Goal: Task Accomplishment & Management: Manage account settings

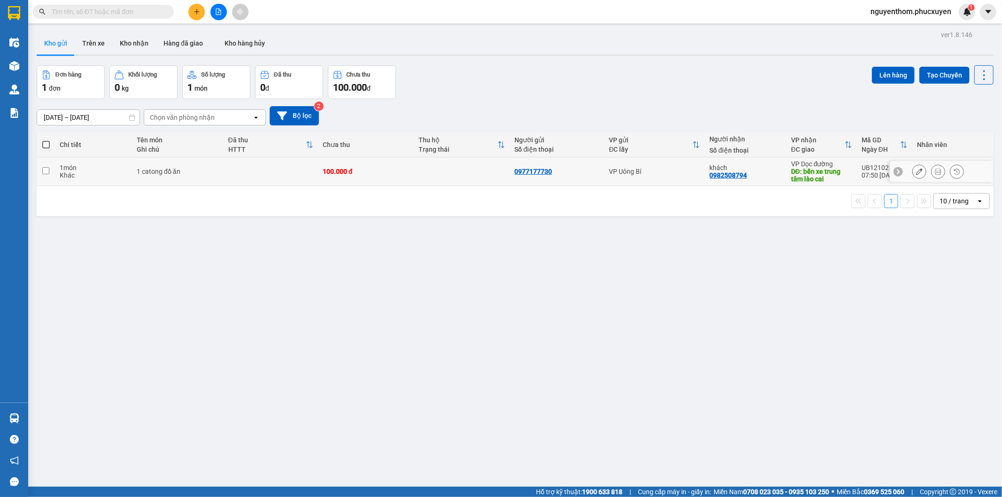
click at [457, 168] on td at bounding box center [462, 171] width 96 height 29
checkbox input "true"
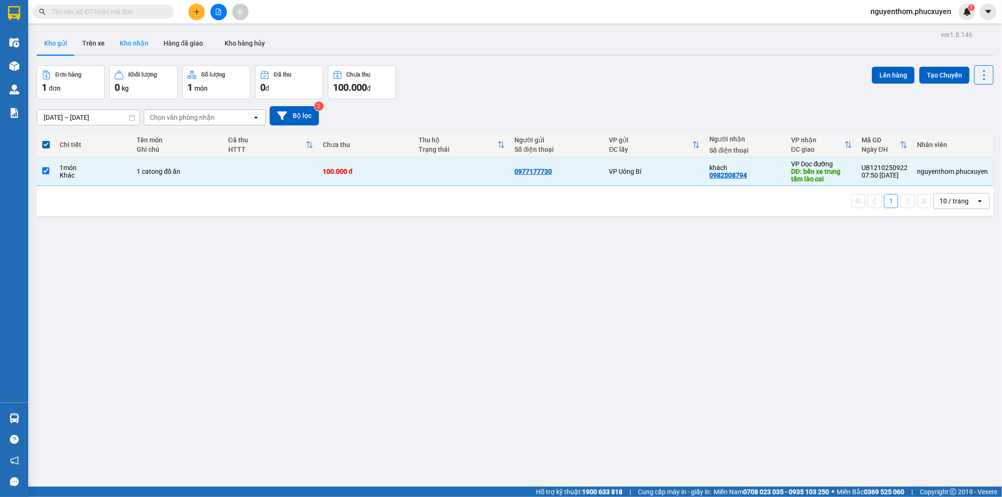
click at [124, 43] on button "Kho nhận" at bounding box center [134, 43] width 44 height 23
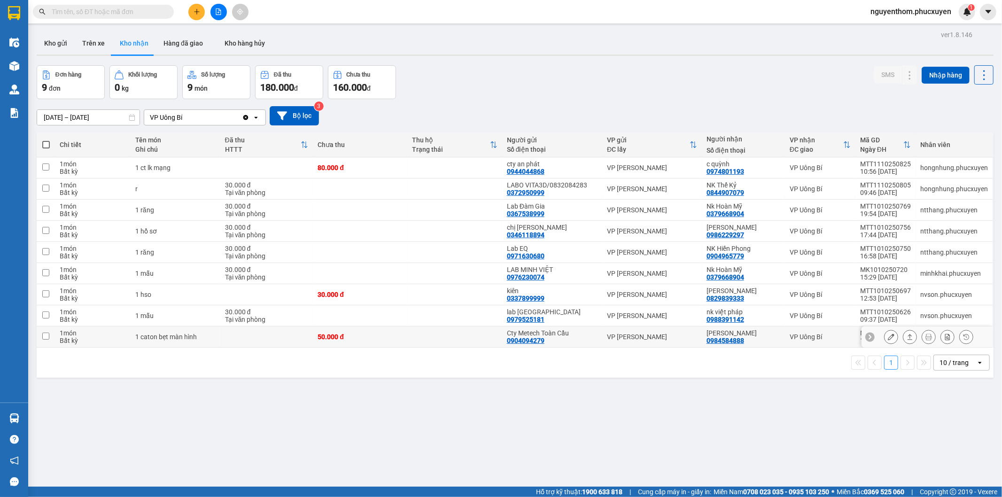
click at [908, 337] on icon at bounding box center [910, 337] width 5 height 6
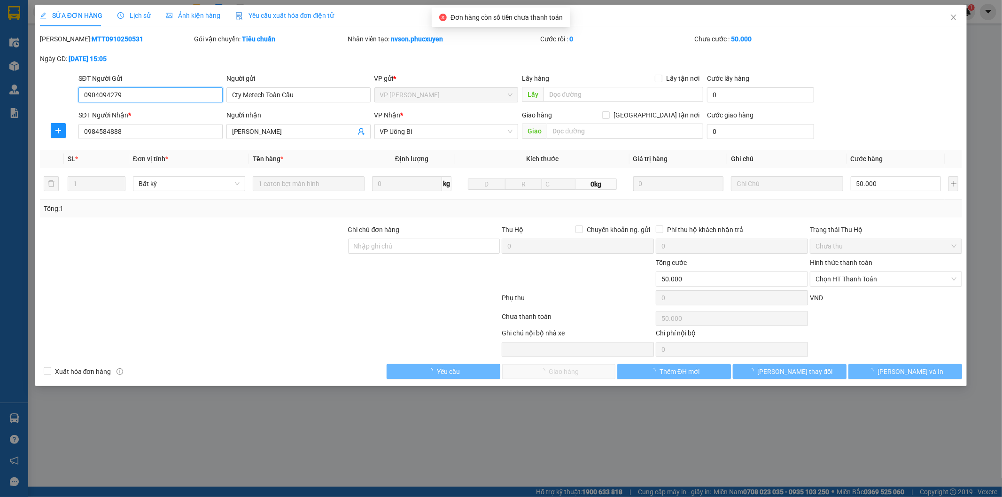
type input "0904094279"
type input "Cty Metech Toàn Cầu"
type input "0984584888"
type input "[PERSON_NAME]"
type input "0"
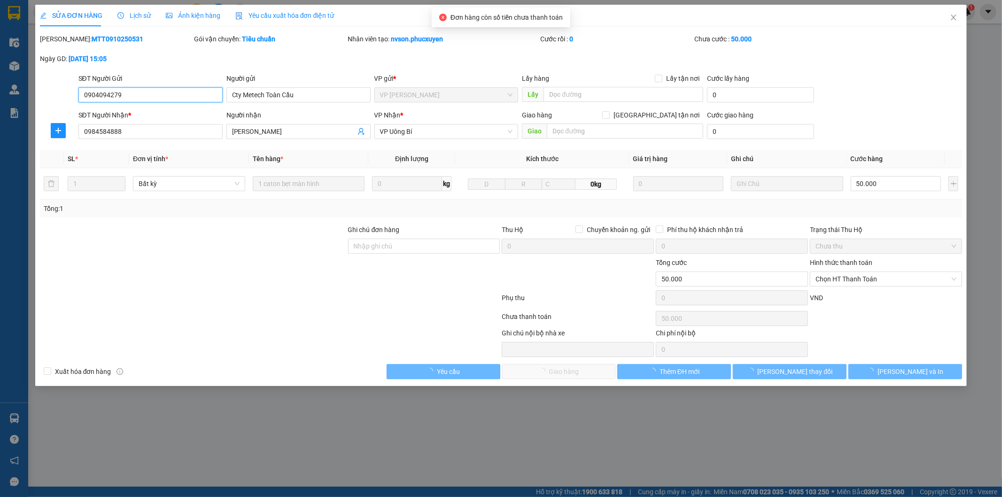
type input "50.000"
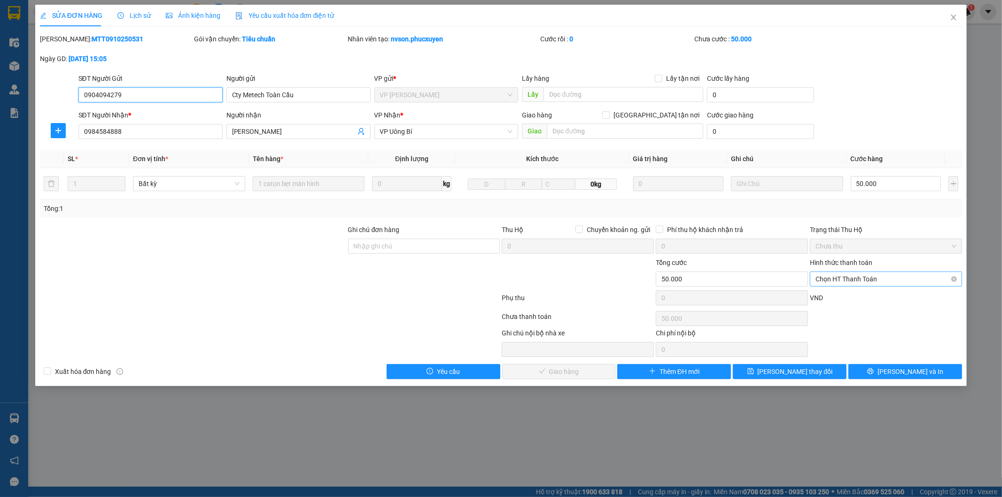
click at [860, 274] on span "Chọn HT Thanh Toán" at bounding box center [886, 279] width 141 height 14
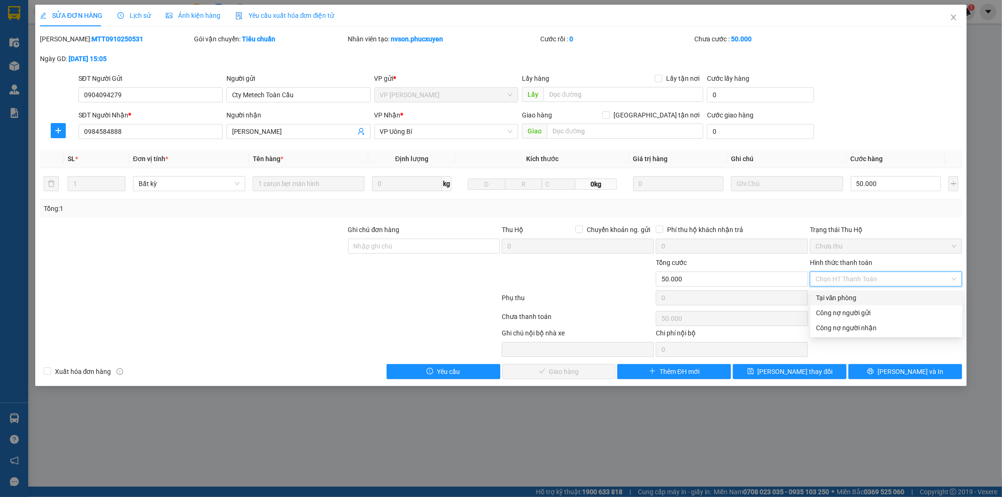
drag, startPoint x: 857, startPoint y: 295, endPoint x: 833, endPoint y: 312, distance: 30.3
click at [857, 295] on div "Tại văn phòng" at bounding box center [886, 298] width 141 height 10
type input "0"
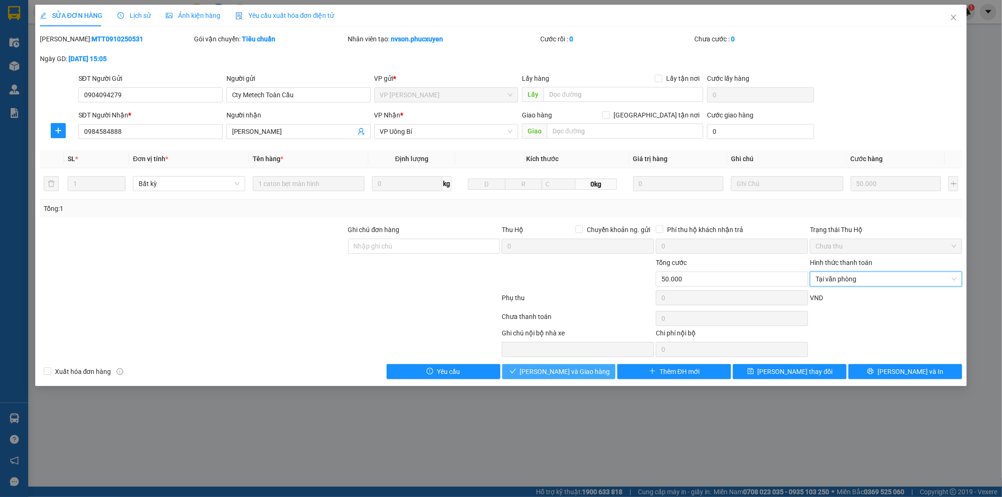
drag, startPoint x: 562, startPoint y: 364, endPoint x: 561, endPoint y: 373, distance: 9.4
click at [562, 366] on button "[PERSON_NAME] và Giao hàng" at bounding box center [559, 371] width 114 height 15
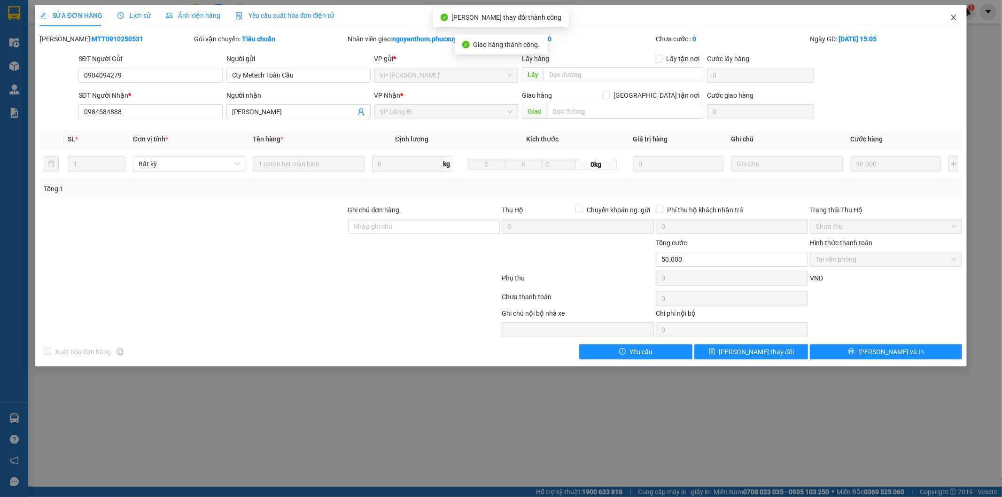
click at [953, 13] on span "Close" at bounding box center [954, 18] width 26 height 26
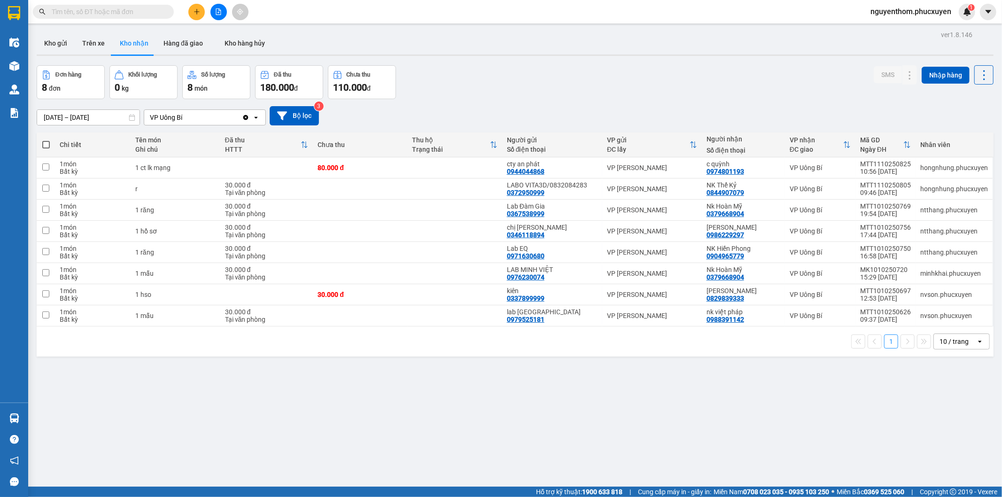
click at [62, 115] on input "[DATE] – [DATE]" at bounding box center [88, 117] width 102 height 15
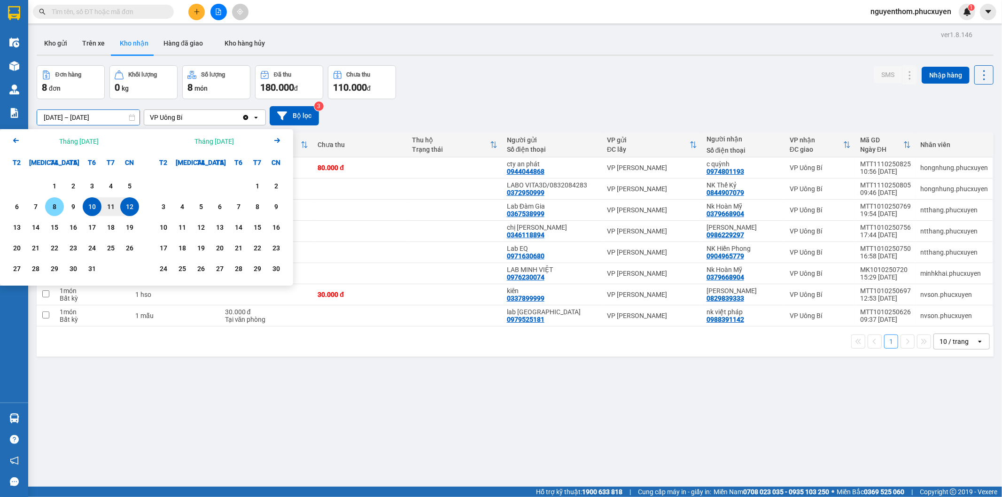
drag, startPoint x: 54, startPoint y: 210, endPoint x: 82, endPoint y: 226, distance: 32.2
click at [54, 210] on div "8" at bounding box center [54, 206] width 13 height 11
click at [132, 205] on div "12" at bounding box center [129, 206] width 13 height 11
type input "[DATE] – [DATE]"
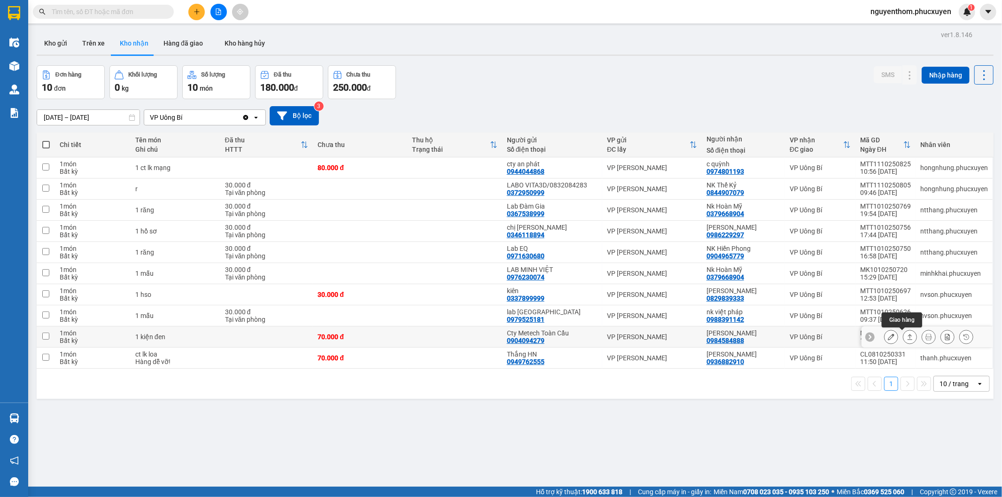
click at [907, 338] on icon at bounding box center [910, 337] width 7 height 7
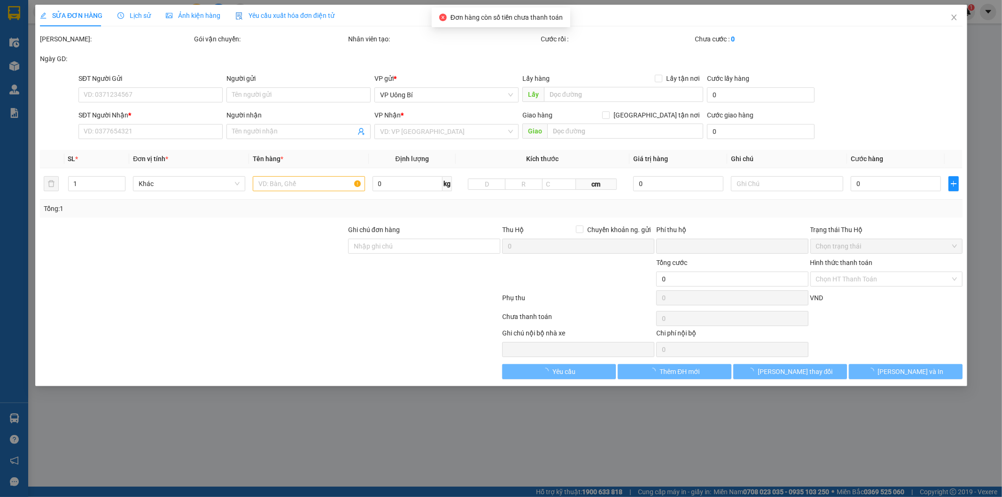
type input "0904094279"
type input "Cty Metech Toàn Cầu"
type input "0984584888"
type input "[PERSON_NAME]"
type input "0"
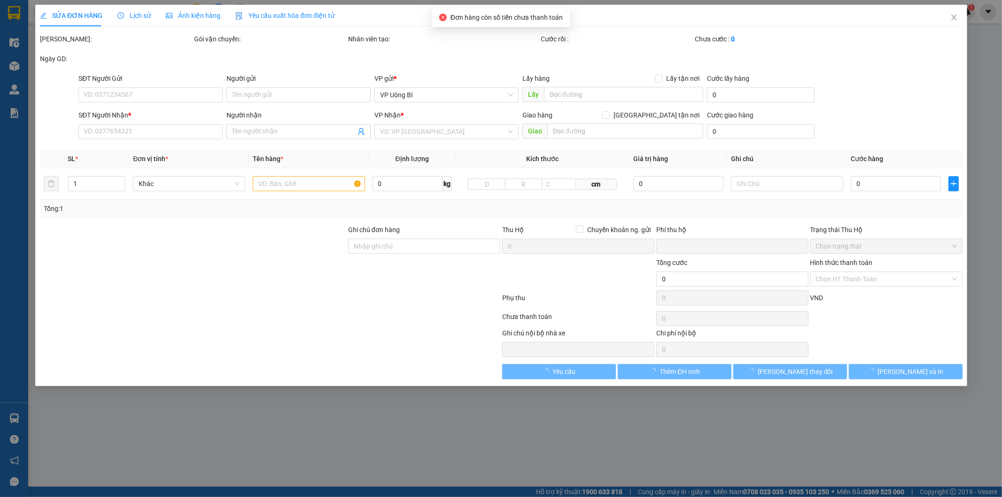
type input "70.000"
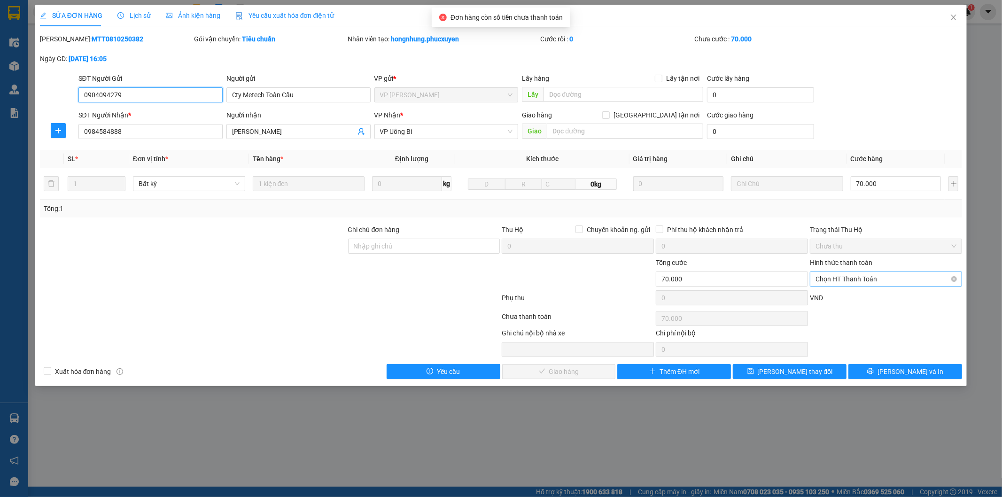
click at [859, 279] on span "Chọn HT Thanh Toán" at bounding box center [886, 279] width 141 height 14
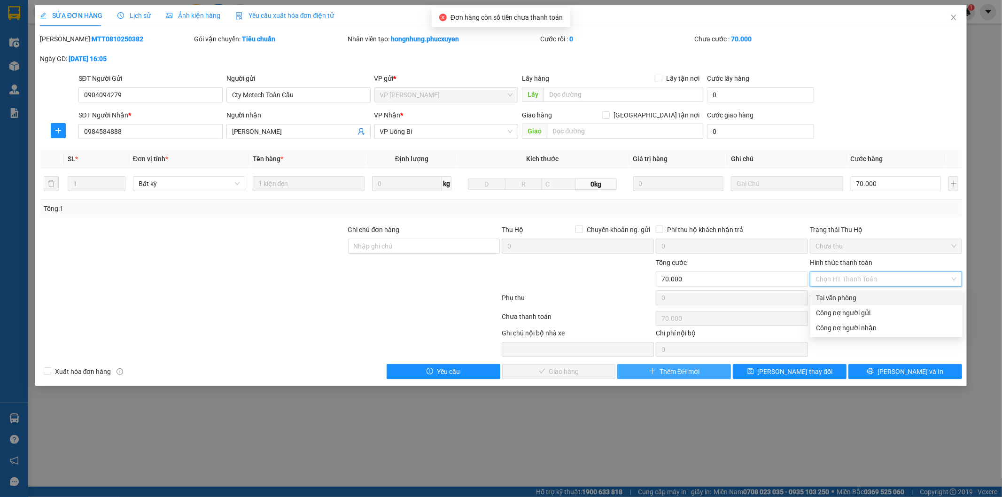
drag, startPoint x: 854, startPoint y: 297, endPoint x: 713, endPoint y: 367, distance: 157.0
click at [854, 297] on div "Tại văn phòng" at bounding box center [886, 298] width 141 height 10
type input "0"
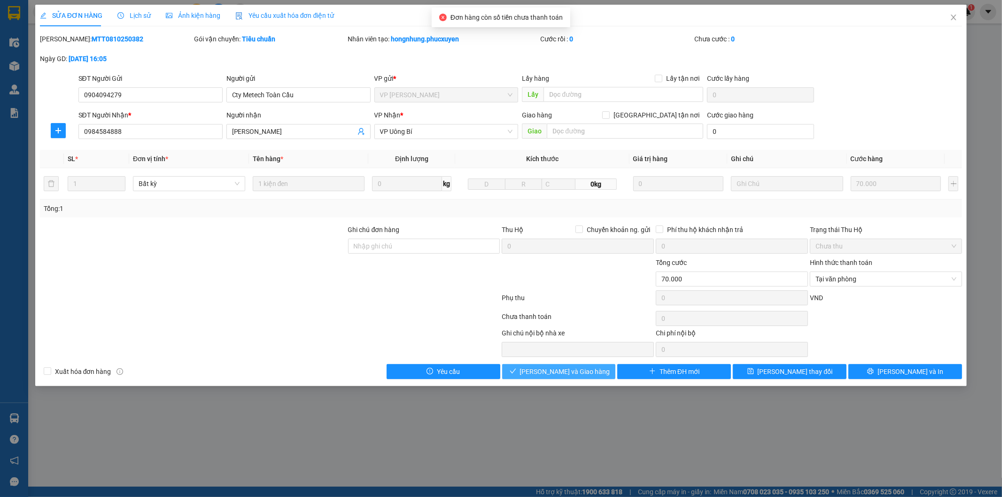
click at [589, 375] on span "[PERSON_NAME] và Giao hàng" at bounding box center [565, 372] width 90 height 10
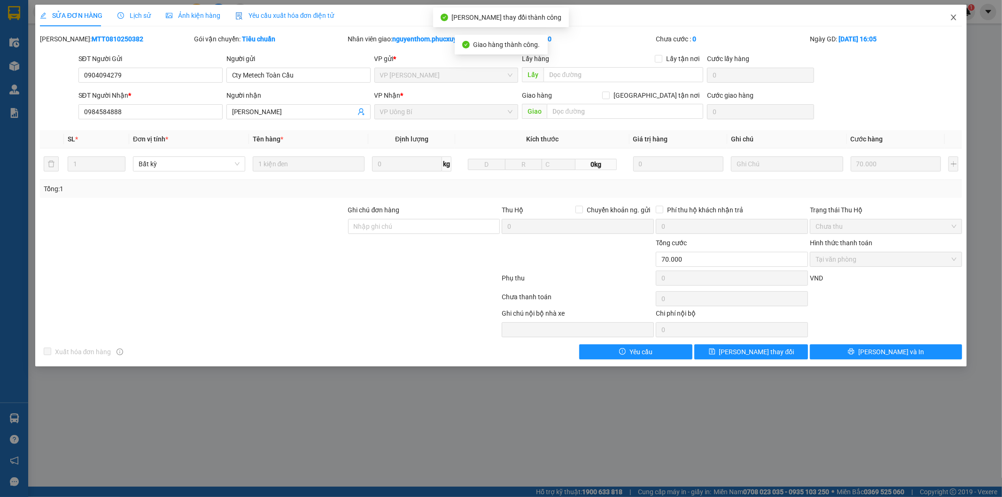
click at [954, 16] on icon "close" at bounding box center [954, 18] width 8 height 8
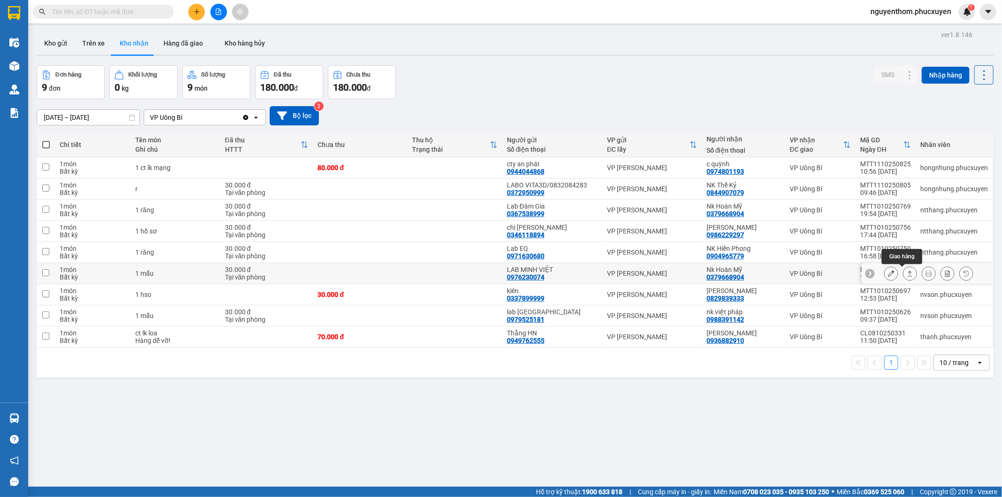
click at [908, 273] on icon at bounding box center [910, 274] width 5 height 6
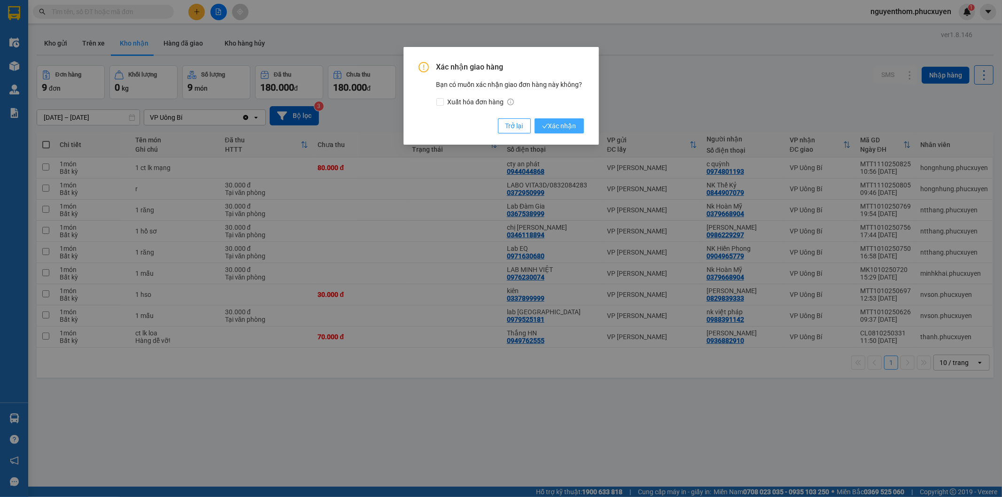
click at [561, 125] on span "Xác nhận" at bounding box center [559, 126] width 34 height 10
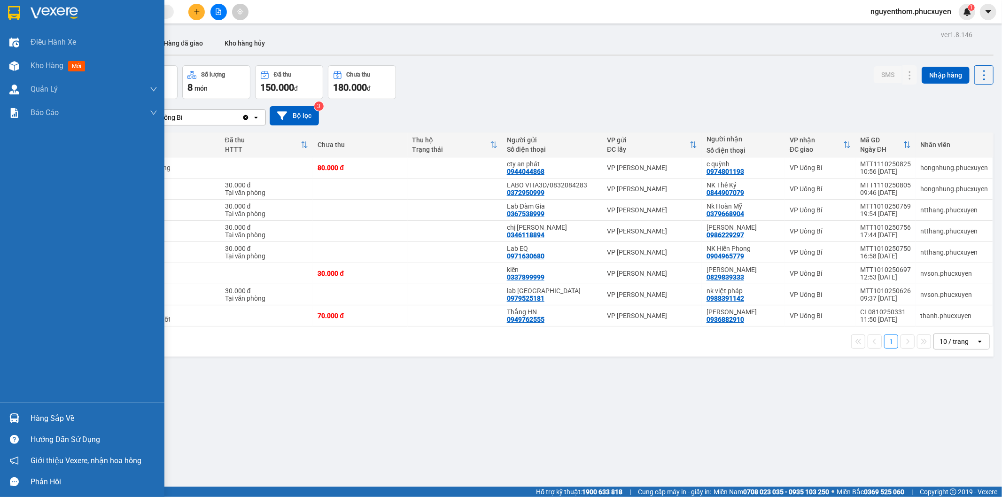
click at [19, 414] on div at bounding box center [14, 418] width 16 height 16
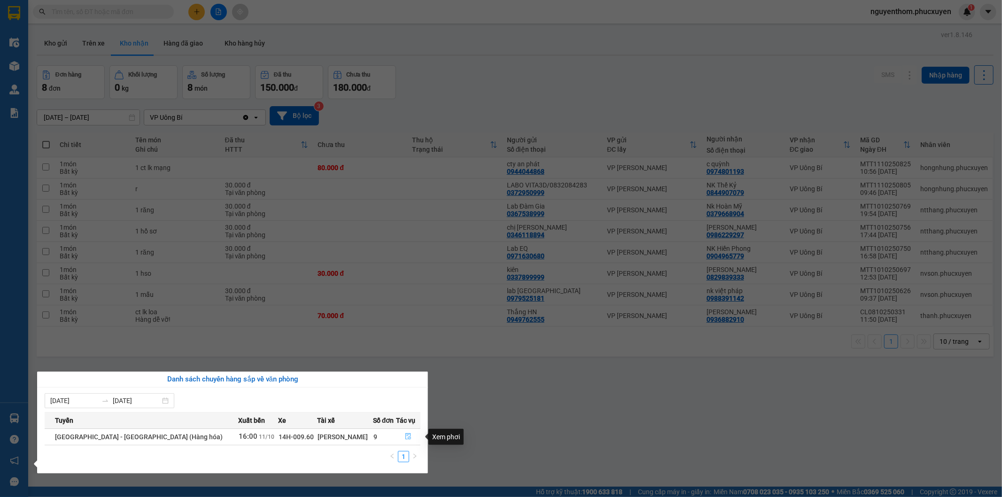
click at [405, 436] on icon "file-done" at bounding box center [408, 436] width 7 height 7
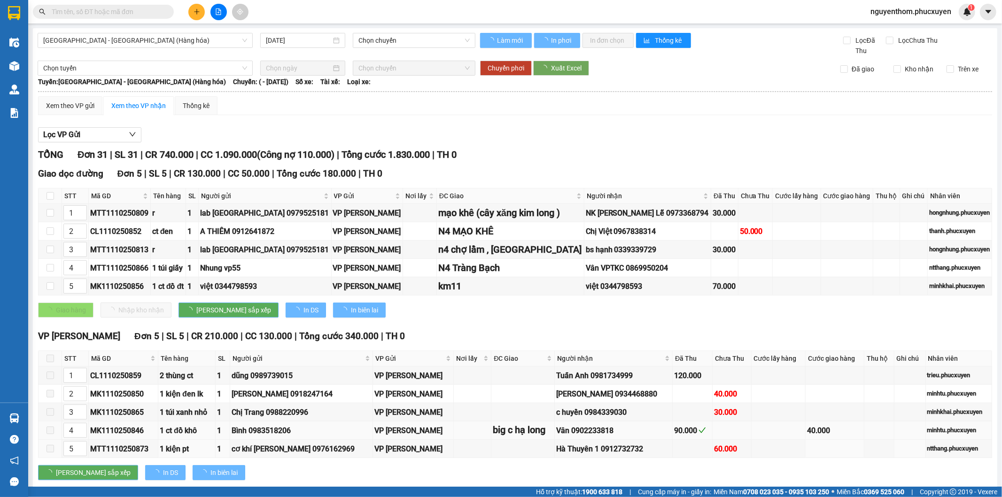
type input "[DATE]"
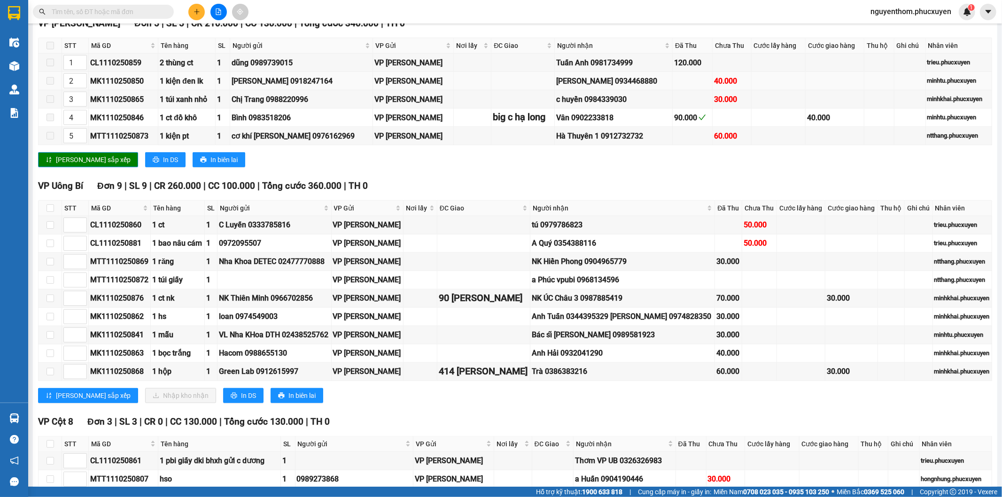
scroll to position [365, 0]
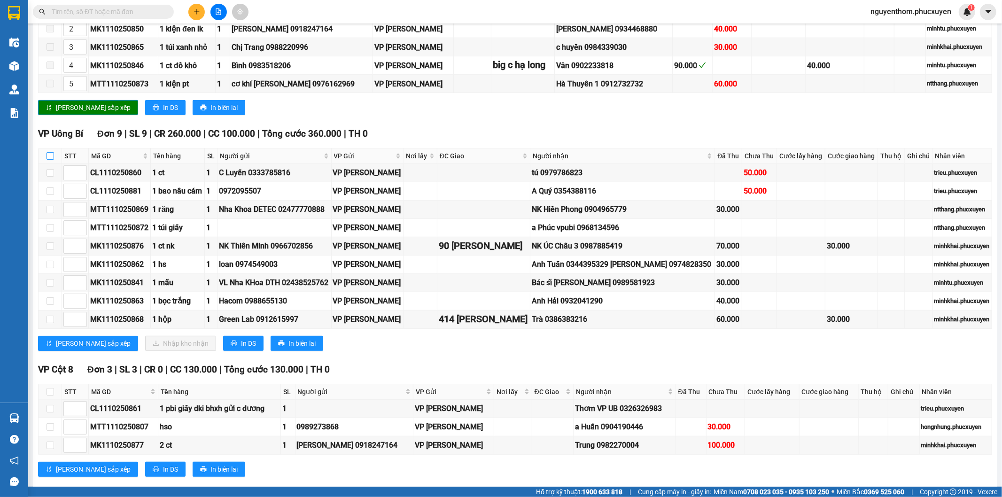
click at [50, 157] on input "checkbox" at bounding box center [51, 156] width 8 height 8
checkbox input "true"
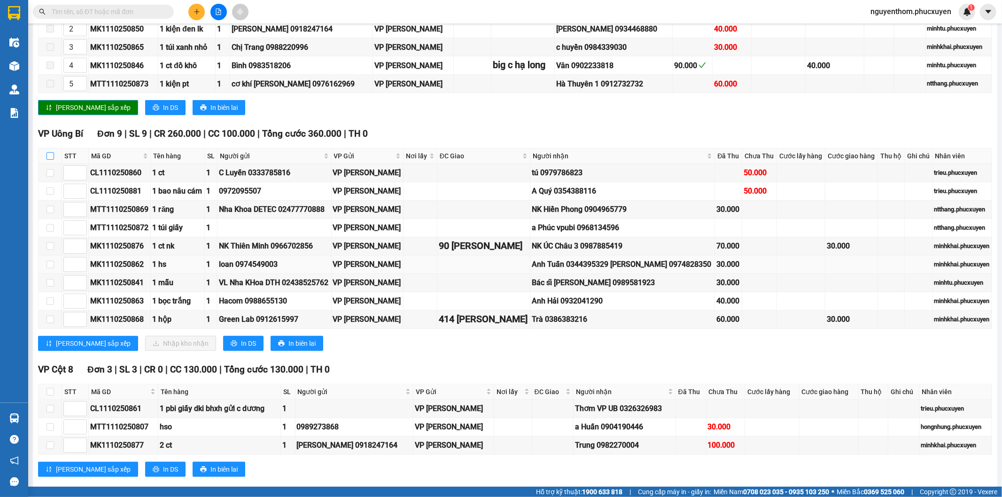
checkbox input "true"
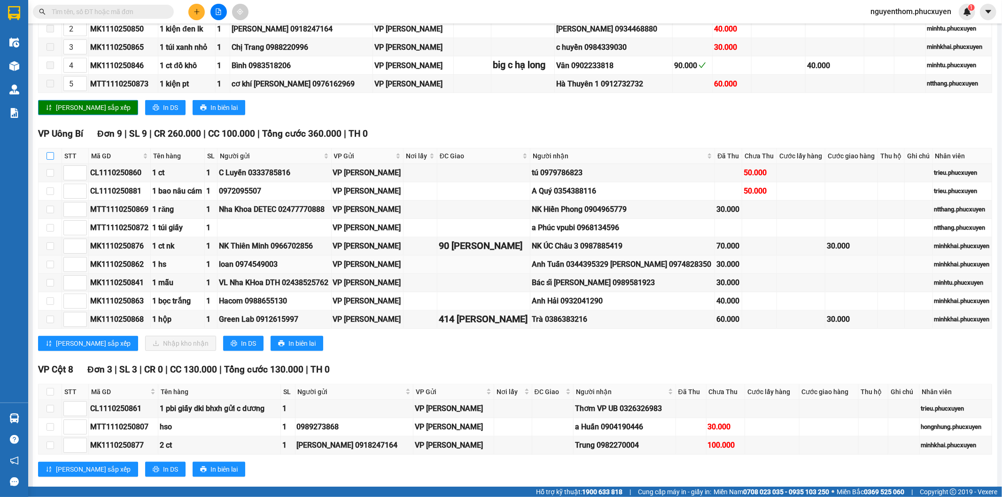
checkbox input "true"
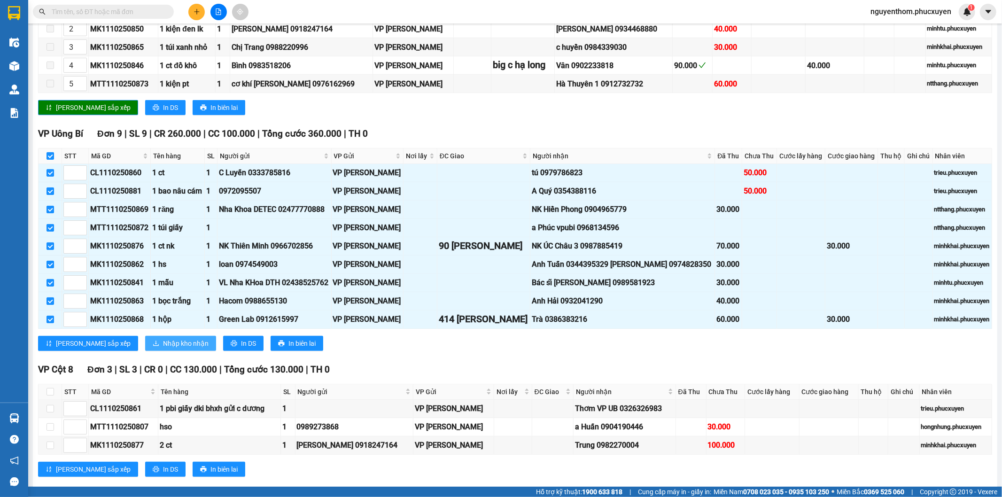
click at [163, 344] on span "Nhập kho nhận" at bounding box center [186, 343] width 46 height 10
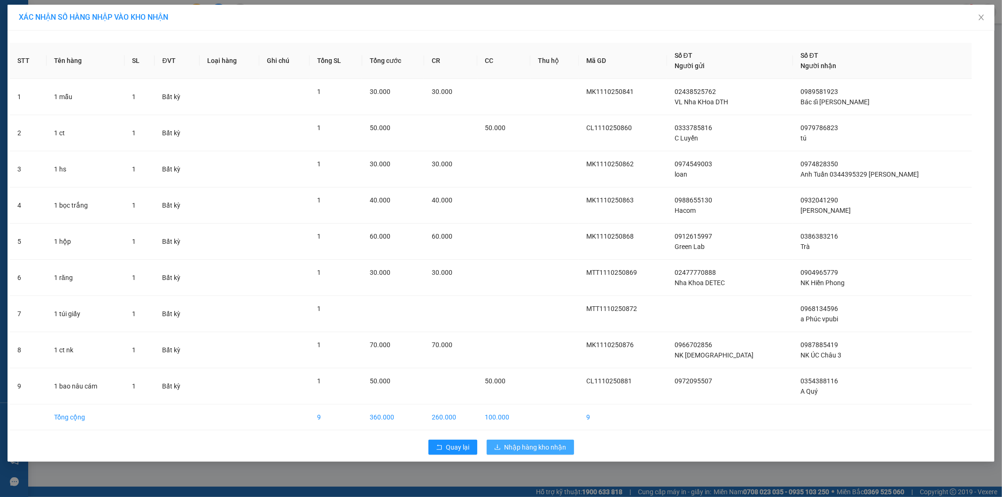
click at [542, 448] on span "Nhập hàng kho nhận" at bounding box center [536, 447] width 62 height 10
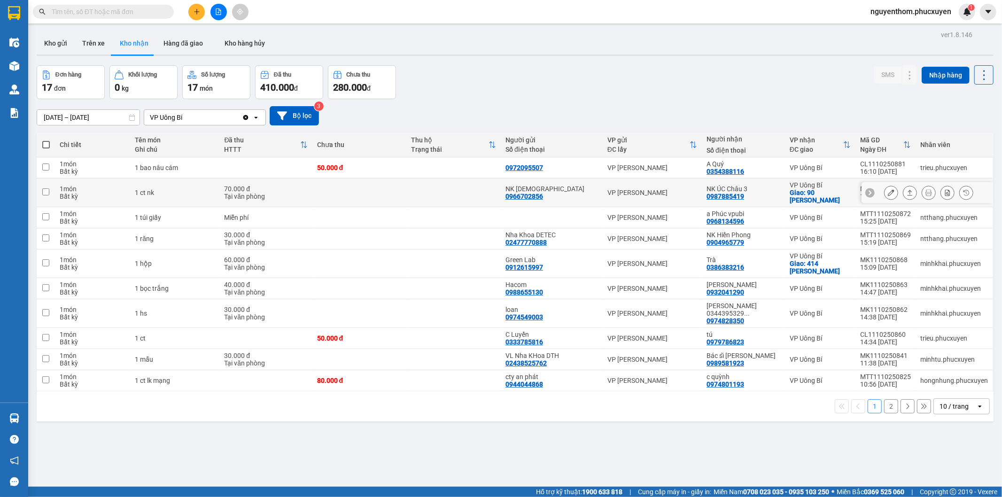
click at [908, 192] on icon at bounding box center [910, 193] width 5 height 6
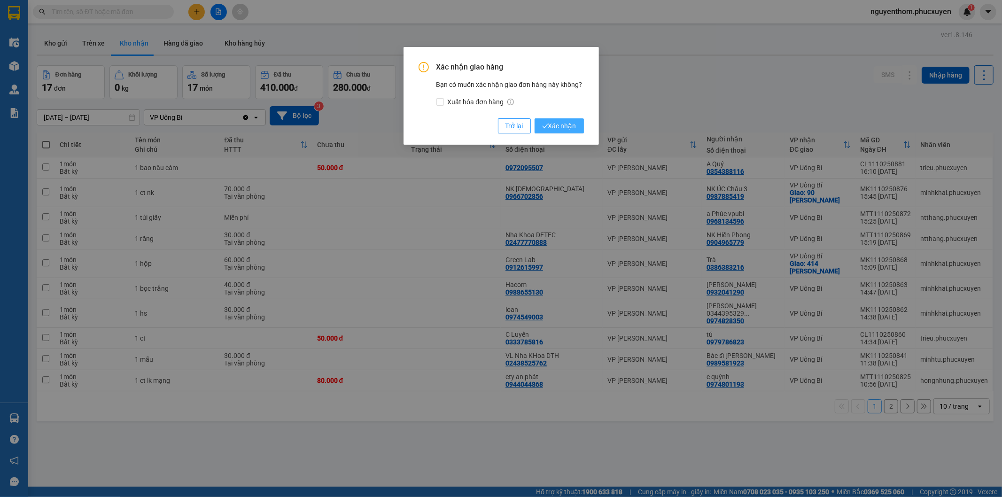
click at [553, 125] on span "Xác nhận" at bounding box center [559, 126] width 34 height 10
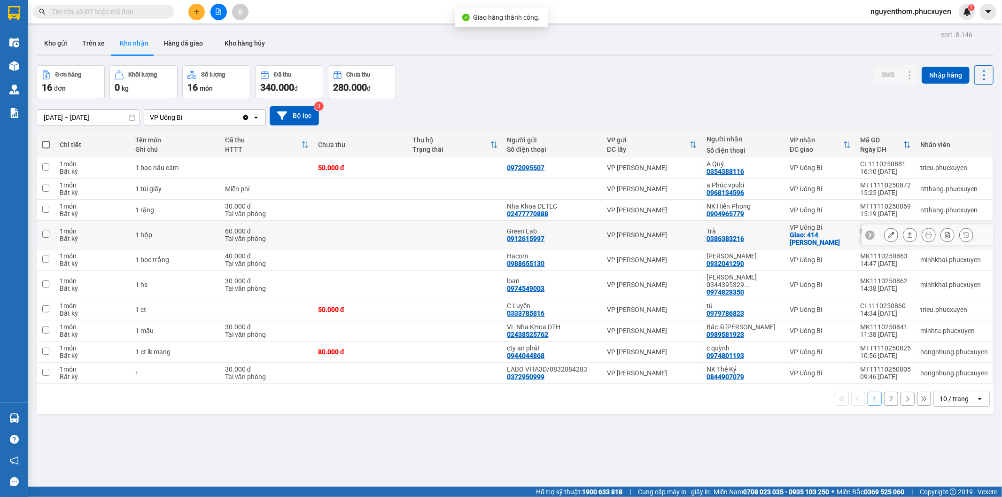
click at [907, 235] on icon at bounding box center [910, 235] width 7 height 7
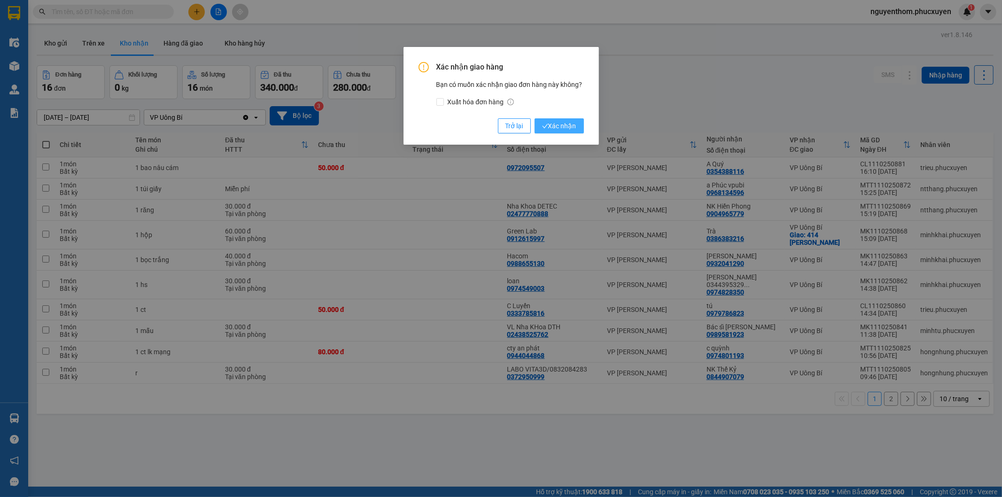
click at [557, 121] on span "Xác nhận" at bounding box center [559, 126] width 34 height 10
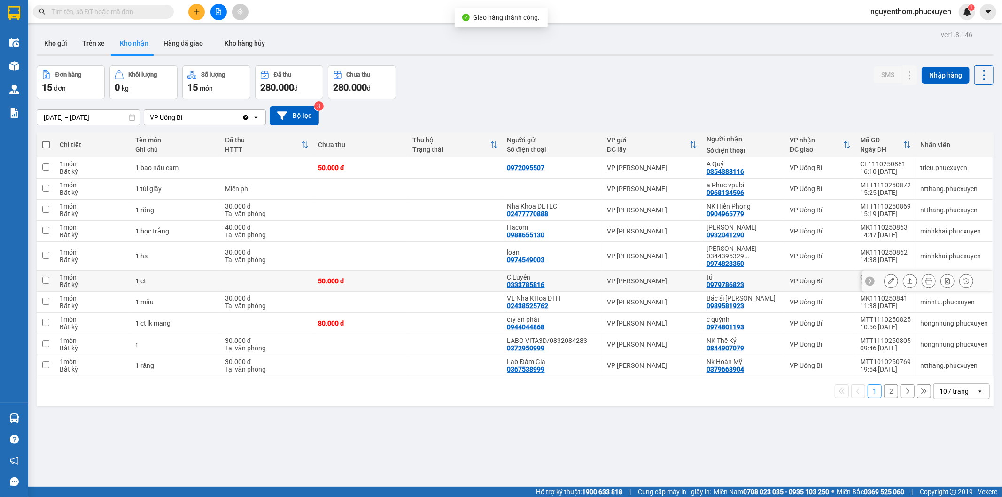
click at [907, 278] on icon at bounding box center [910, 281] width 7 height 7
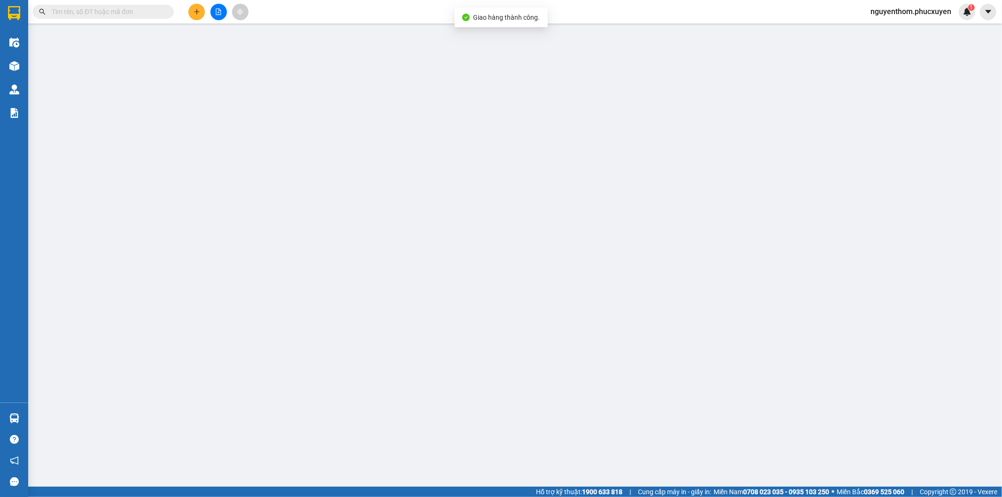
type input "0333785816"
type input "C Luyến"
type input "0979786823"
type input "tú"
type input "0"
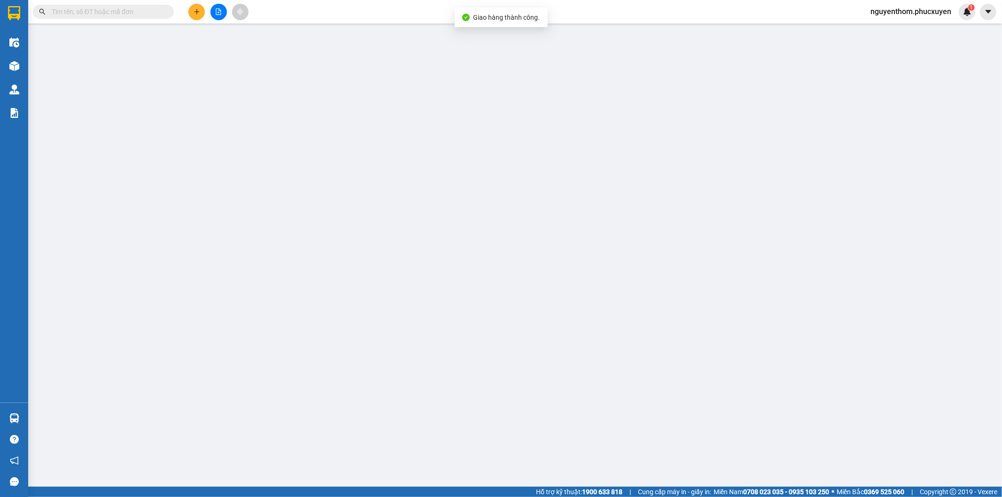
type input "50.000"
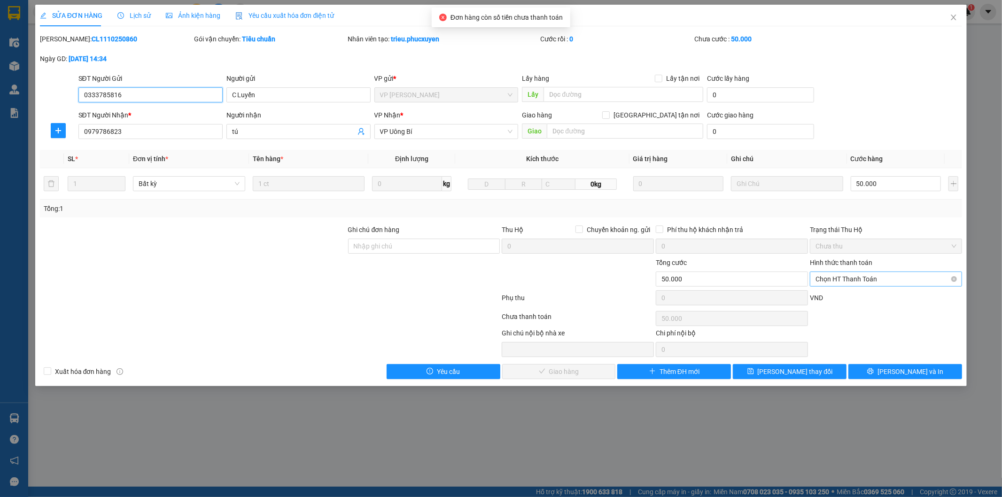
click at [868, 279] on span "Chọn HT Thanh Toán" at bounding box center [886, 279] width 141 height 14
drag, startPoint x: 858, startPoint y: 297, endPoint x: 685, endPoint y: 340, distance: 177.6
click at [857, 298] on div "Tại văn phòng" at bounding box center [886, 298] width 141 height 10
type input "0"
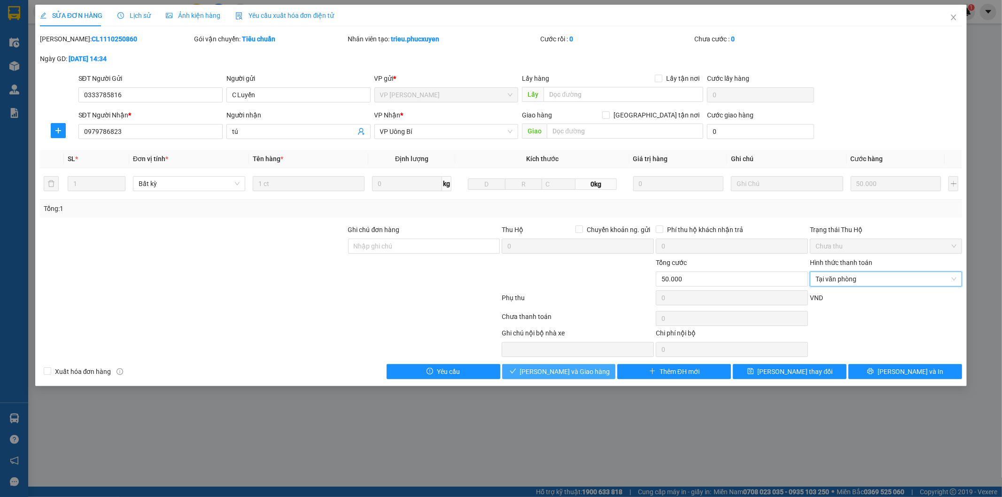
click at [600, 373] on button "[PERSON_NAME] và Giao hàng" at bounding box center [559, 371] width 114 height 15
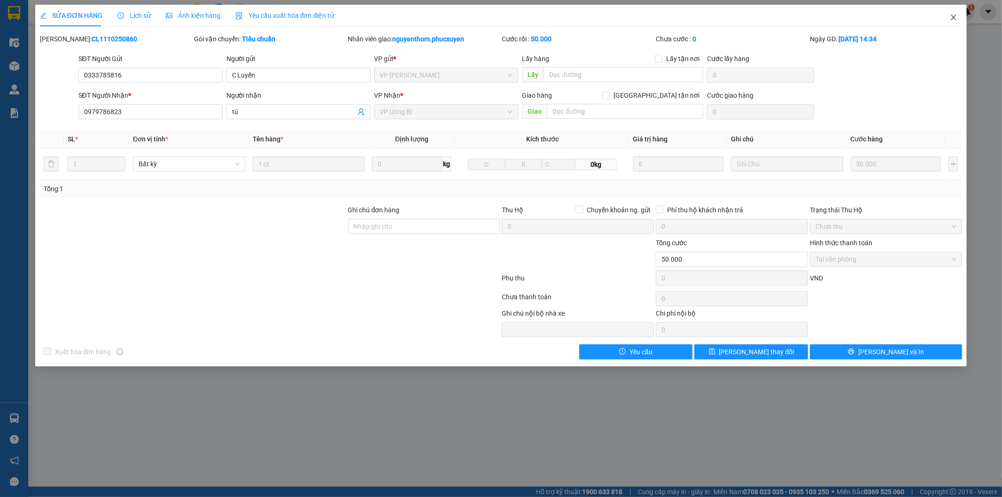
click at [951, 16] on icon "close" at bounding box center [954, 18] width 8 height 8
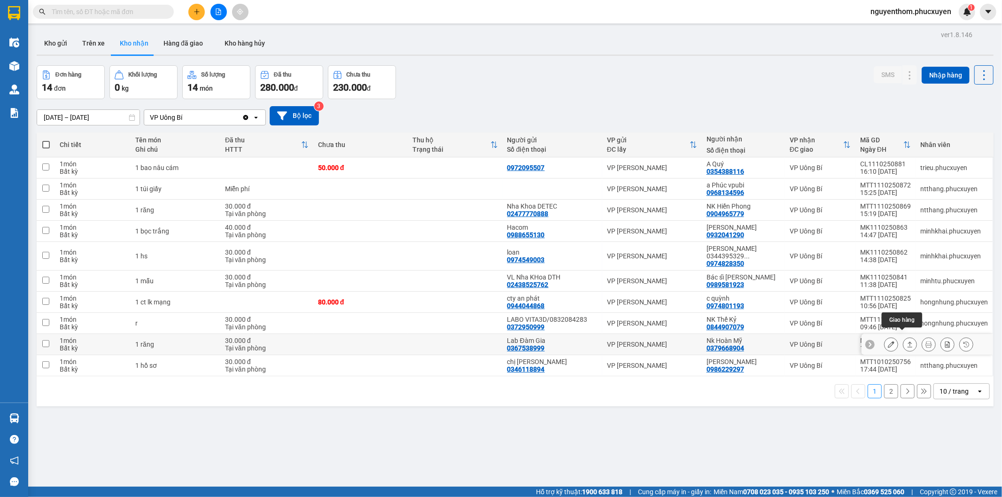
click at [904, 340] on button at bounding box center [910, 344] width 13 height 16
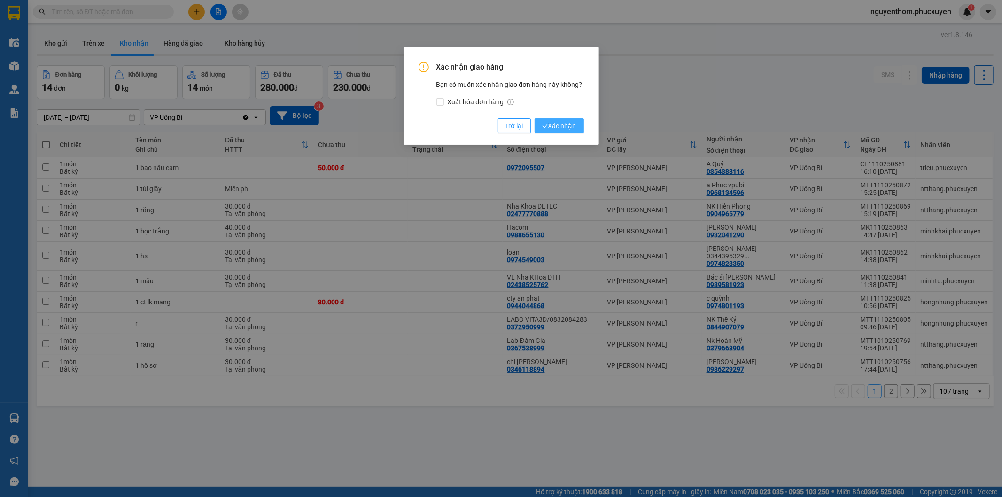
click at [555, 118] on button "Xác nhận" at bounding box center [559, 125] width 49 height 15
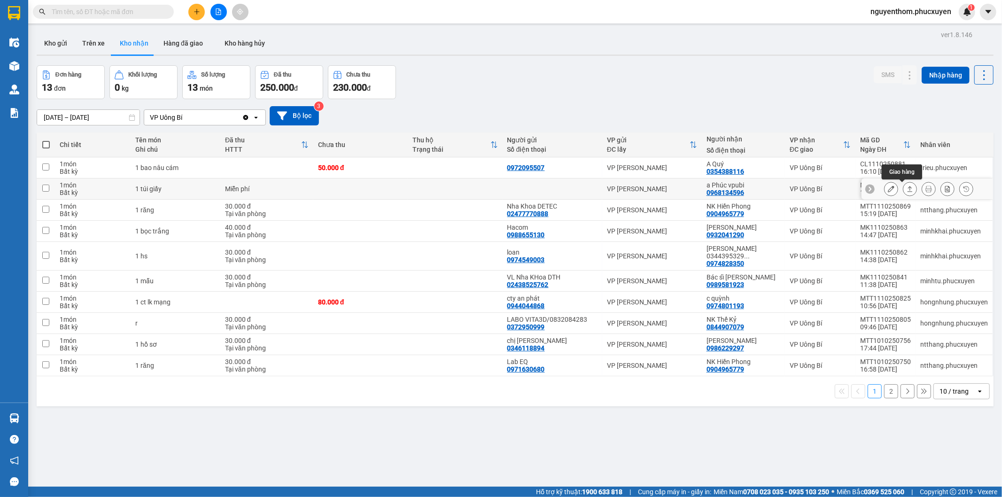
click at [907, 188] on icon at bounding box center [910, 189] width 7 height 7
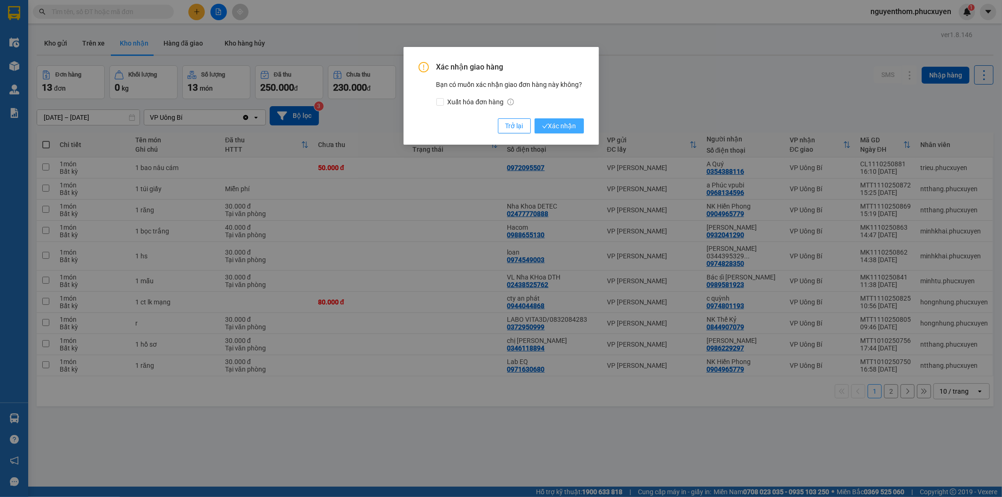
click at [564, 125] on span "Xác nhận" at bounding box center [559, 126] width 34 height 10
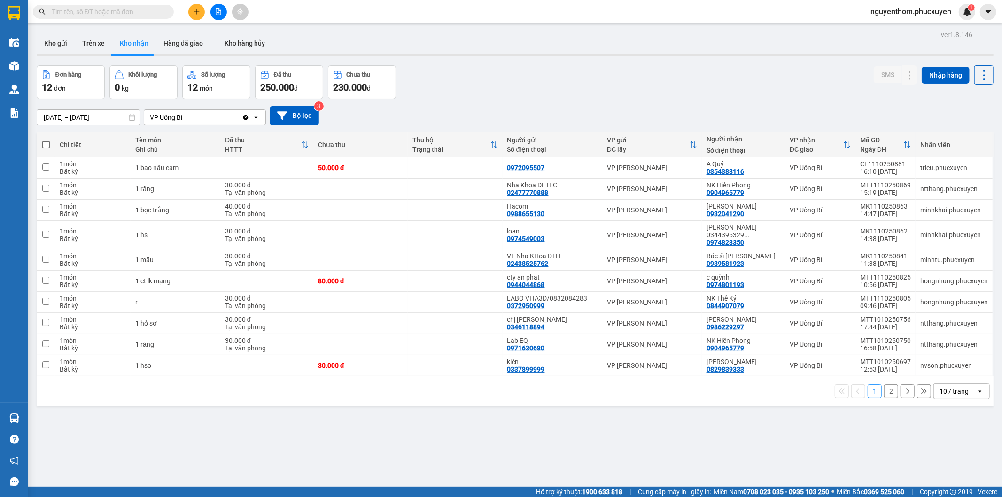
click at [884, 384] on button "2" at bounding box center [891, 391] width 14 height 14
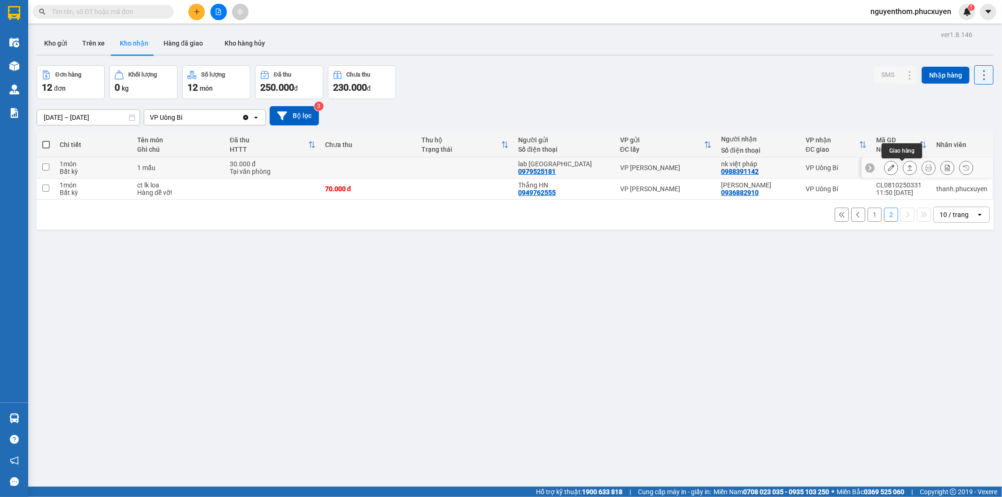
click at [908, 167] on icon at bounding box center [910, 168] width 5 height 6
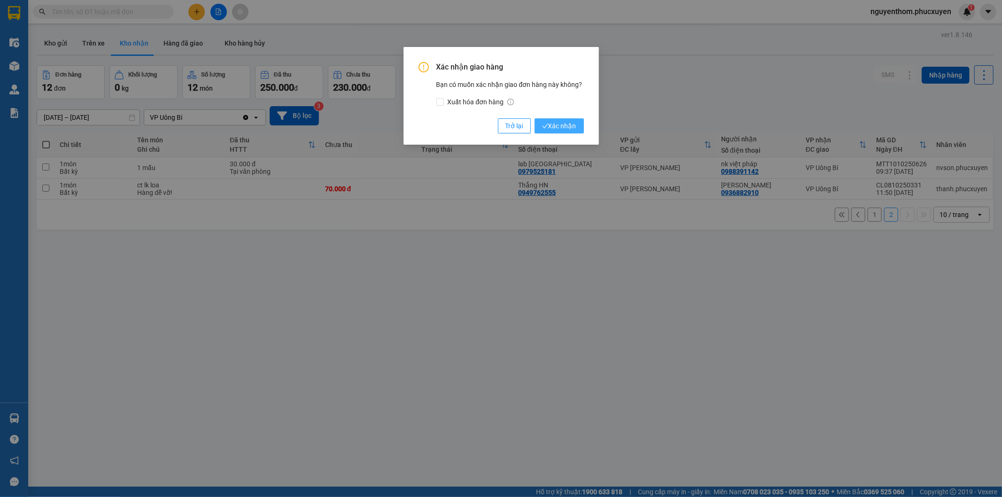
click at [555, 124] on span "Xác nhận" at bounding box center [559, 126] width 34 height 10
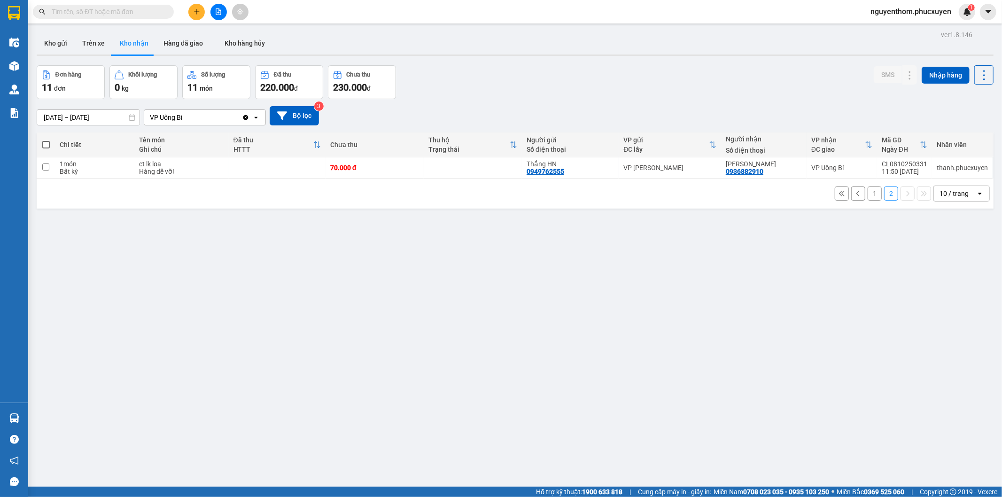
click at [868, 193] on button "1" at bounding box center [875, 194] width 14 height 14
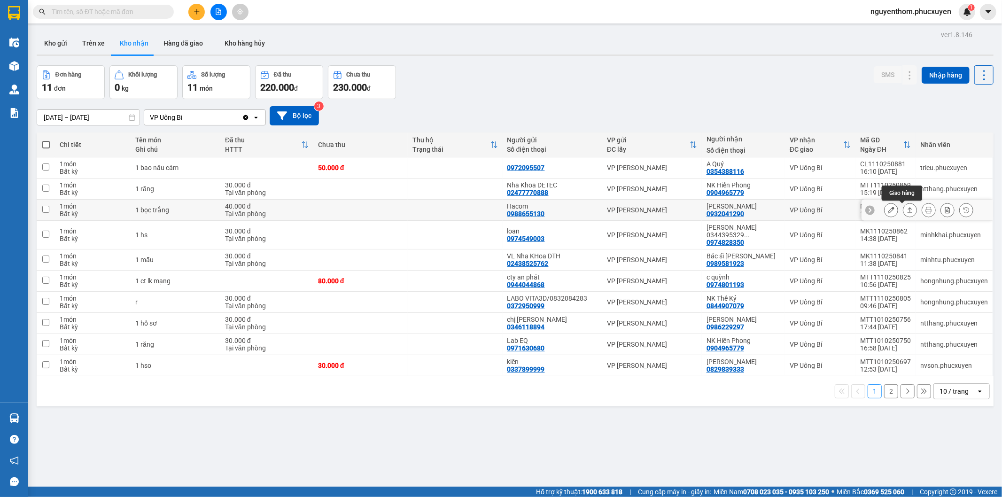
click at [907, 211] on icon at bounding box center [910, 210] width 7 height 7
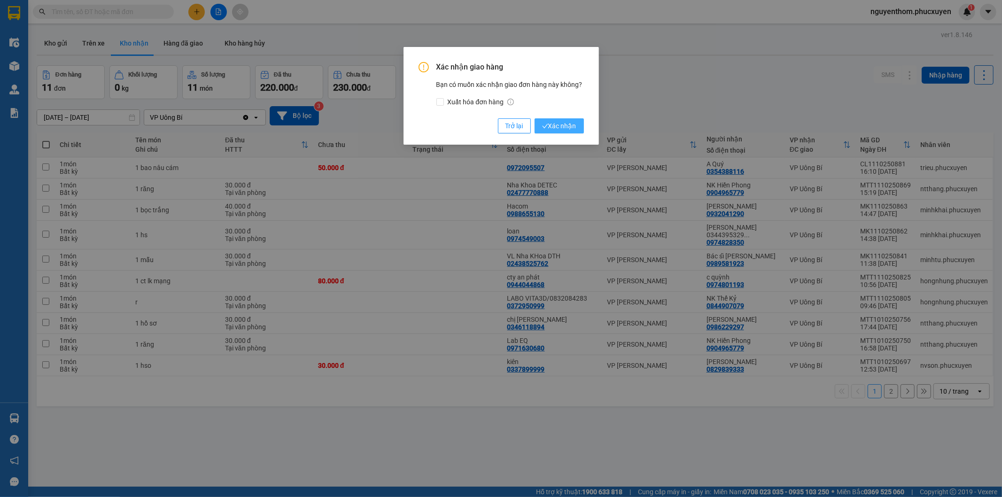
click at [559, 128] on span "Xác nhận" at bounding box center [559, 126] width 34 height 10
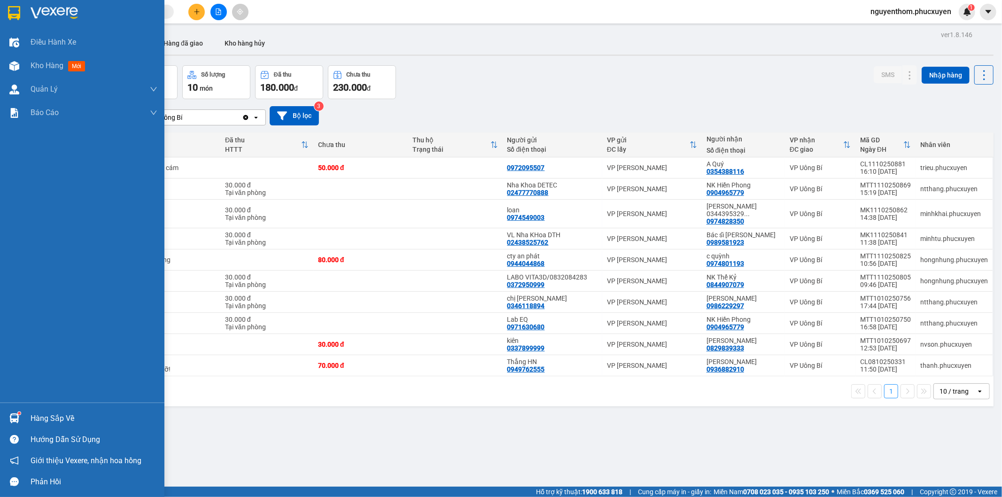
click at [16, 419] on img at bounding box center [14, 419] width 10 height 10
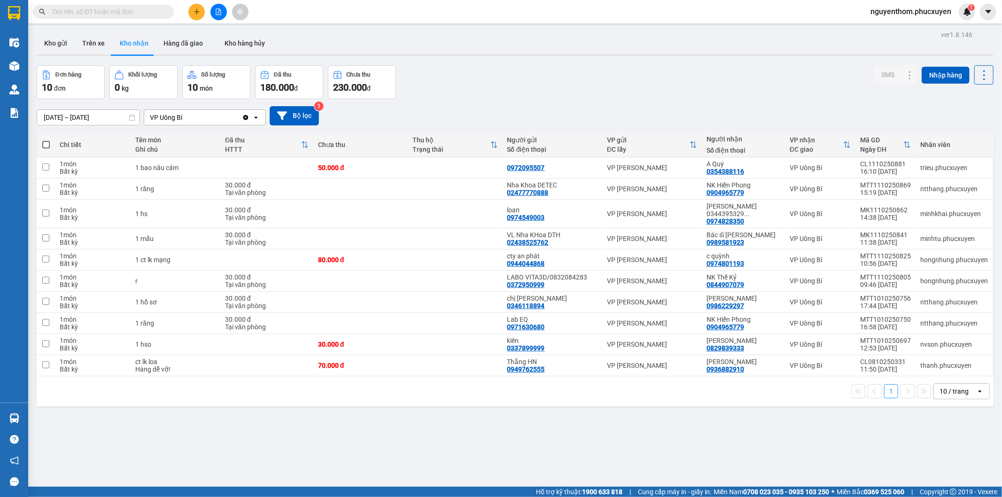
drag, startPoint x: 477, startPoint y: 433, endPoint x: 461, endPoint y: 433, distance: 16.0
click at [477, 433] on section "Kết quả tìm kiếm ( 0 ) Bộ lọc No Data nguyenthom.phucxuyen 1 Điều hành xe Kho h…" at bounding box center [501, 248] width 1002 height 497
drag, startPoint x: 701, startPoint y: 255, endPoint x: 735, endPoint y: 180, distance: 81.8
click at [753, 259] on td "c quỳnh 0974801193" at bounding box center [743, 260] width 83 height 21
checkbox input "true"
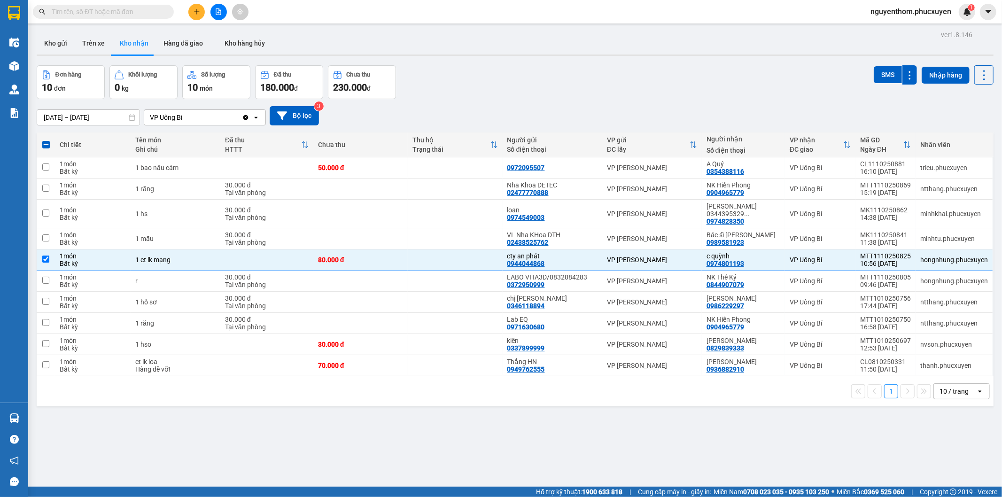
click at [558, 97] on div "Đơn hàng 10 đơn Khối lượng 0 kg Số lượng 10 món Đã thu 180.000 đ Chưa thu 230.0…" at bounding box center [515, 82] width 957 height 34
click at [196, 10] on icon "plus" at bounding box center [196, 11] width 0 height 5
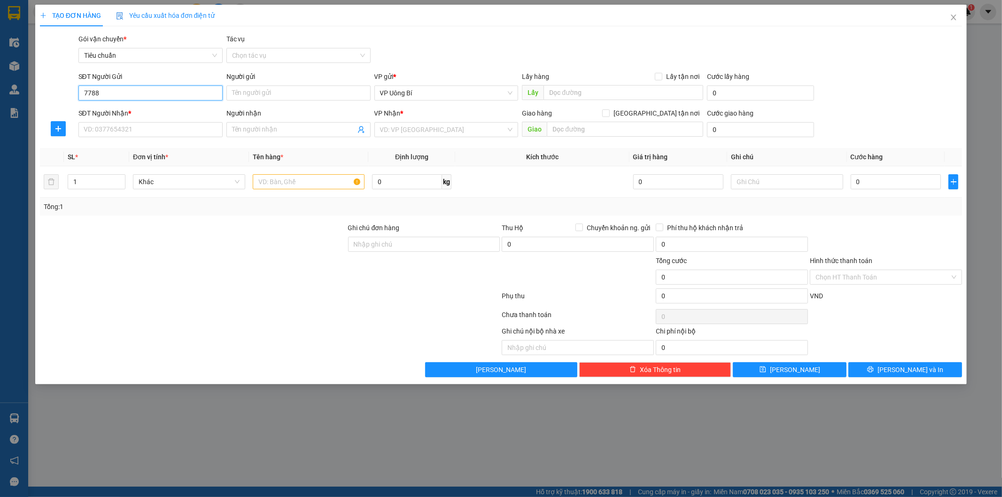
click at [84, 92] on input "7788" at bounding box center [150, 93] width 144 height 15
click at [155, 109] on div "0922647788 - NK [GEOGRAPHIC_DATA] 4" at bounding box center [150, 112] width 133 height 10
type input "0922647788"
type input "NK Úc Châu 4"
type input "0922647788"
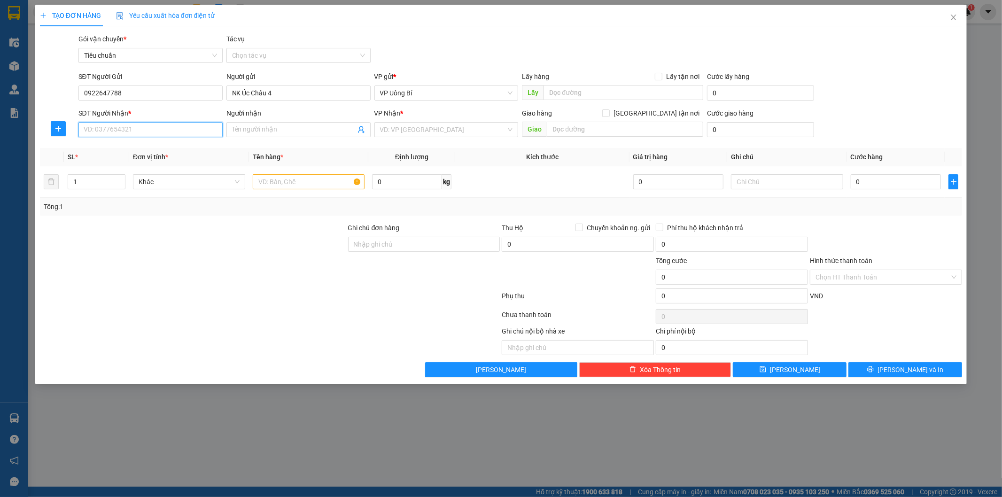
click at [153, 131] on input "SĐT Người Nhận *" at bounding box center [150, 129] width 144 height 15
click at [151, 159] on div "0978366383 - Lab Hải Dental-0825600222" at bounding box center [150, 163] width 133 height 10
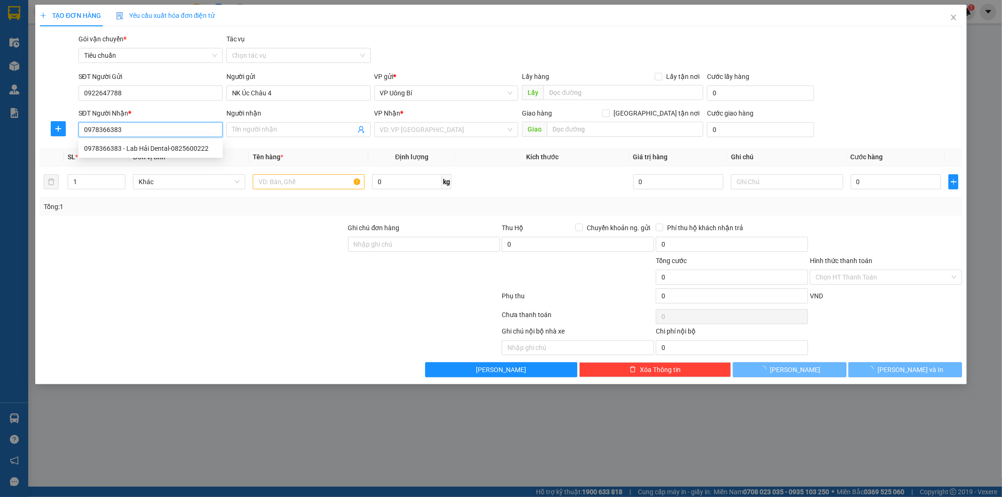
type input "0978366383"
type input "Lab Hải Dental-0825600222"
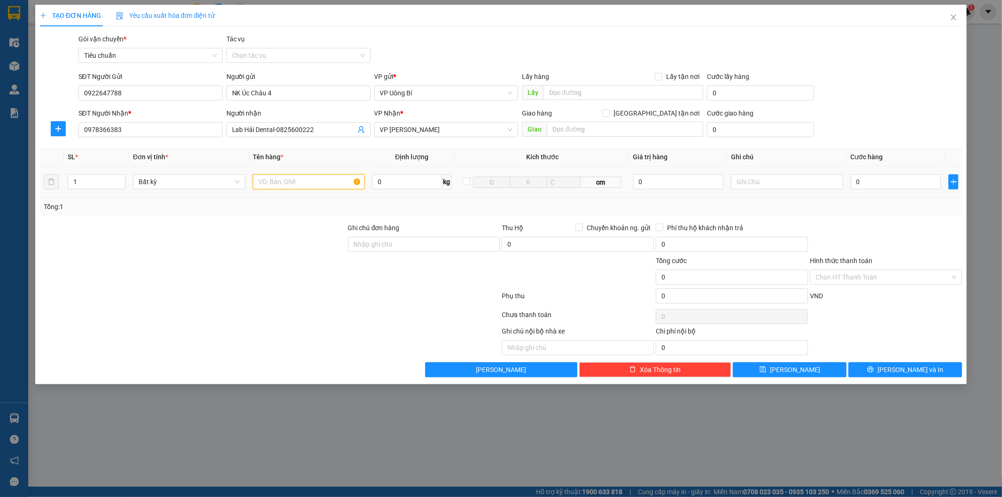
click at [326, 181] on input "text" at bounding box center [309, 181] width 112 height 15
type input "mẫu r"
click at [885, 180] on input "0" at bounding box center [896, 181] width 90 height 15
type input "3"
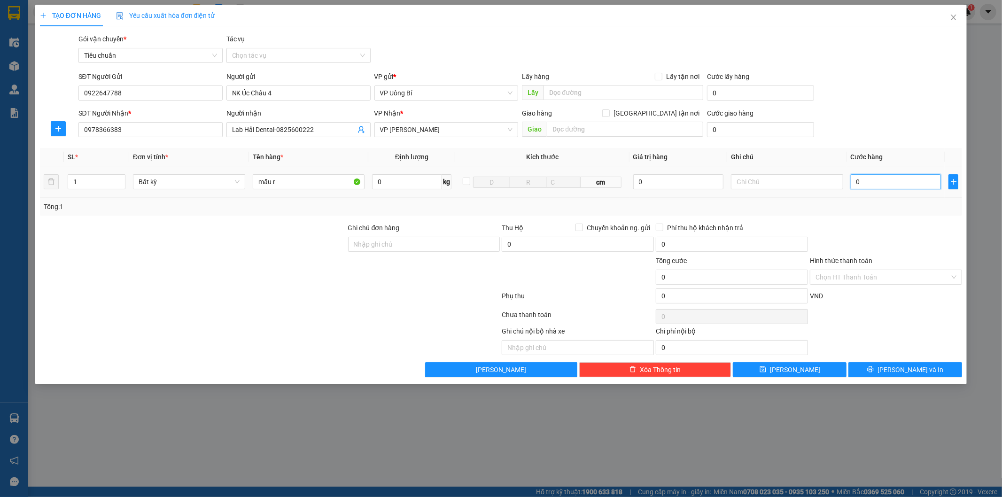
type input "3"
type input "30"
click at [842, 277] on input "Hình thức thanh toán" at bounding box center [883, 277] width 134 height 14
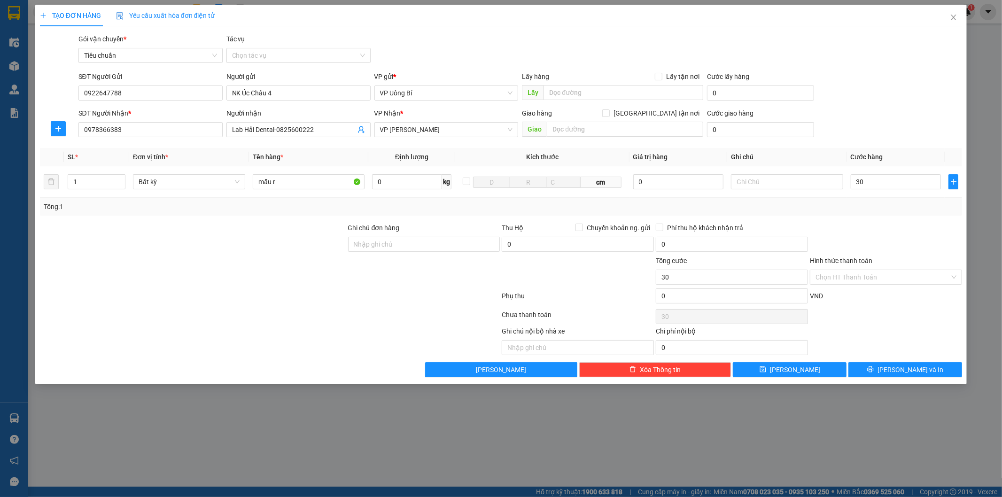
type input "30.000"
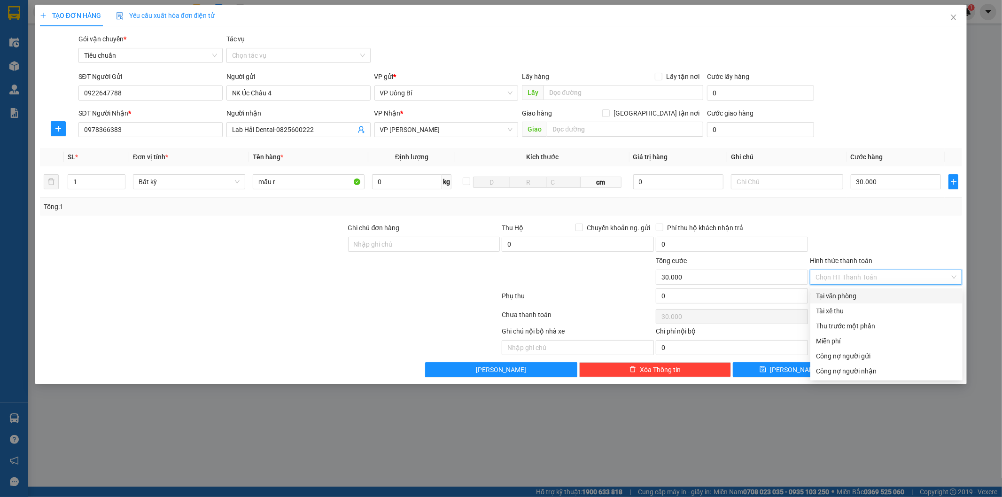
click at [846, 293] on div "Tại văn phòng" at bounding box center [886, 296] width 141 height 10
type input "0"
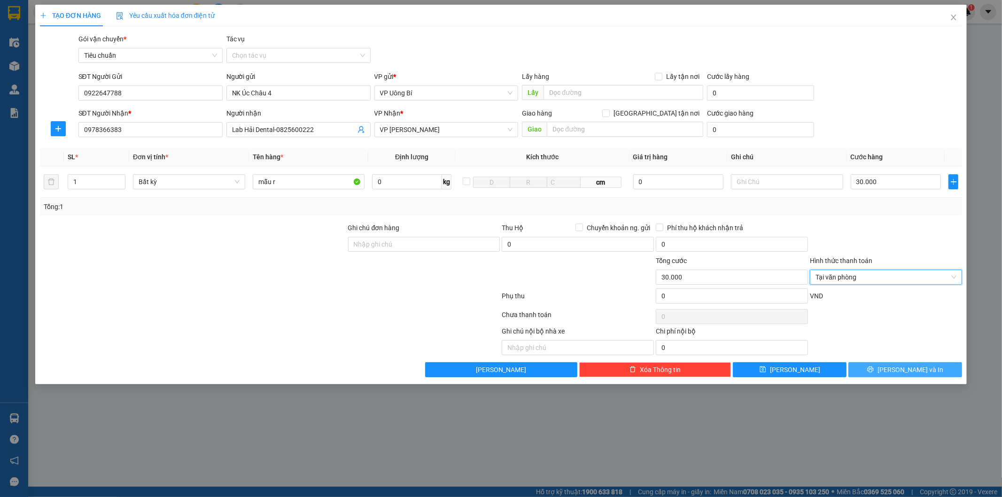
click at [904, 369] on span "[PERSON_NAME] và In" at bounding box center [911, 370] width 66 height 10
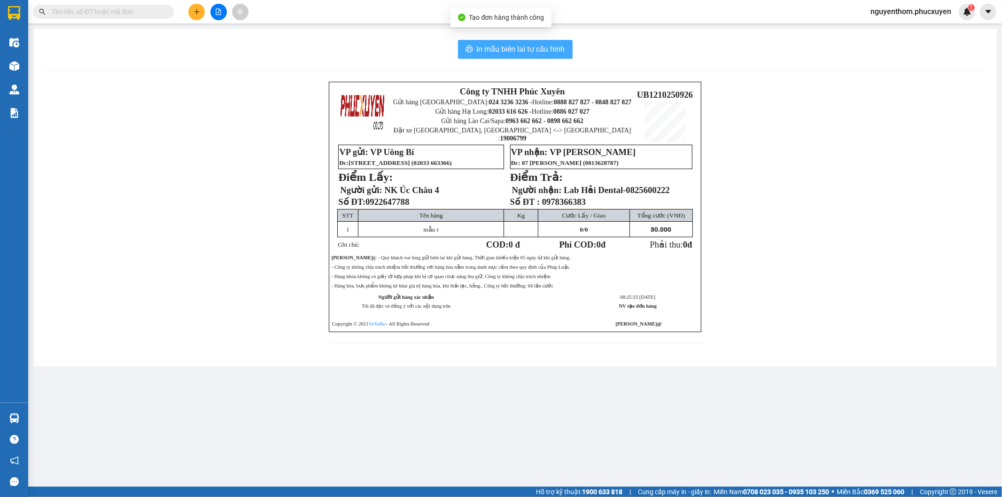
click at [519, 48] on span "In mẫu biên lai tự cấu hình" at bounding box center [521, 49] width 88 height 12
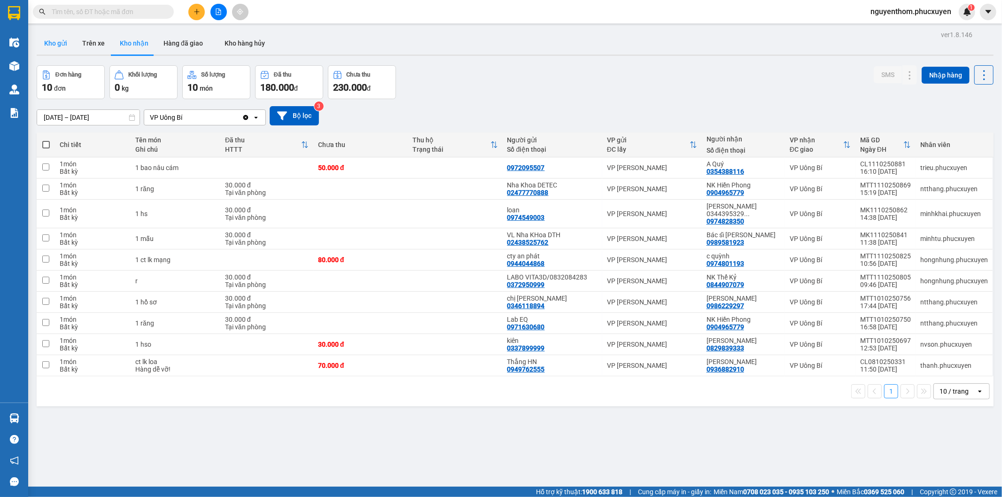
click at [59, 39] on button "Kho gửi" at bounding box center [56, 43] width 38 height 23
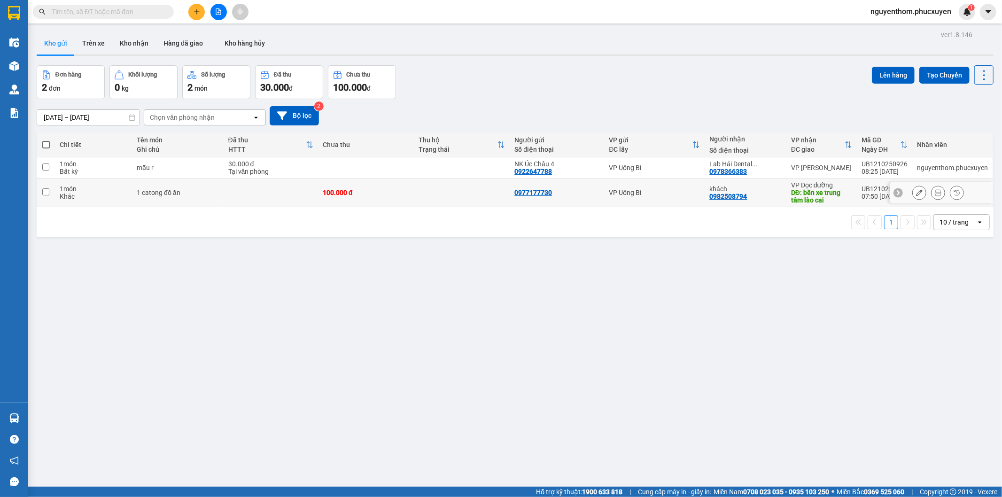
drag, startPoint x: 572, startPoint y: 189, endPoint x: 567, endPoint y: 190, distance: 4.7
click at [571, 189] on div "0977177730" at bounding box center [557, 193] width 85 height 8
checkbox input "true"
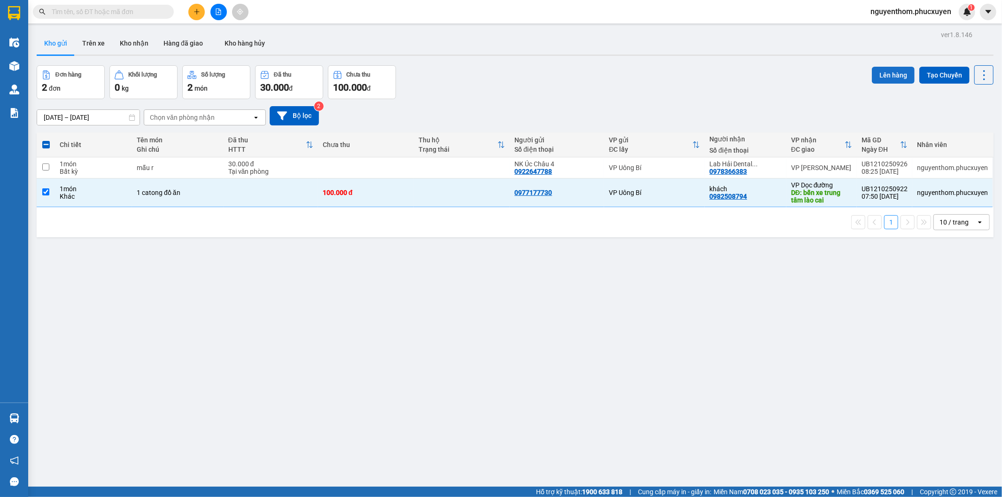
click at [883, 77] on button "Lên hàng" at bounding box center [893, 75] width 43 height 17
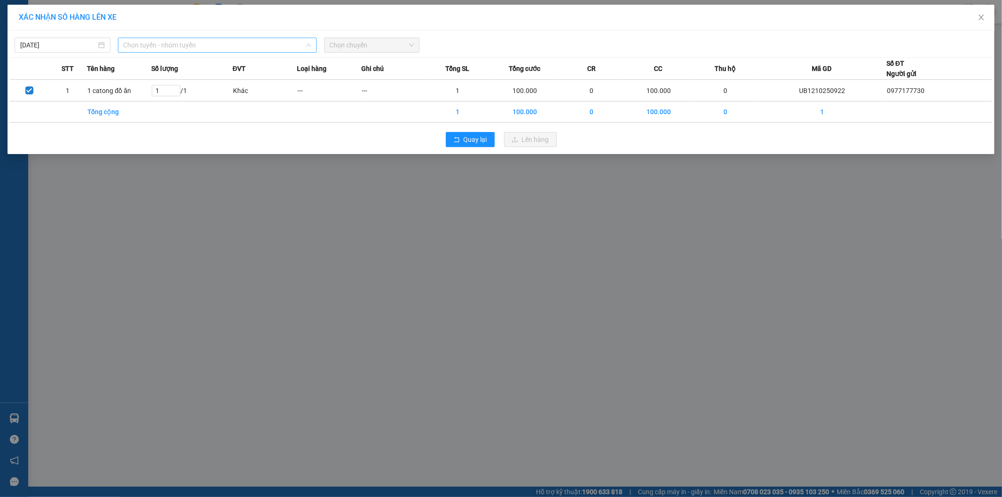
click at [257, 45] on span "Chọn tuyến - nhóm tuyến" at bounding box center [217, 45] width 187 height 14
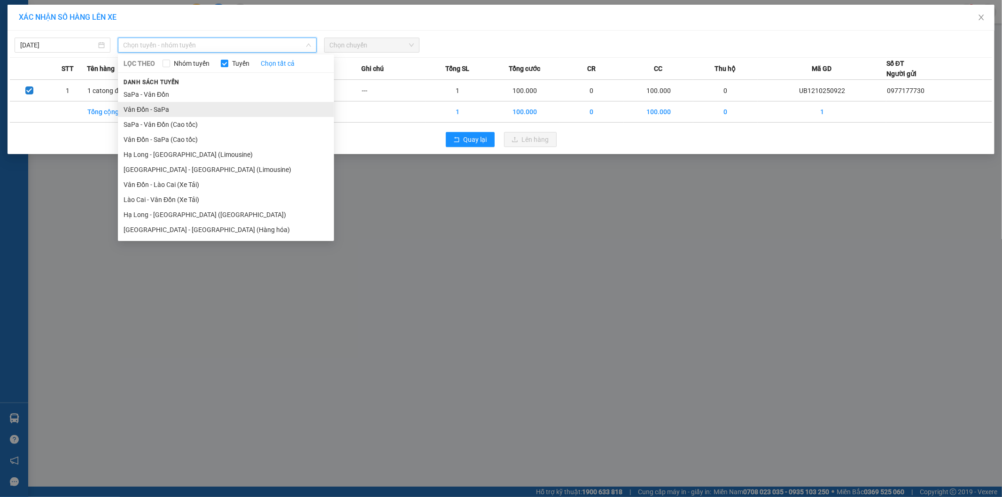
click at [171, 108] on li "Vân Đồn - SaPa" at bounding box center [226, 109] width 216 height 15
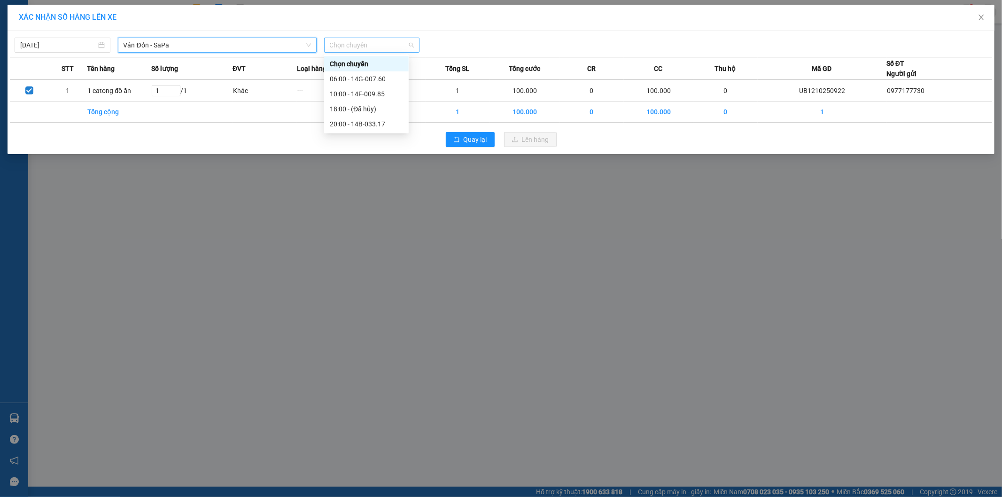
click at [386, 46] on span "Chọn chuyến" at bounding box center [372, 45] width 85 height 14
click at [377, 79] on div "06:00 - 14G-007.60" at bounding box center [366, 79] width 73 height 10
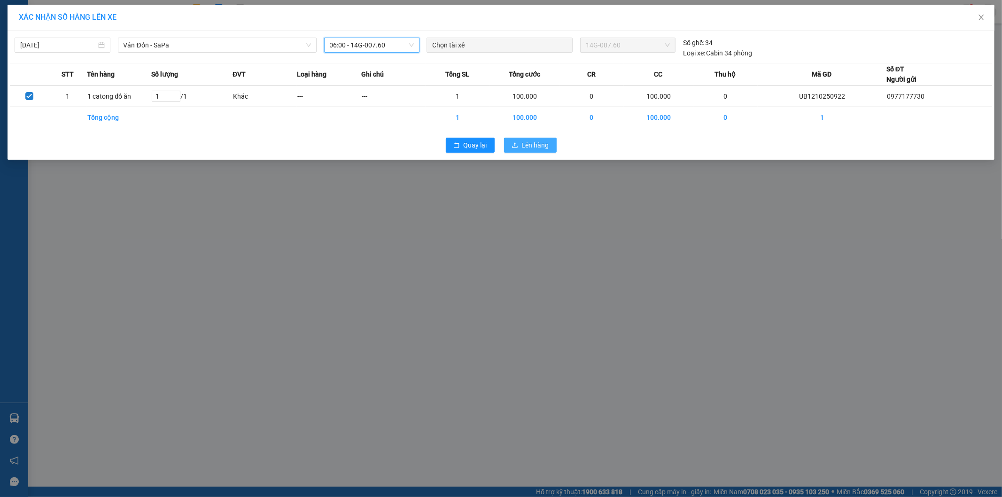
click at [540, 147] on span "Lên hàng" at bounding box center [535, 145] width 27 height 10
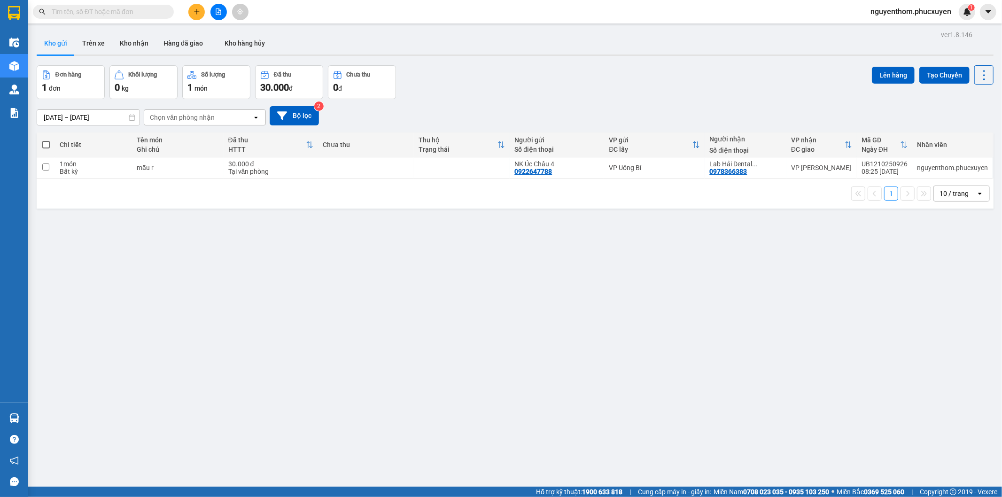
click at [341, 359] on div "ver 1.8.146 Kho gửi Trên xe Kho nhận Hàng đã giao Kho hàng hủy Đơn hàng 1 đơn K…" at bounding box center [515, 276] width 965 height 497
click at [133, 41] on button "Kho nhận" at bounding box center [134, 43] width 44 height 23
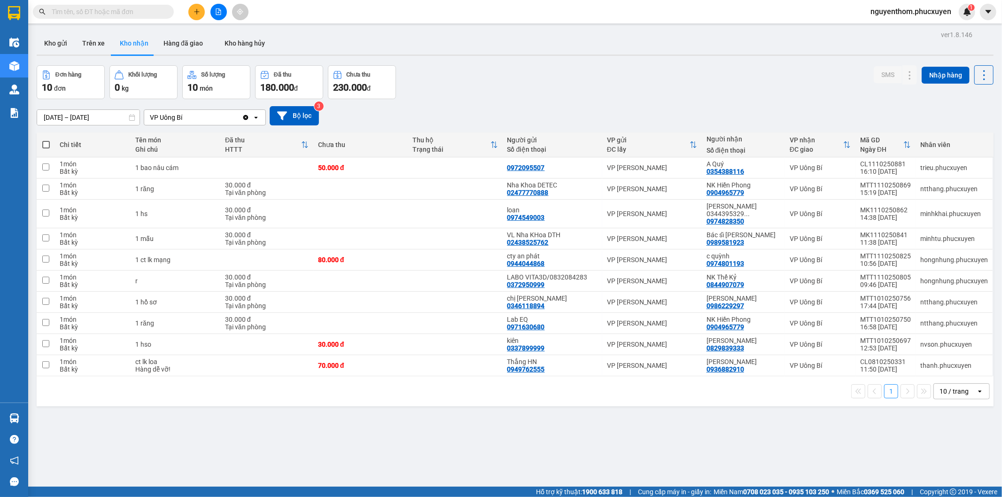
drag, startPoint x: 451, startPoint y: 96, endPoint x: 312, endPoint y: 57, distance: 144.5
click at [426, 91] on div "Đơn hàng 10 đơn Khối lượng 0 kg Số lượng 10 món Đã thu 180.000 đ Chưa thu 230.0…" at bounding box center [515, 82] width 957 height 34
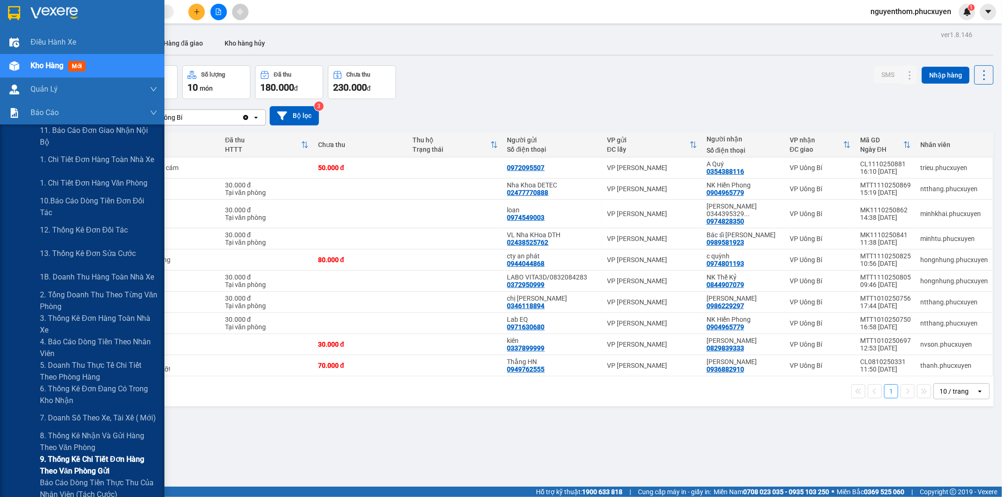
click at [97, 462] on span "9. Thống kê chi tiết đơn hàng theo văn phòng gửi" at bounding box center [98, 464] width 117 height 23
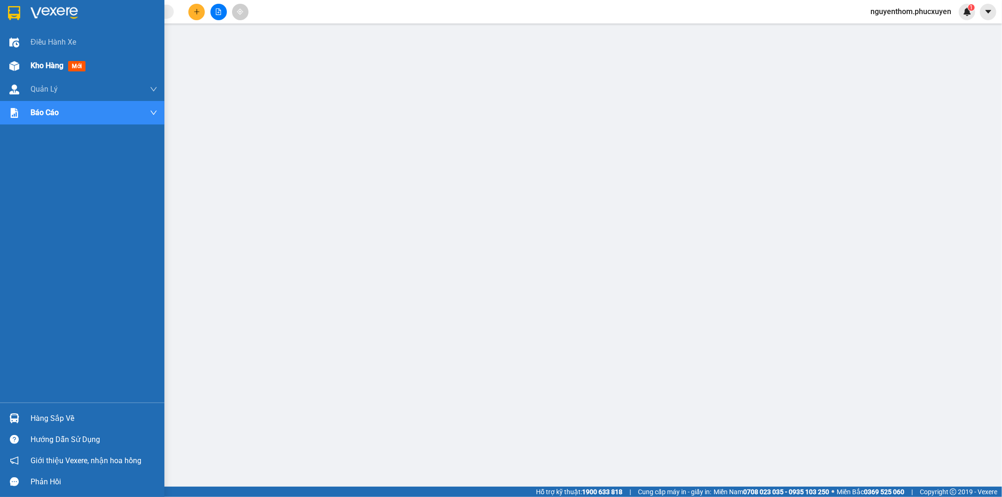
click at [46, 64] on span "Kho hàng" at bounding box center [47, 65] width 33 height 9
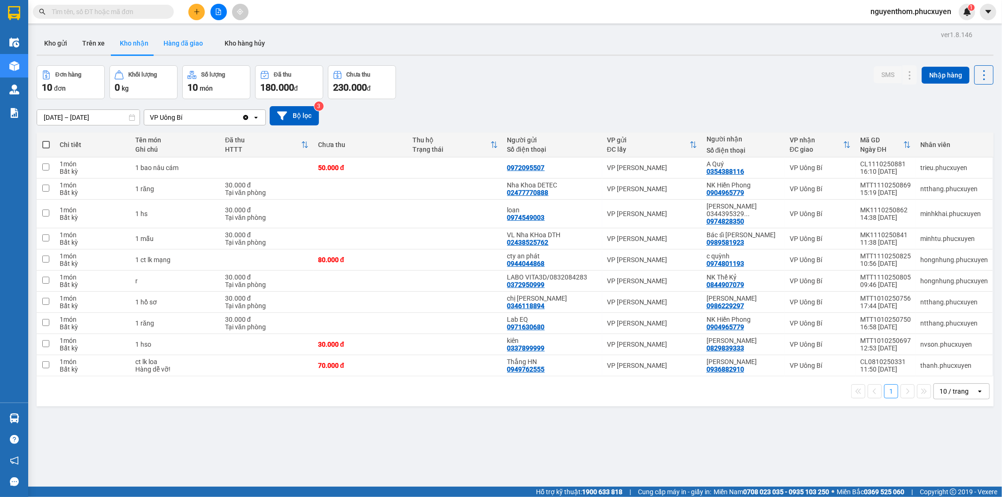
click at [183, 42] on button "Hàng đã giao" at bounding box center [183, 43] width 55 height 23
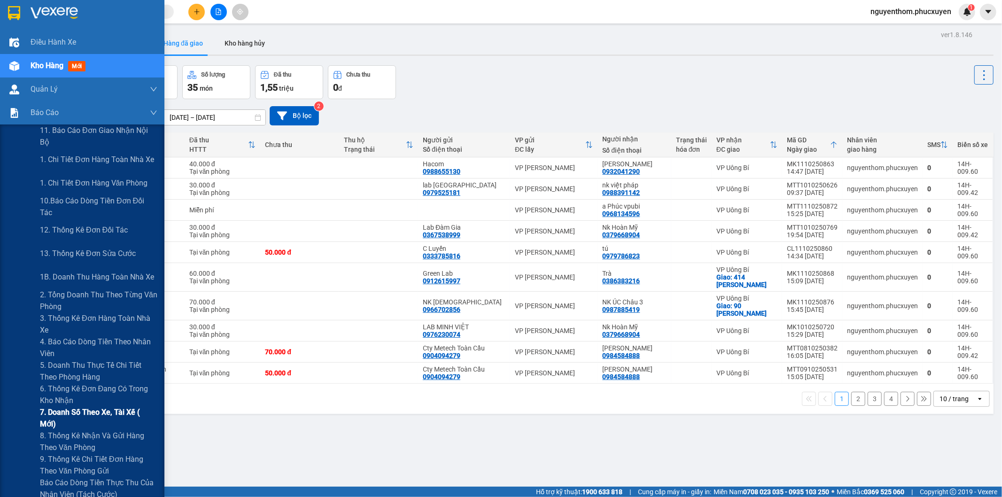
click at [93, 419] on span "7. Doanh số theo xe, tài xế ( mới)" at bounding box center [98, 417] width 117 height 23
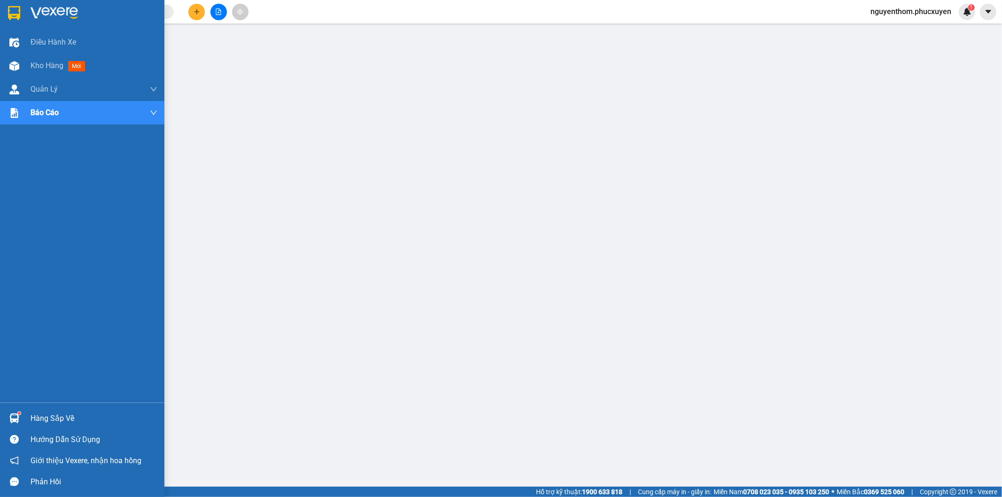
click at [13, 417] on img at bounding box center [14, 419] width 10 height 10
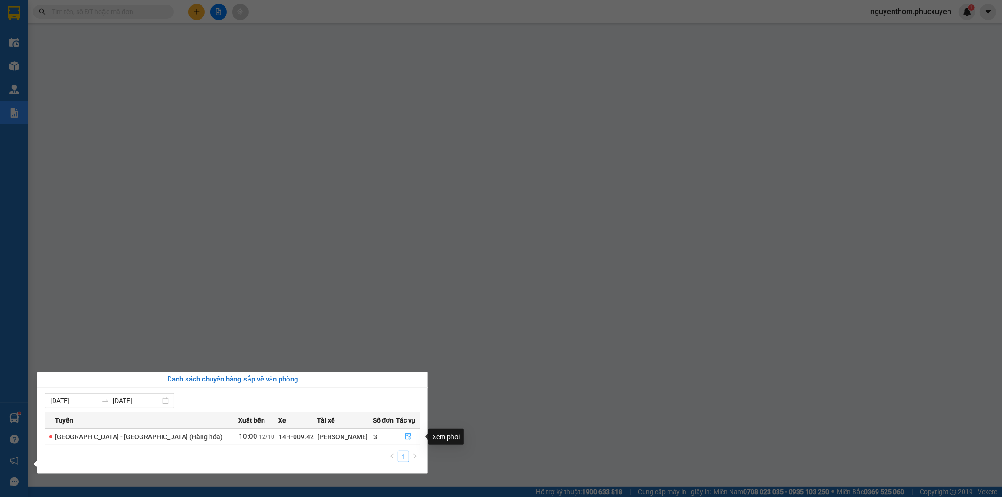
click at [405, 435] on icon "file-done" at bounding box center [408, 436] width 7 height 7
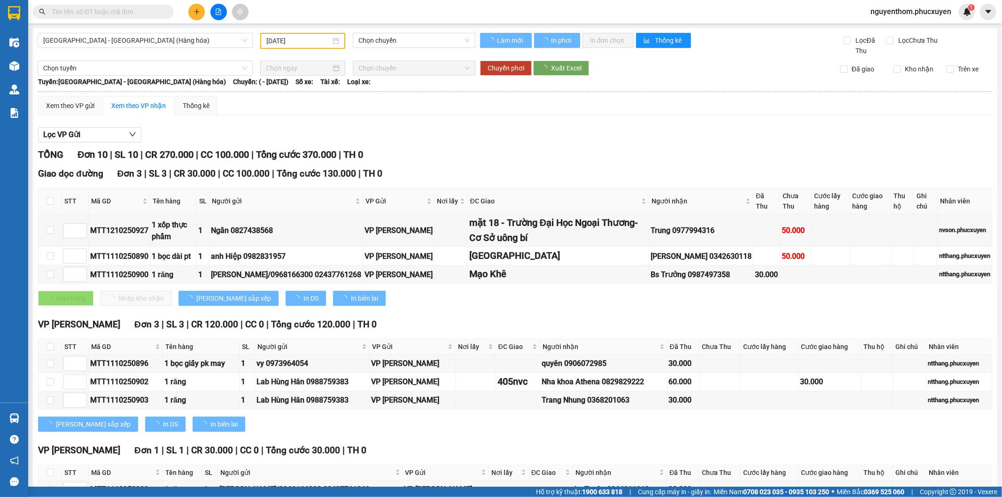
type input "[DATE]"
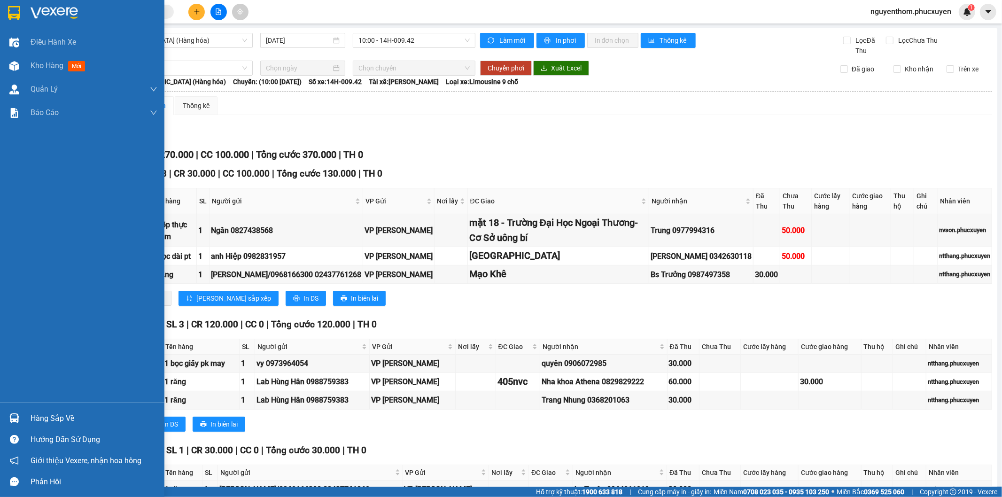
click at [15, 415] on img at bounding box center [14, 419] width 10 height 10
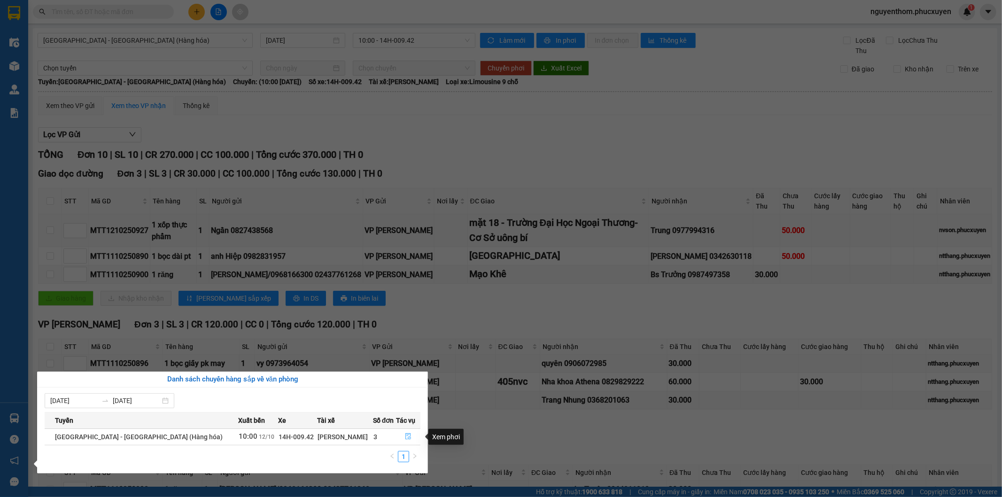
click at [406, 435] on icon "file-done" at bounding box center [409, 436] width 6 height 7
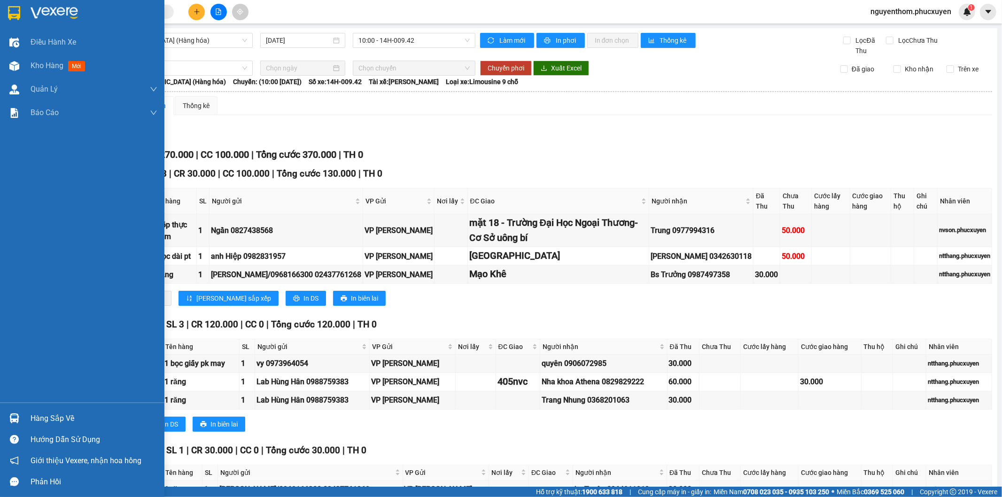
click at [9, 414] on img at bounding box center [14, 419] width 10 height 10
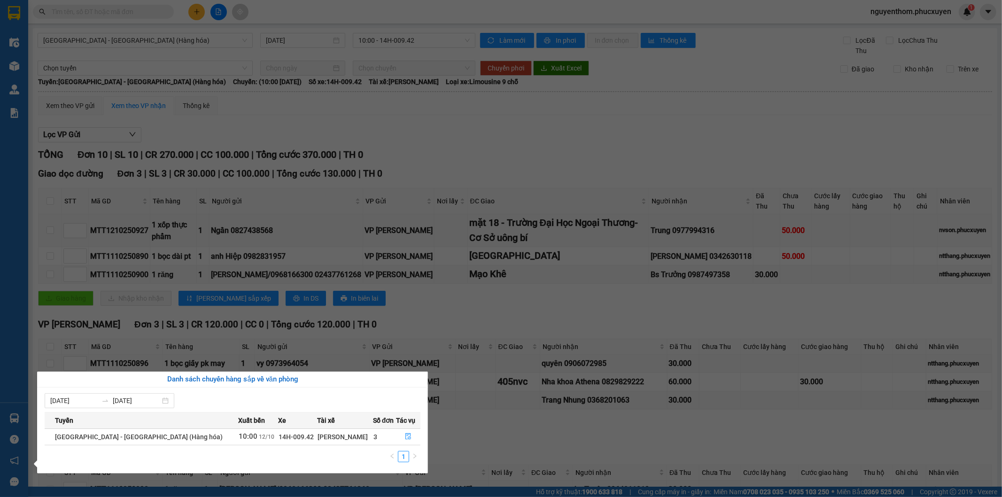
click at [484, 434] on section "Kết quả tìm kiếm ( 0 ) Bộ lọc No Data nguyenthom.phucxuyen 1 Điều hành xe Kho h…" at bounding box center [501, 248] width 1002 height 497
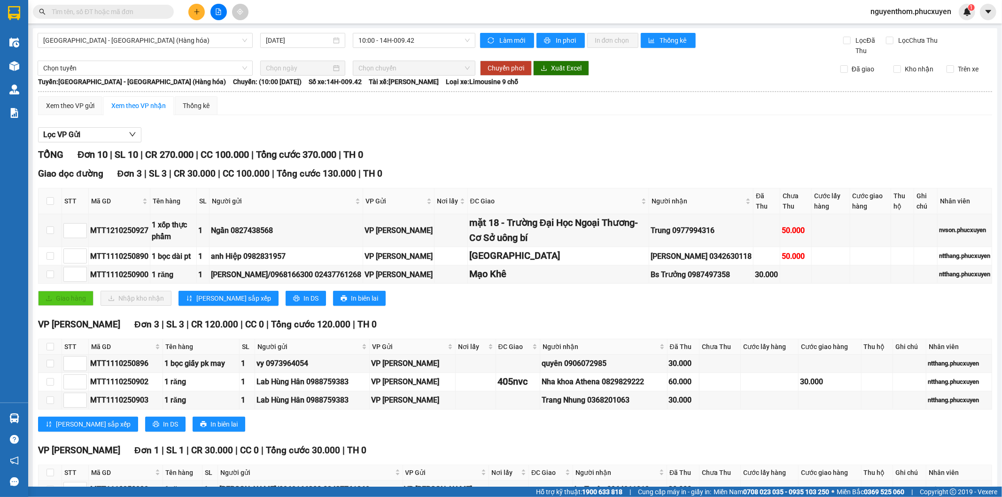
click at [442, 438] on div "VP [GEOGRAPHIC_DATA] 3 | SL 3 | CR 120.000 | CC 0 | Tổng cước 120.000 | TH 0 ST…" at bounding box center [515, 378] width 954 height 121
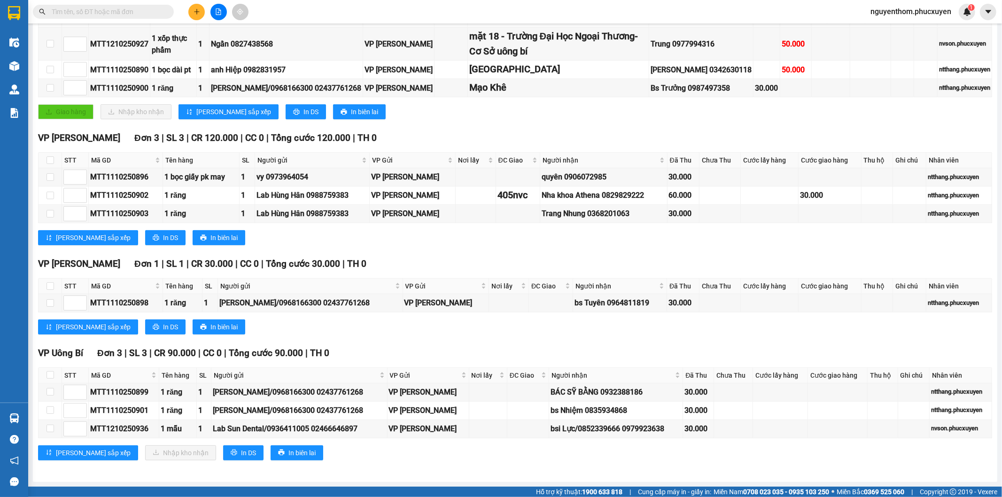
click at [109, 12] on input "text" at bounding box center [107, 12] width 111 height 10
paste input "UB2309250277"
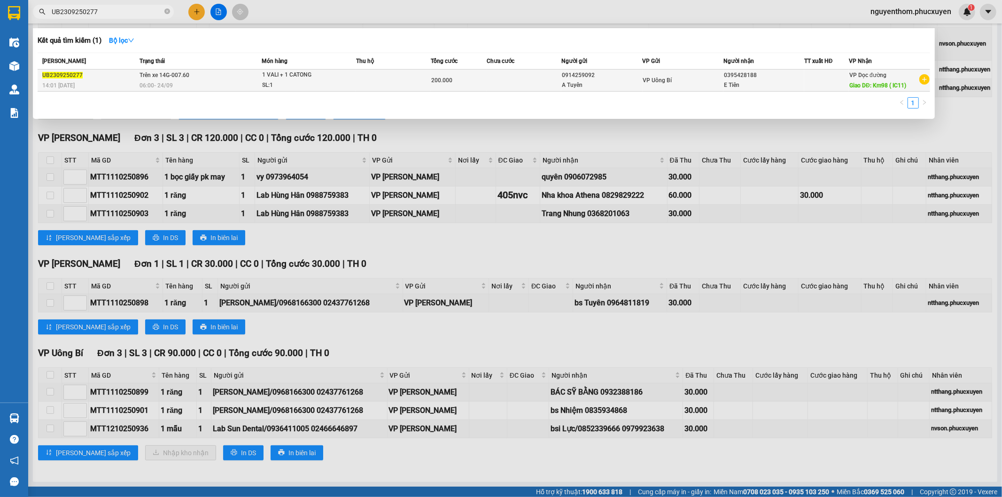
type input "UB2309250277"
click at [366, 78] on td at bounding box center [393, 81] width 75 height 22
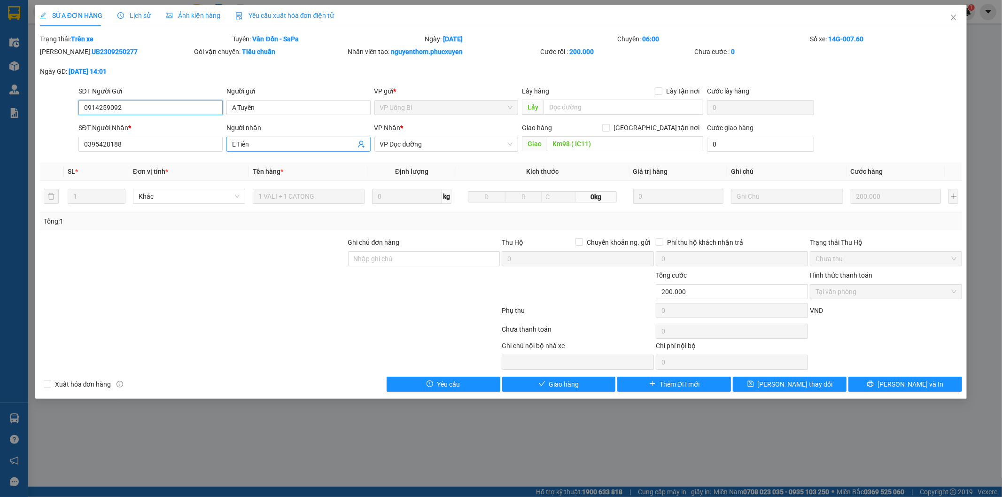
type input "0914259092"
type input "A Tuyên"
type input "0395428188"
type input "E Tiên"
type input "Km98 ( IC11)"
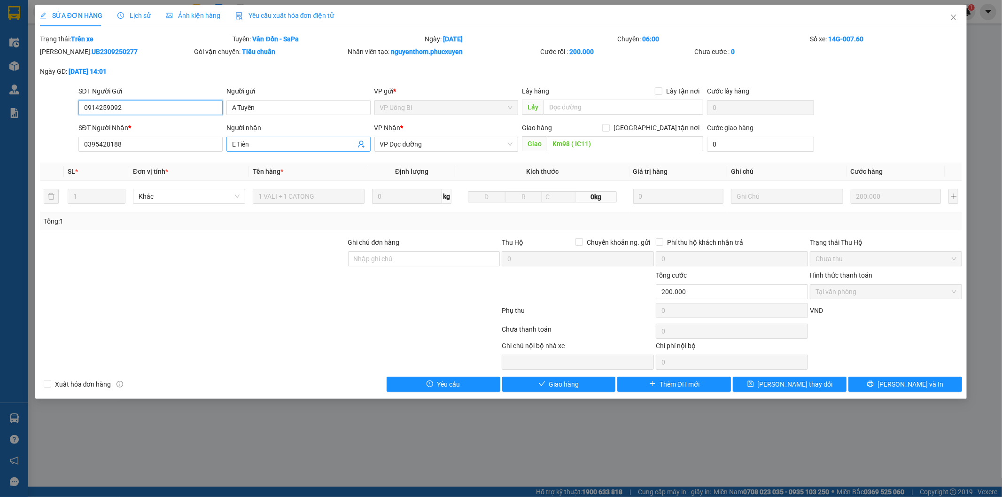
type input "0"
type input "200.000"
click at [950, 16] on span "Close" at bounding box center [954, 18] width 26 height 26
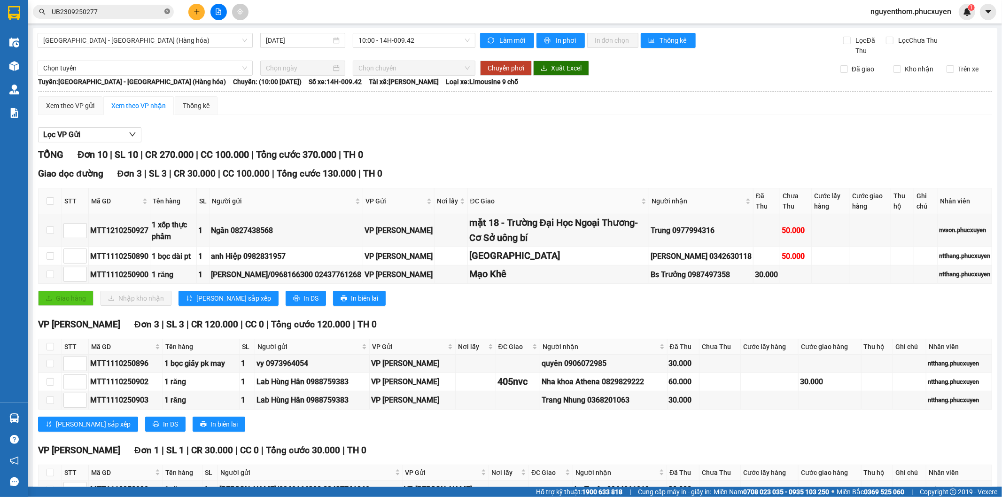
click at [168, 10] on icon "close-circle" at bounding box center [167, 11] width 6 height 6
click at [128, 12] on input "text" at bounding box center [107, 12] width 111 height 10
paste input "UB1409251056"
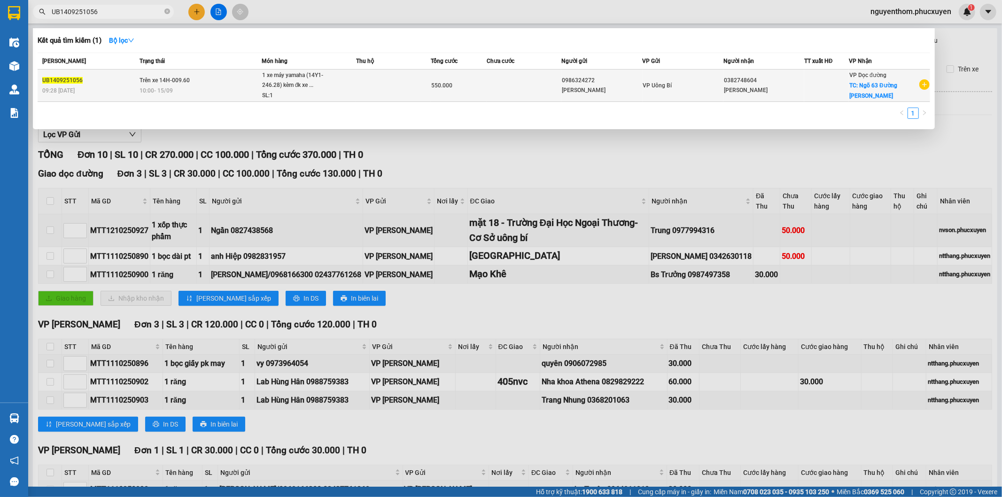
type input "UB1409251056"
click at [357, 81] on td at bounding box center [393, 86] width 75 height 32
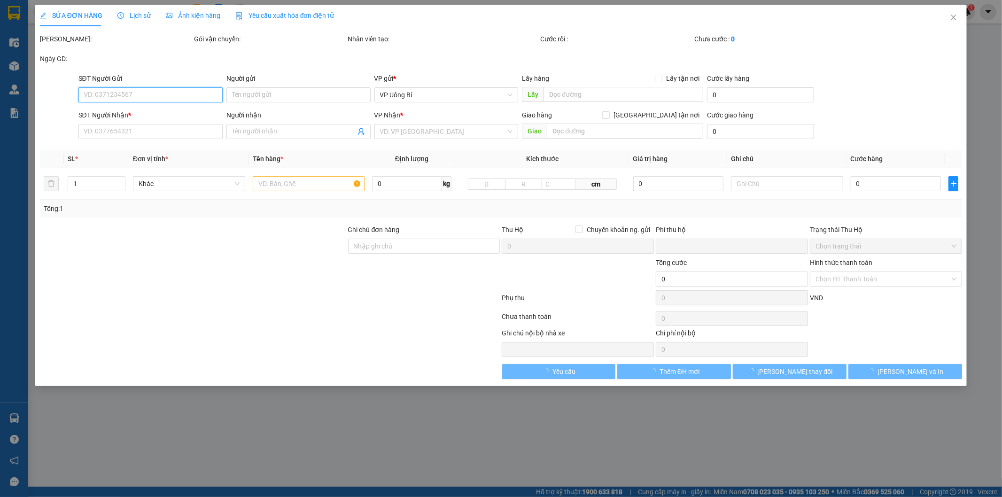
type input "0986324272"
type input "[PERSON_NAME]"
type input "0382748604"
type input "[PERSON_NAME]"
checkbox input "true"
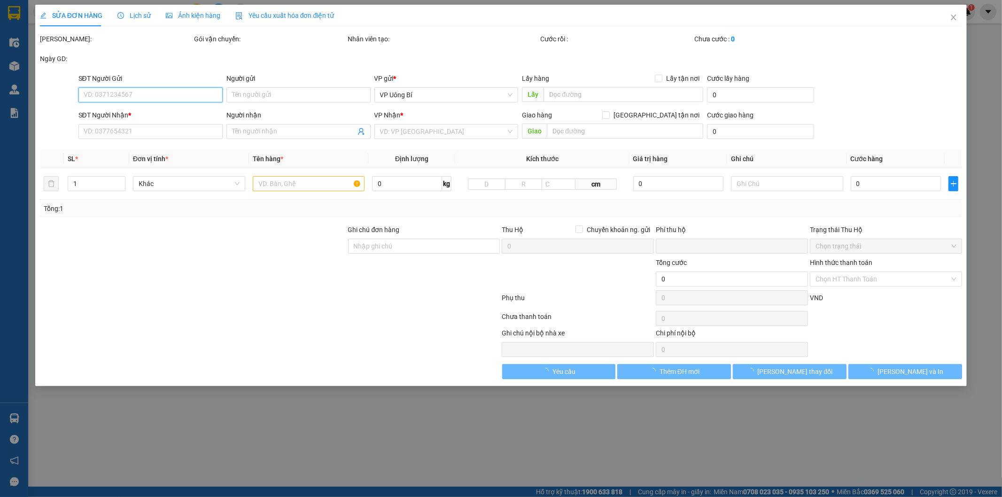
type input "Ngõ 63 Đường [PERSON_NAME]"
type input "0"
type input "550.000"
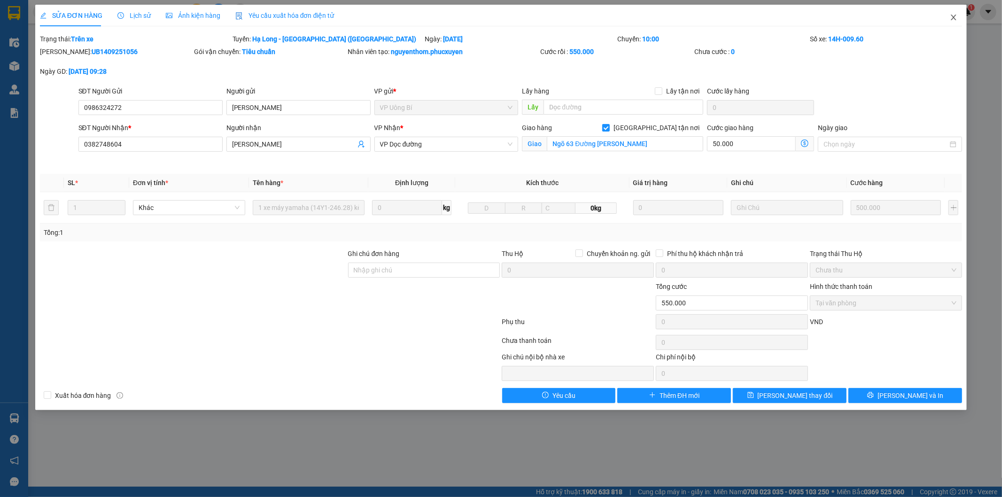
click at [955, 16] on icon "close" at bounding box center [954, 18] width 8 height 8
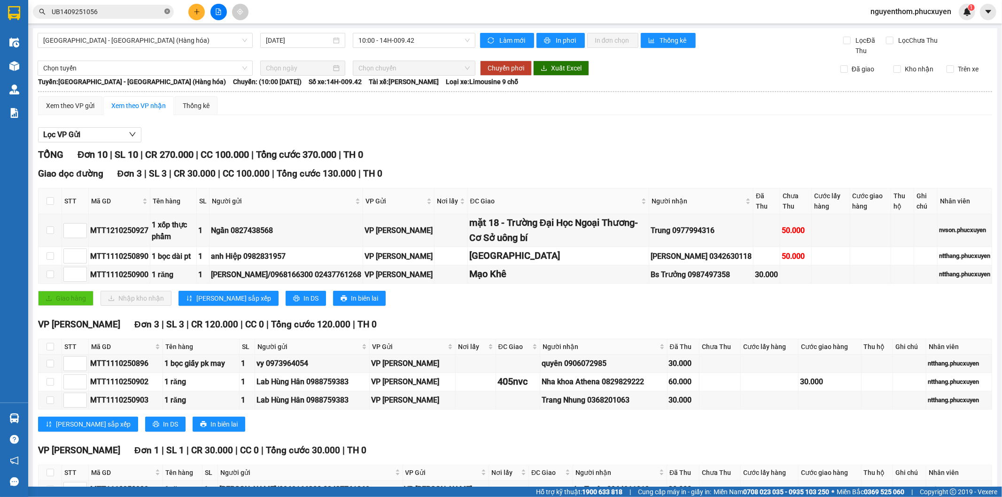
click at [165, 8] on icon "close-circle" at bounding box center [167, 11] width 6 height 6
click at [135, 10] on input "text" at bounding box center [107, 12] width 111 height 10
paste input "UB2908250879"
type input "UB2908250879"
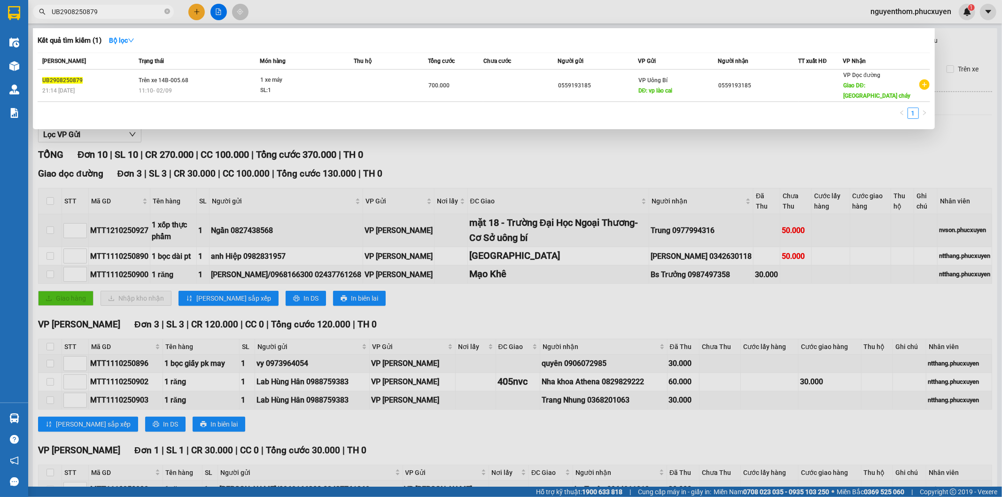
click at [166, 13] on icon "close-circle" at bounding box center [167, 11] width 6 height 6
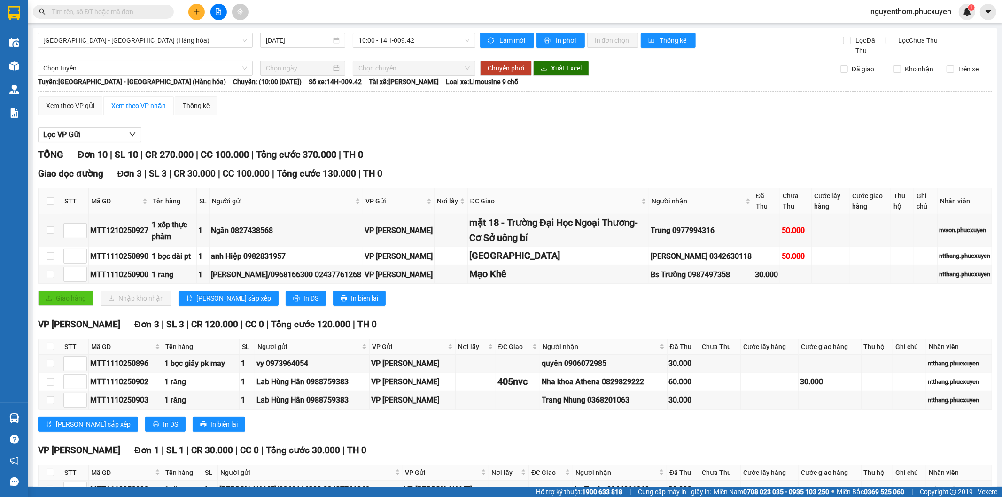
click at [118, 11] on input "text" at bounding box center [107, 12] width 111 height 10
paste input "UB0109250038"
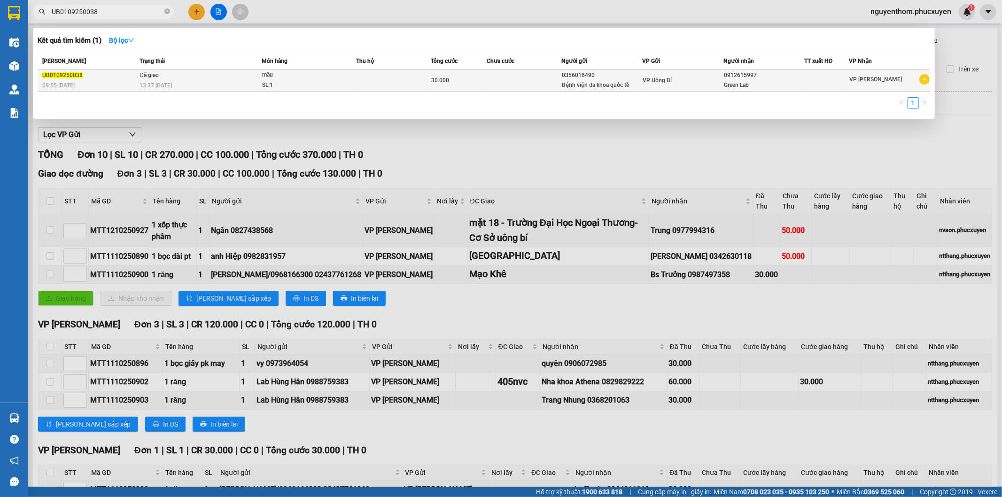
type input "UB0109250038"
click at [306, 81] on div "SL: 1" at bounding box center [297, 85] width 70 height 10
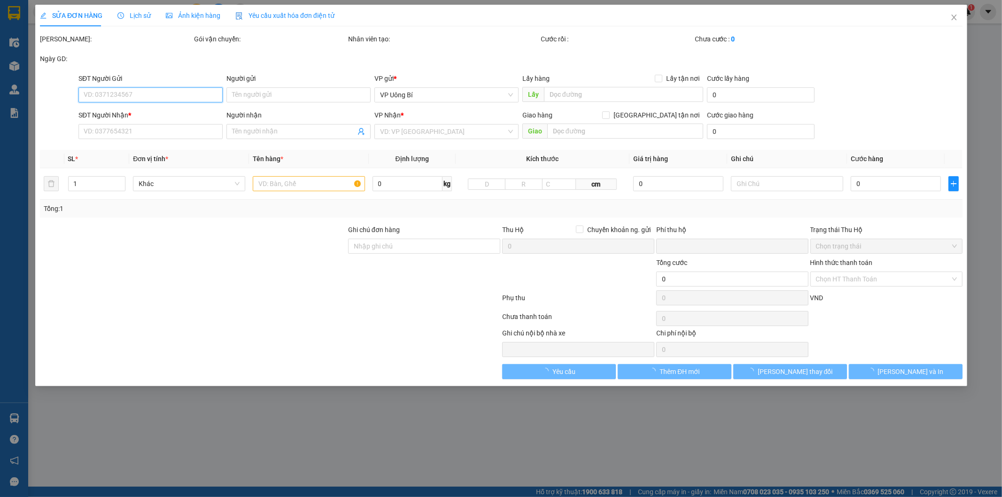
type input "0356016490"
type input "Bệnh viện đa khoa quốc tế"
type input "0912615997"
type input "Green Lab"
type input "0"
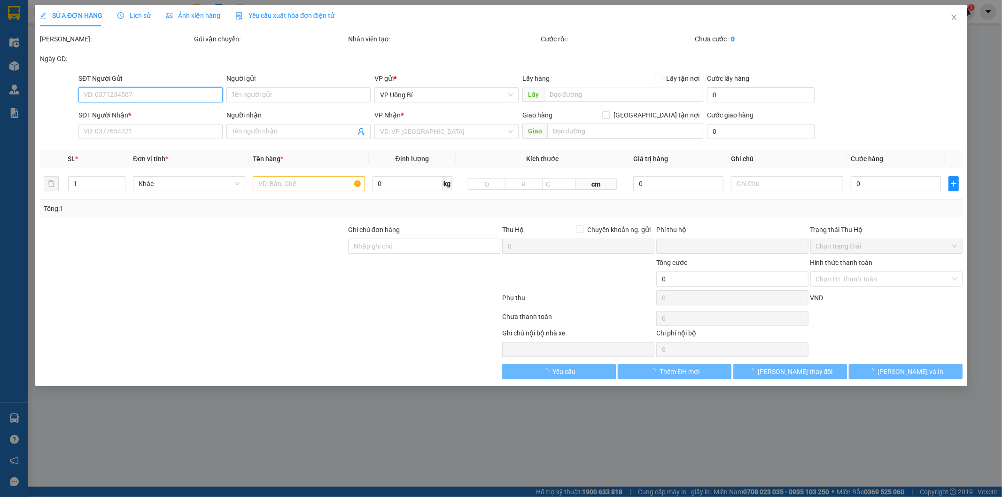
type input "30.000"
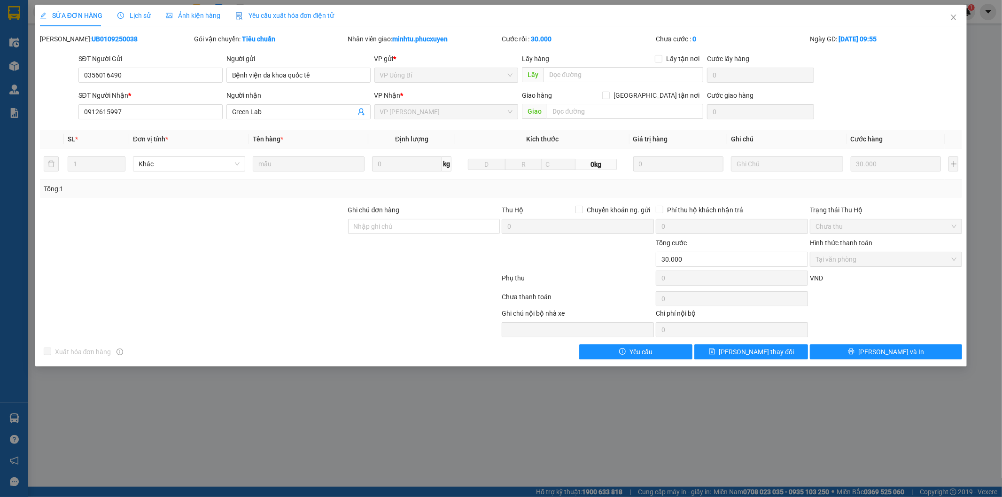
click at [139, 14] on span "Lịch sử" at bounding box center [133, 16] width 33 height 8
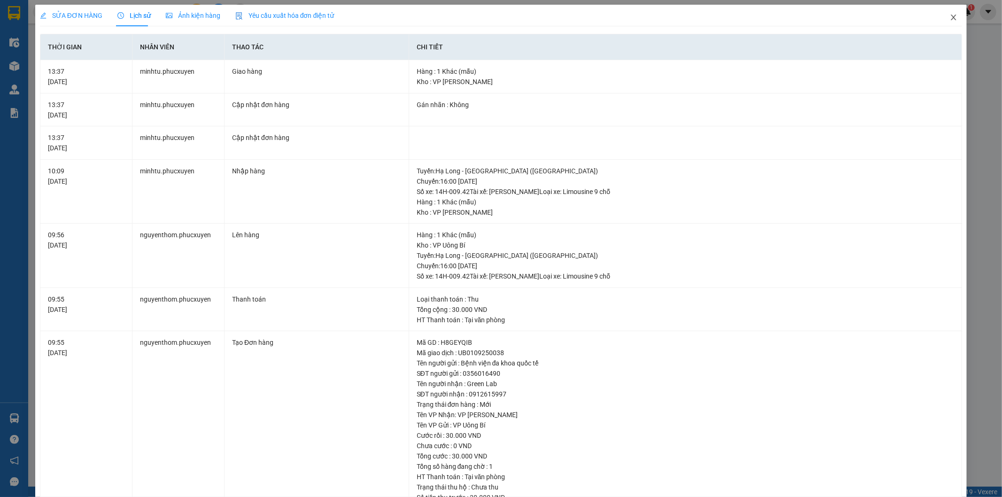
click at [950, 16] on icon "close" at bounding box center [954, 18] width 8 height 8
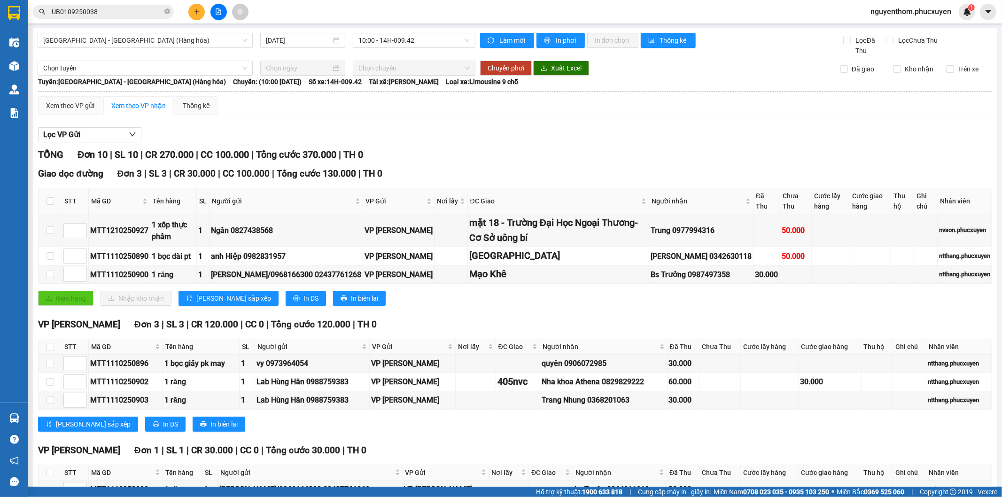
click at [115, 10] on input "UB0109250038" at bounding box center [107, 12] width 111 height 10
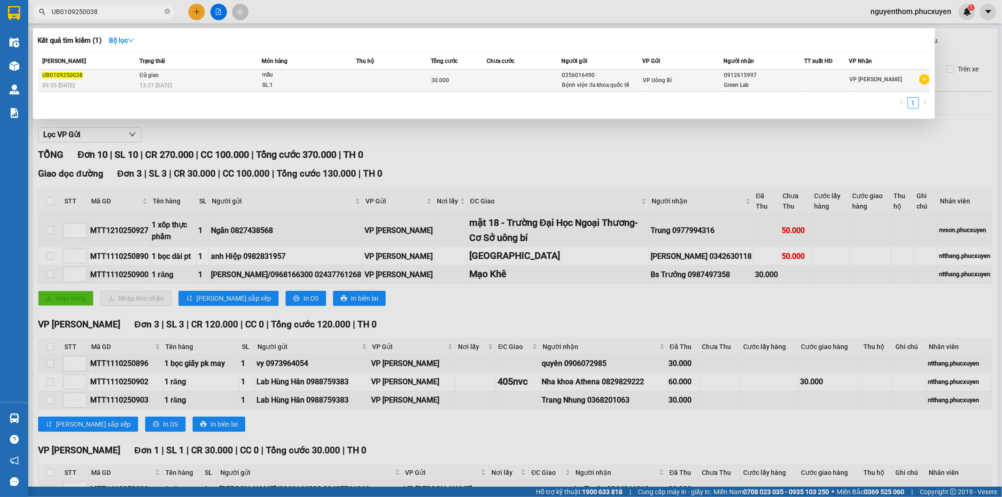
click at [123, 73] on div "UB0109250038" at bounding box center [89, 75] width 94 height 10
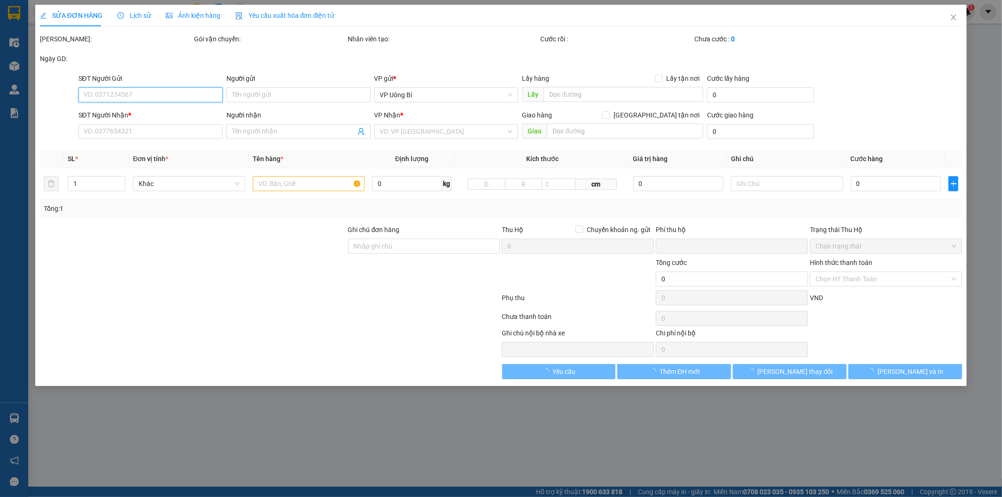
type input "0356016490"
type input "Bệnh viện đa khoa quốc tế"
type input "0912615997"
type input "Green Lab"
type input "0"
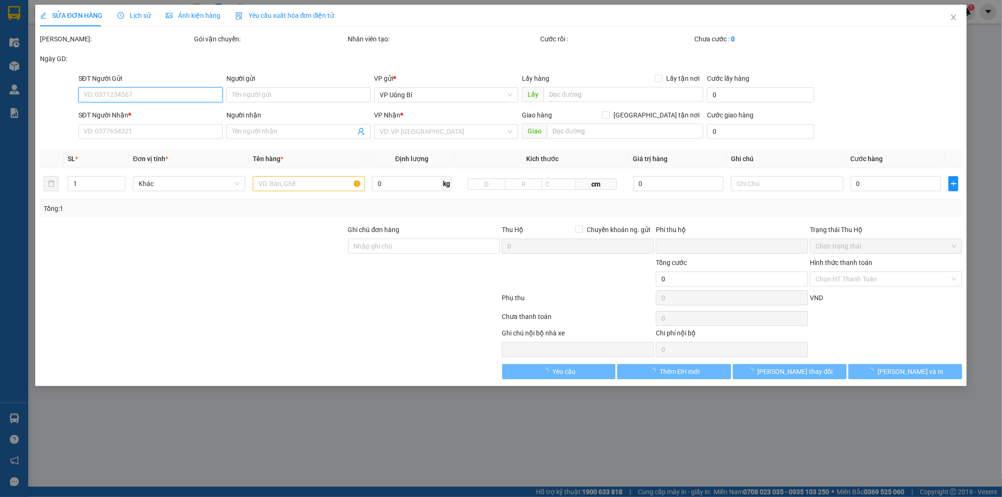
type input "30.000"
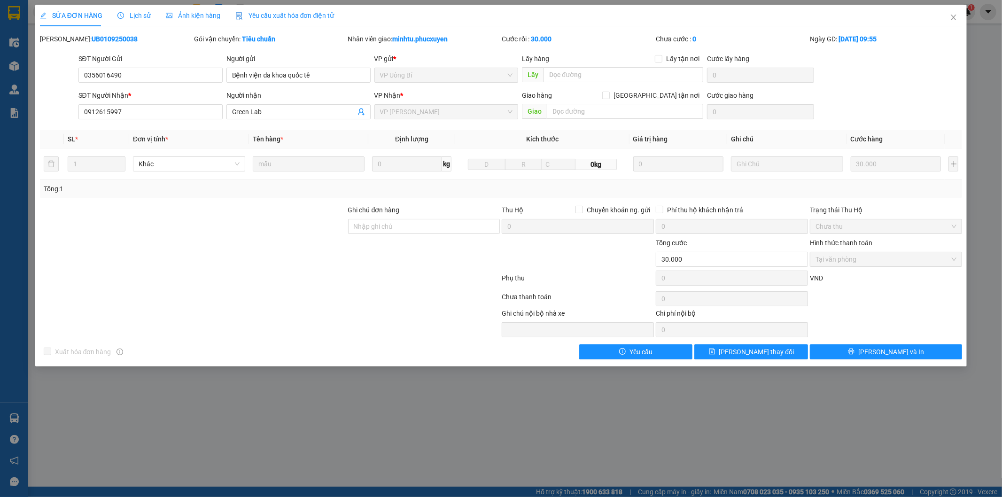
click at [133, 15] on span "Lịch sử" at bounding box center [133, 16] width 33 height 8
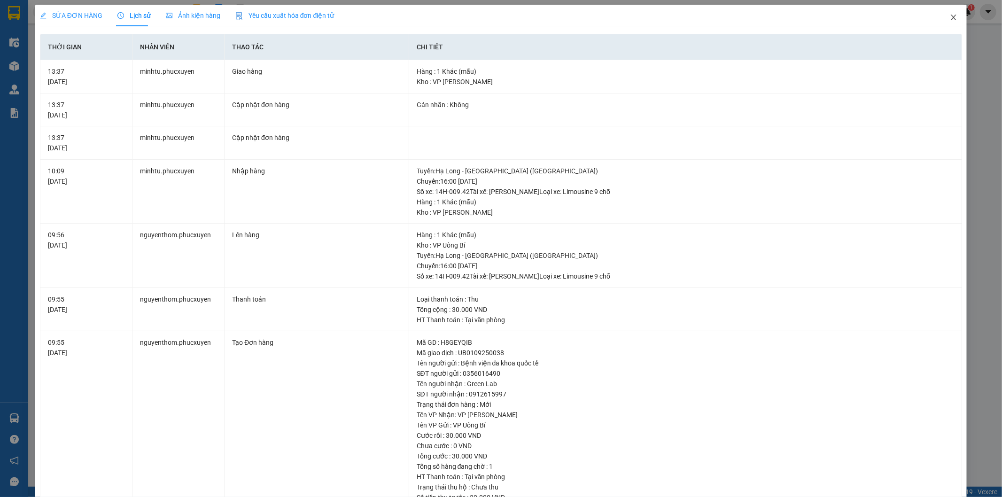
click at [950, 16] on icon "close" at bounding box center [954, 18] width 8 height 8
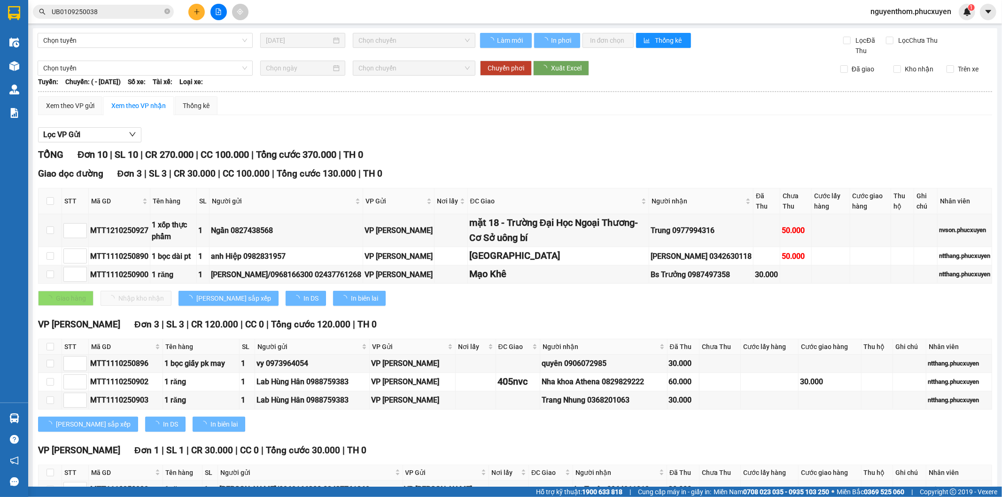
click at [477, 313] on div "Giao dọc đường Đơn 3 | SL 3 | CR 30.000 | CC 100.000 | Tổng cước 130.000 | TH 0…" at bounding box center [515, 240] width 954 height 146
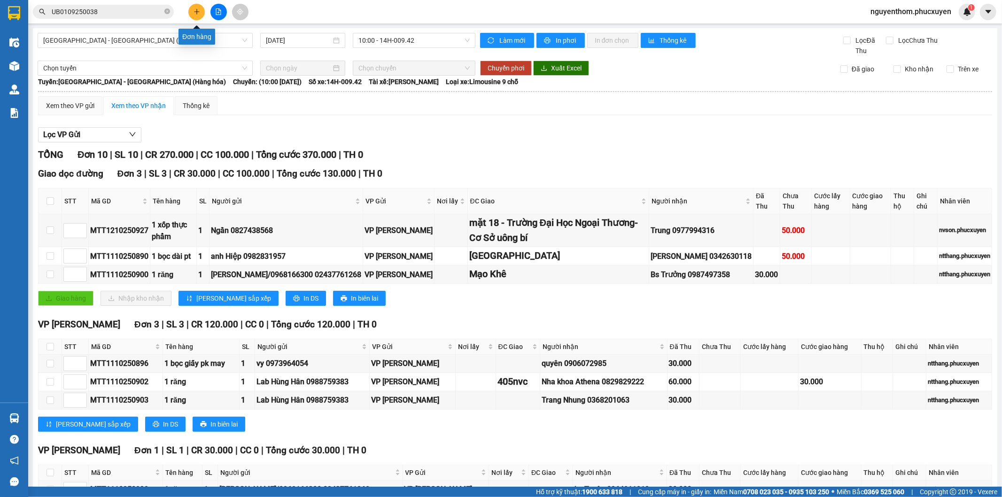
click at [200, 8] on button at bounding box center [196, 12] width 16 height 16
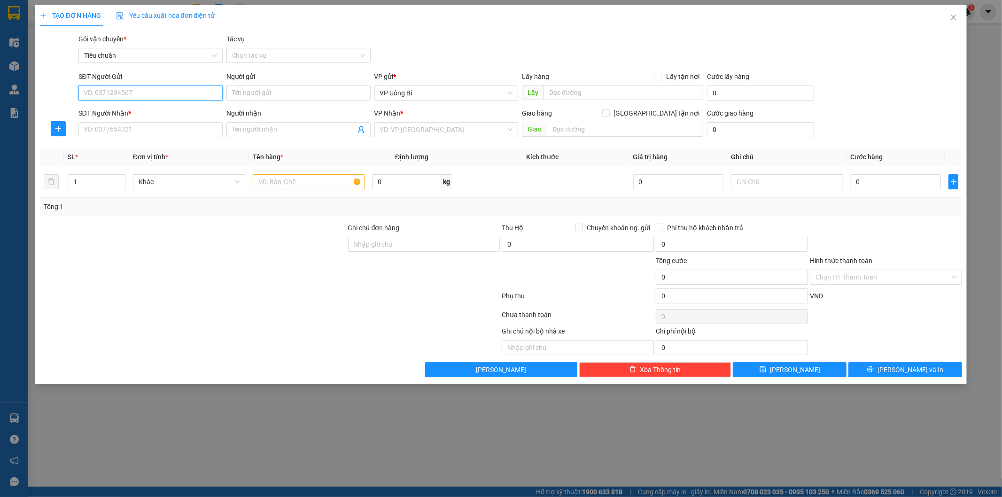
click at [180, 94] on input "SĐT Người Gửi" at bounding box center [150, 93] width 144 height 15
click at [176, 109] on div "0979923638 - bsi Lực/0852339666" at bounding box center [150, 112] width 133 height 10
type input "0979923638"
type input "bsi Lực/0852339666"
type input "0979923638"
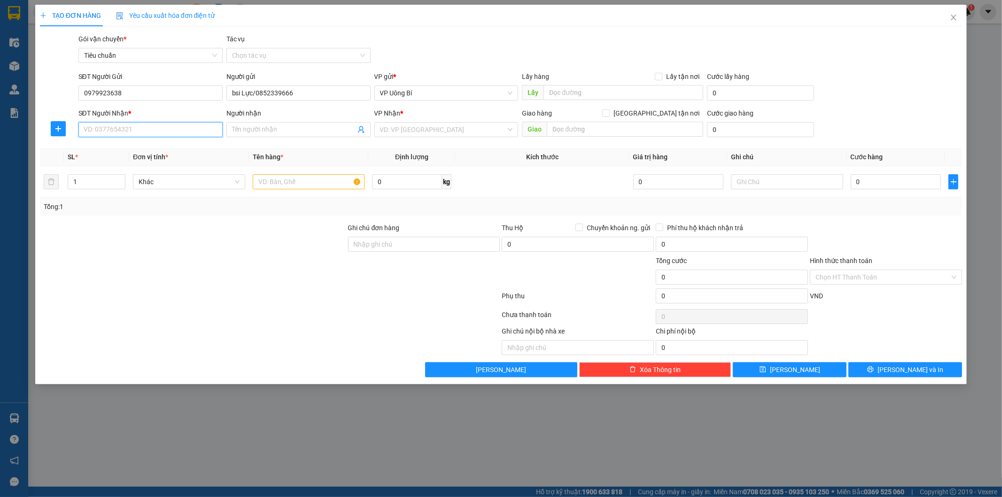
click at [180, 132] on input "SĐT Người Nhận *" at bounding box center [150, 129] width 144 height 15
click at [178, 160] on div "0971681989 - Lab Sun Dental/0936411005" at bounding box center [150, 163] width 133 height 10
type input "0971681989"
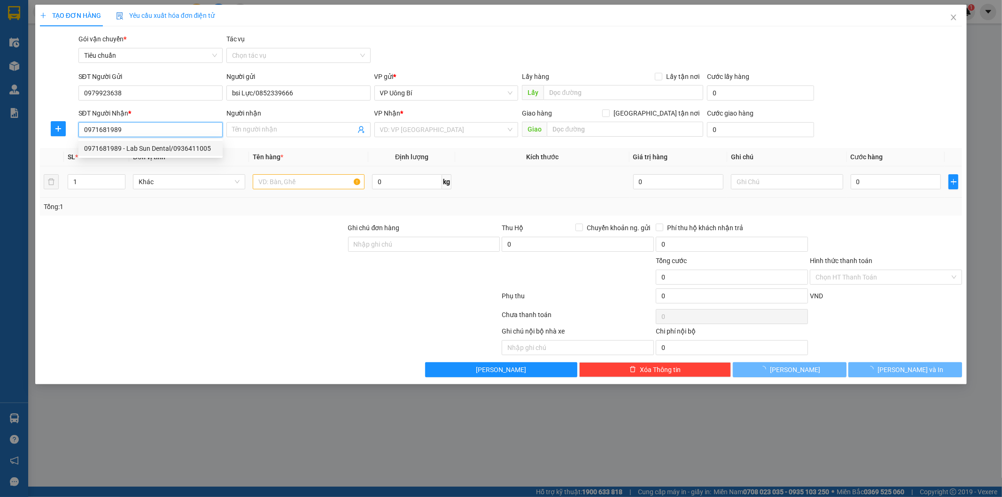
type input "Lab Sun Dental/0936411005"
click at [321, 186] on input "text" at bounding box center [309, 181] width 112 height 15
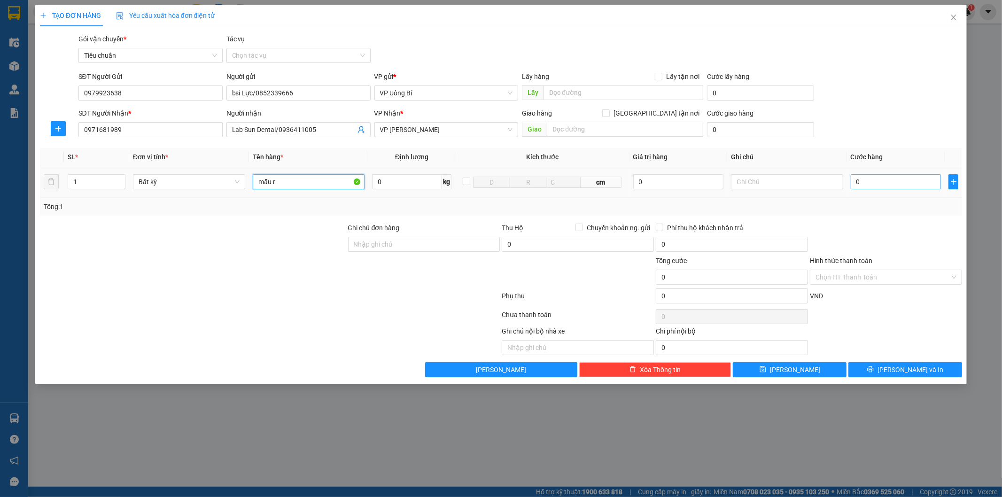
type input "mẫu r"
click at [905, 182] on input "0" at bounding box center [896, 181] width 90 height 15
type input "3"
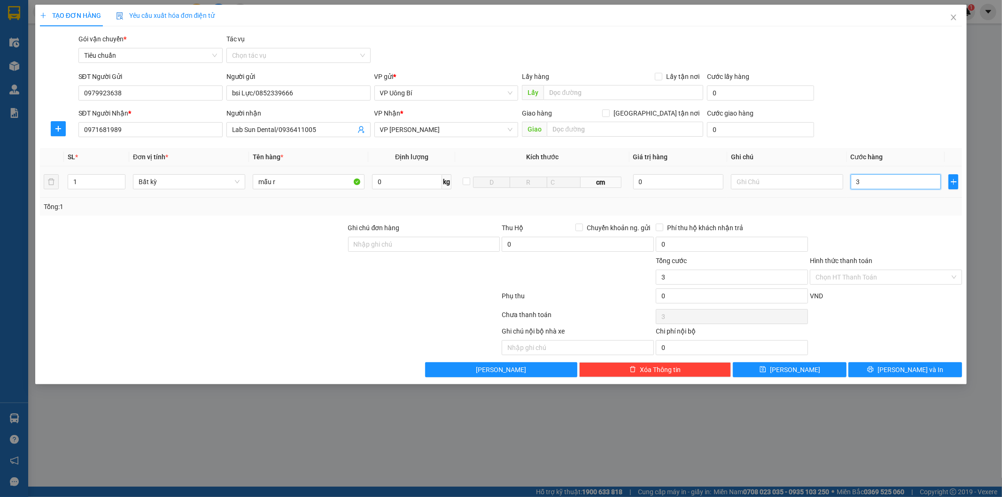
type input "30"
click at [896, 280] on input "Hình thức thanh toán" at bounding box center [883, 277] width 134 height 14
type input "30.000"
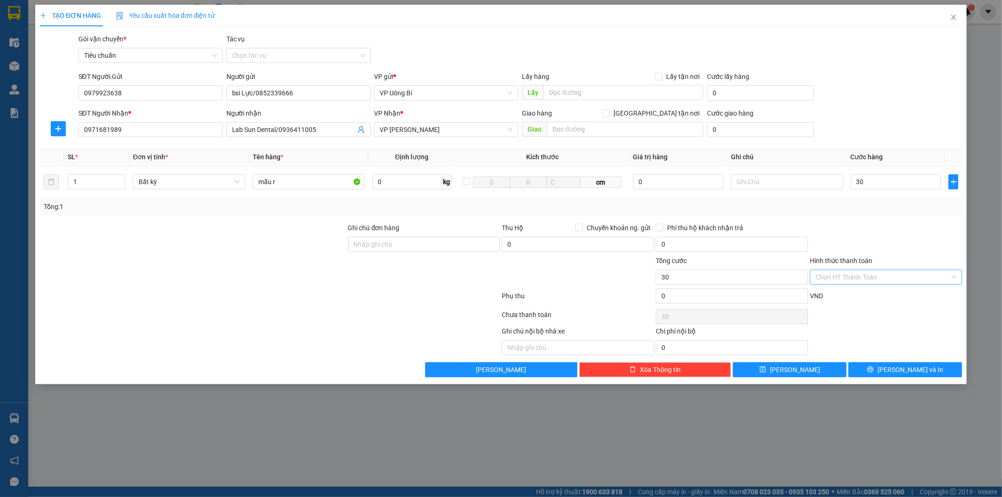
type input "30.000"
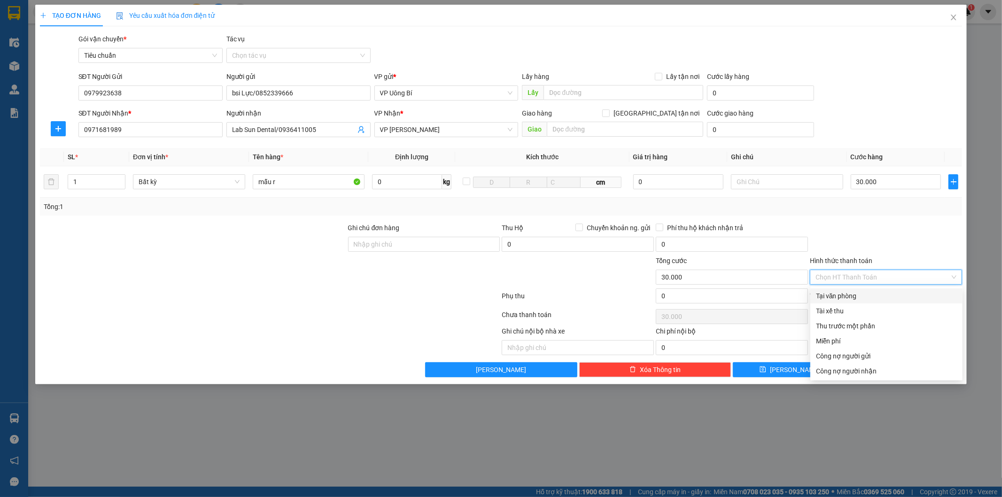
click at [883, 294] on div "Tại văn phòng" at bounding box center [886, 296] width 141 height 10
type input "0"
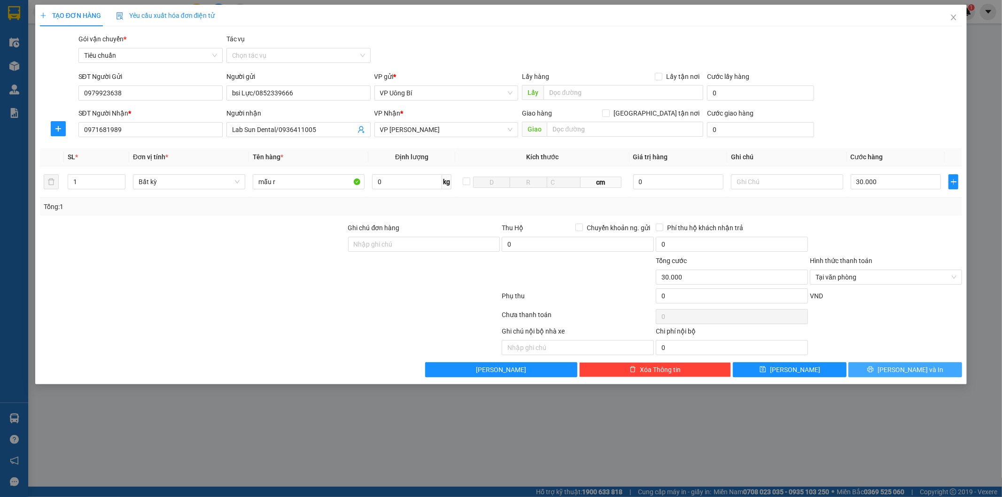
click at [901, 370] on span "[PERSON_NAME] và In" at bounding box center [911, 370] width 66 height 10
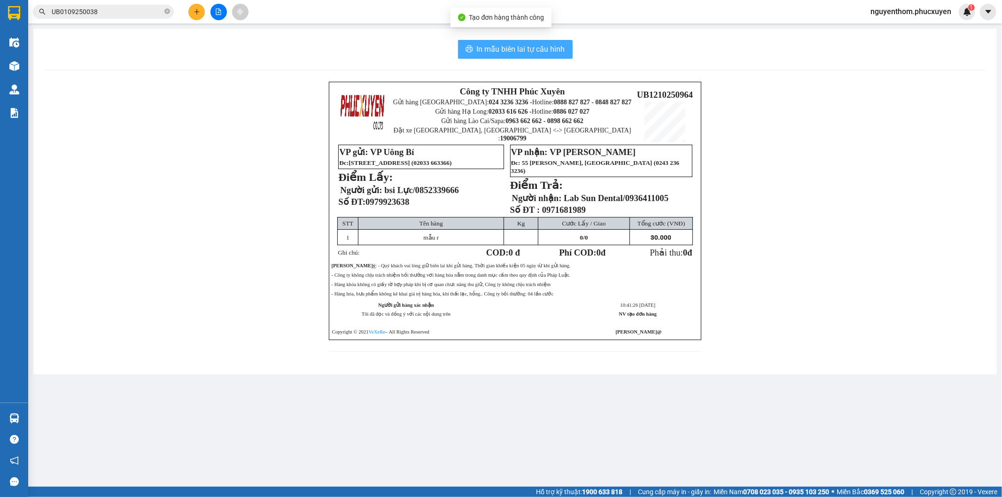
click at [520, 47] on span "In mẫu biên lai tự cấu hình" at bounding box center [521, 49] width 88 height 12
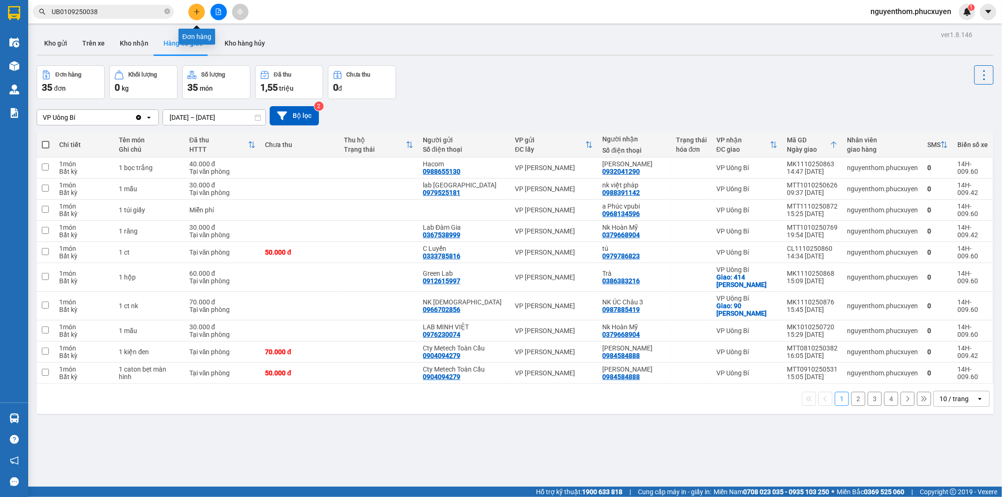
click at [197, 8] on icon "plus" at bounding box center [197, 11] width 7 height 7
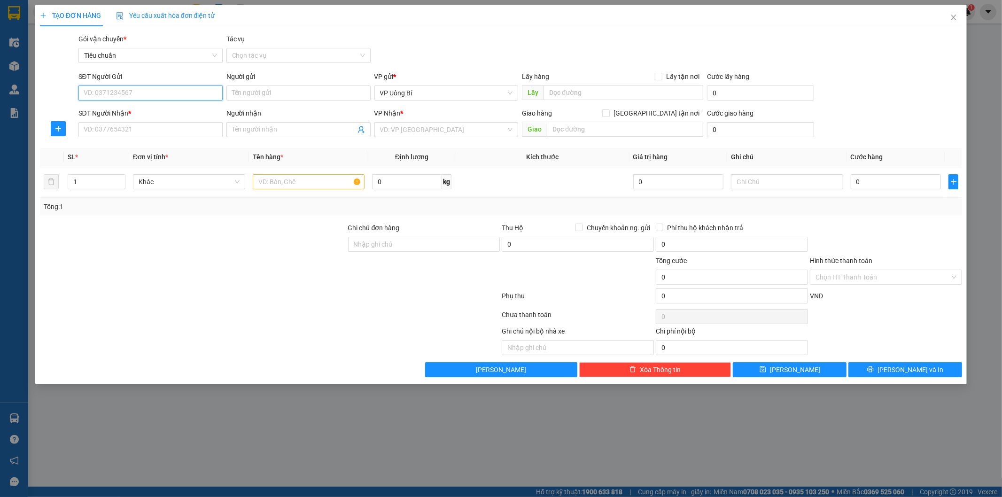
click at [199, 93] on input "SĐT Người Gửi" at bounding box center [150, 93] width 144 height 15
click at [186, 113] on div "0868927845 - e lợi" at bounding box center [150, 112] width 133 height 10
type input "0868927845"
type input "e lợi"
type input "0868927845"
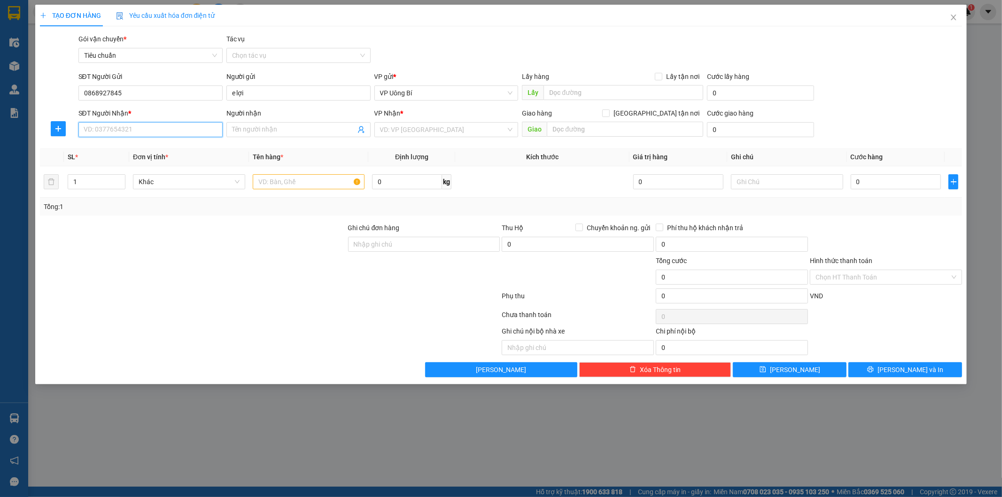
click at [186, 132] on input "SĐT Người Nhận *" at bounding box center [150, 129] width 144 height 15
click at [180, 145] on div "0966776394 - Dũng-Lab Tây Tựu 0988150094" at bounding box center [151, 148] width 135 height 10
type input "0966776394"
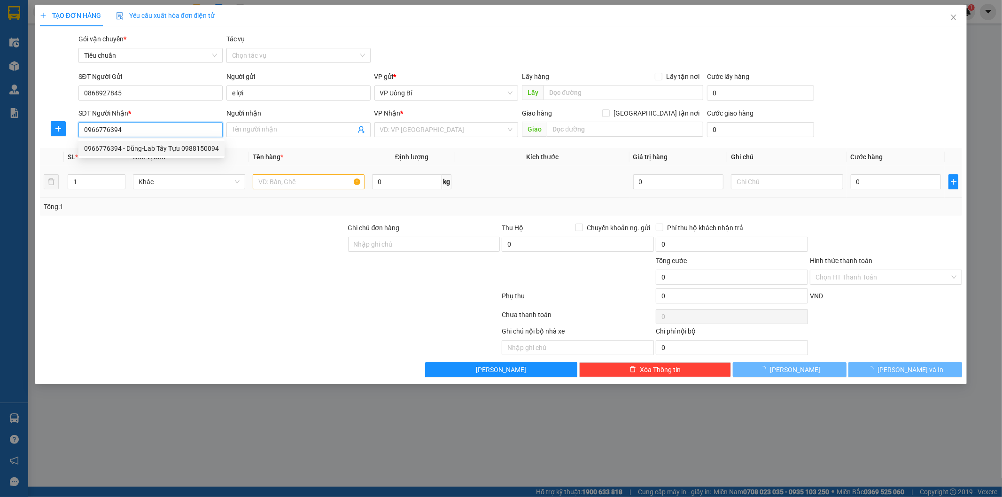
type input "Dũng-Lab Tây Tựu 0988150094"
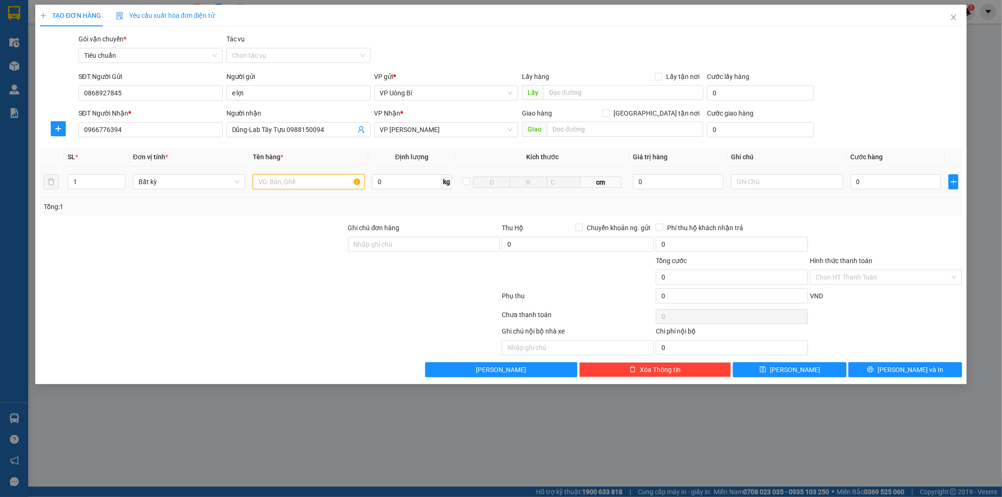
click at [332, 184] on input "text" at bounding box center [309, 181] width 112 height 15
type input "mẫu r"
click at [914, 175] on input "0" at bounding box center [896, 181] width 90 height 15
type input "3"
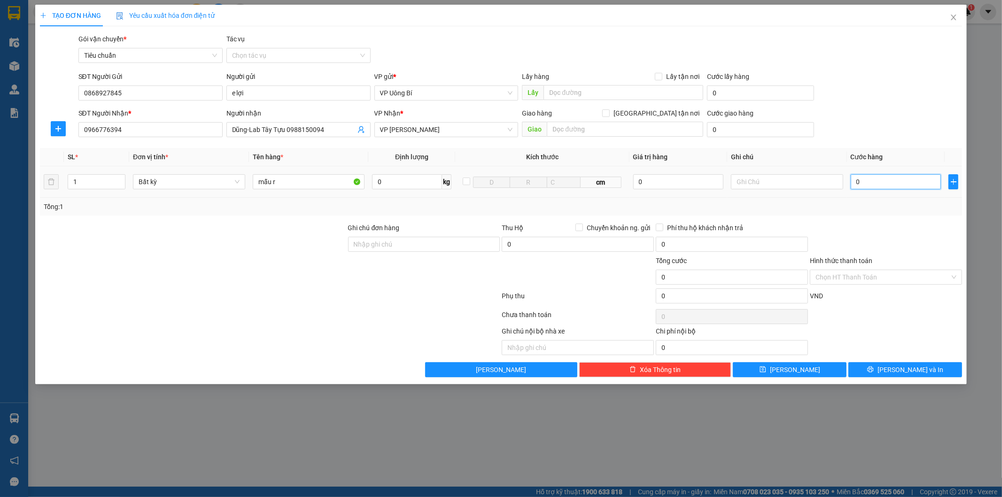
type input "3"
type input "30"
type input "30.000"
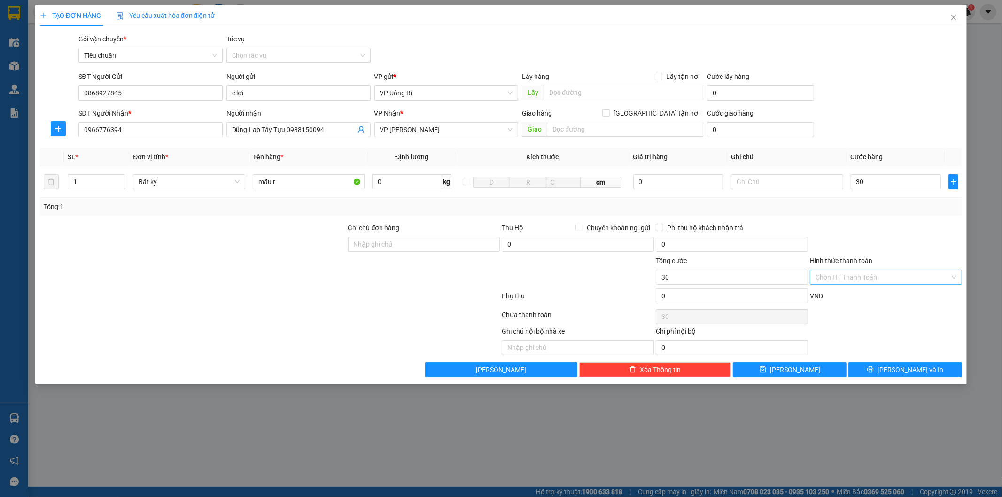
type input "30.000"
click at [886, 277] on input "Hình thức thanh toán" at bounding box center [883, 277] width 134 height 14
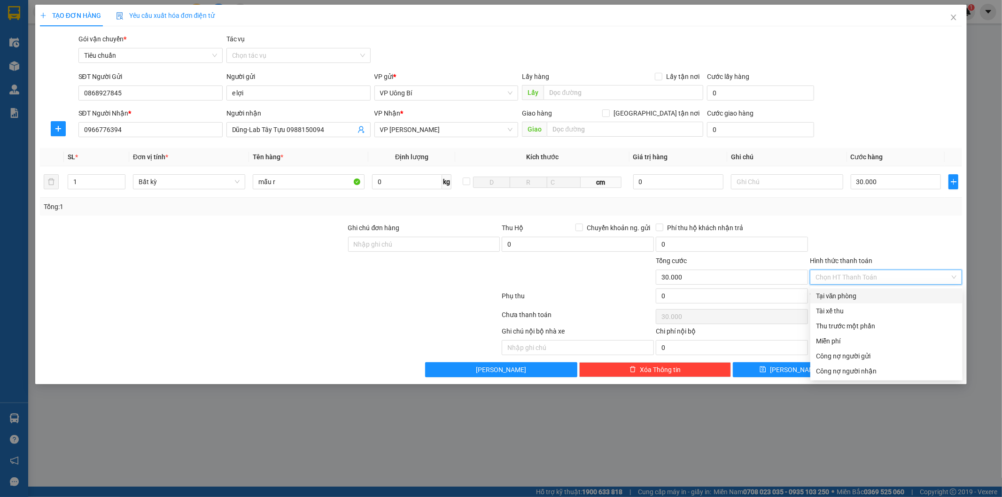
click at [864, 293] on div "Tại văn phòng" at bounding box center [886, 296] width 141 height 10
type input "0"
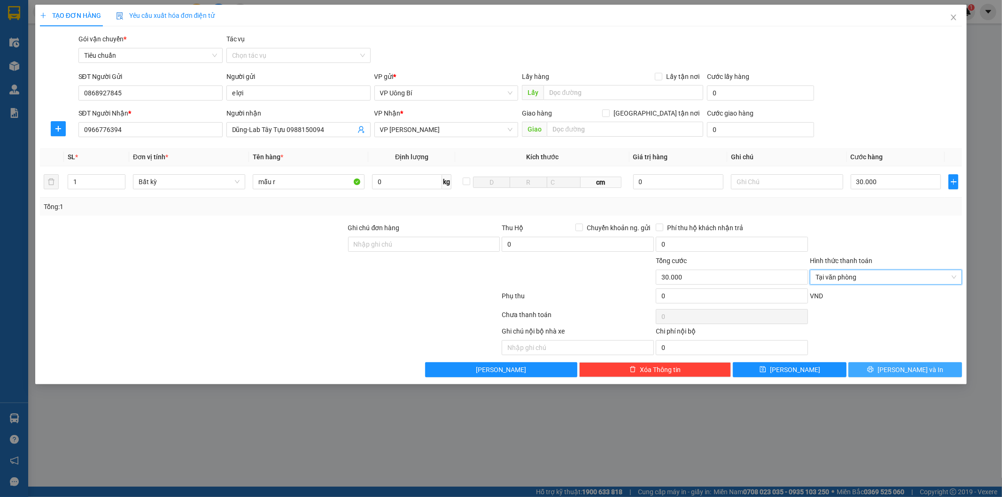
click at [918, 368] on span "[PERSON_NAME] và In" at bounding box center [911, 370] width 66 height 10
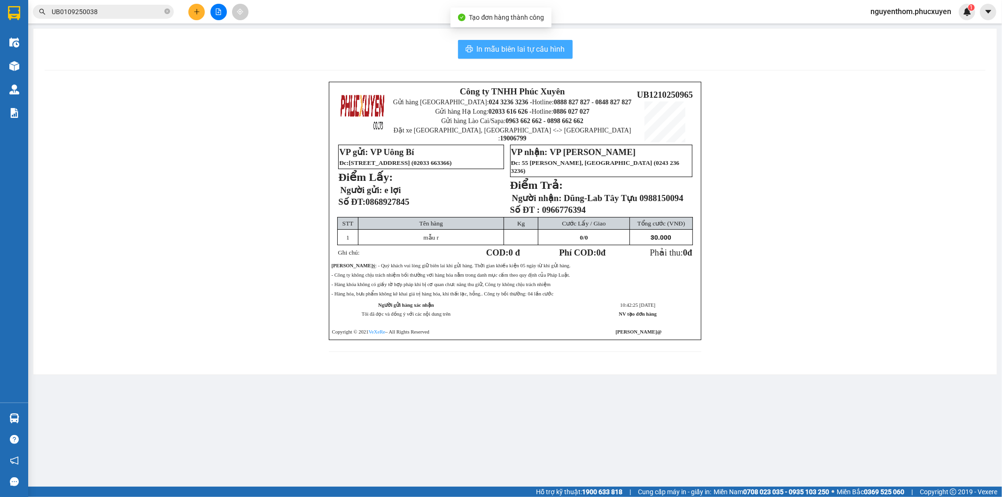
click at [505, 55] on span "In mẫu biên lai tự cấu hình" at bounding box center [521, 49] width 88 height 12
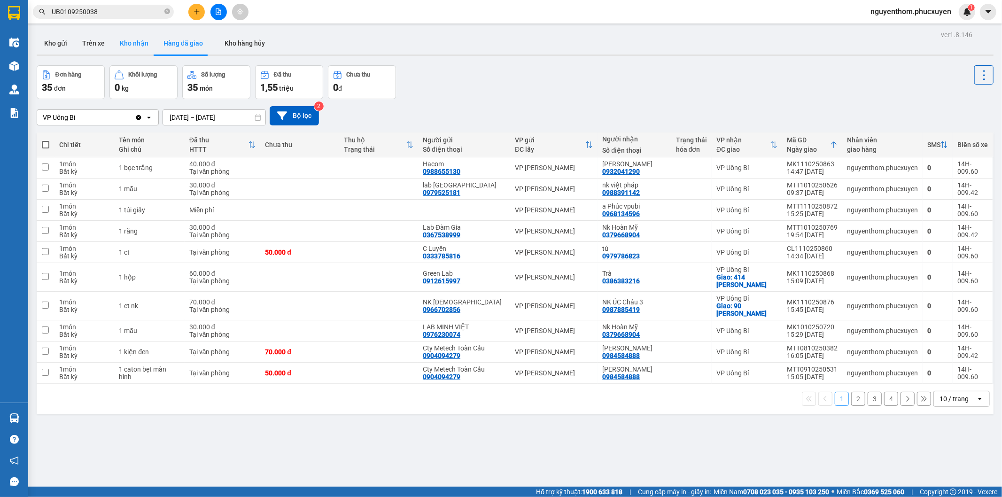
click at [139, 44] on button "Kho nhận" at bounding box center [134, 43] width 44 height 23
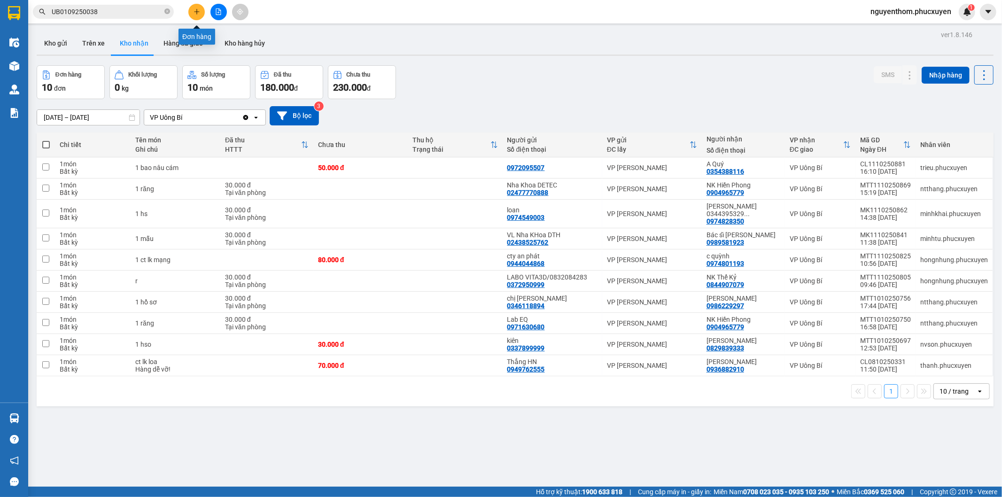
click at [195, 11] on icon "plus" at bounding box center [197, 11] width 7 height 7
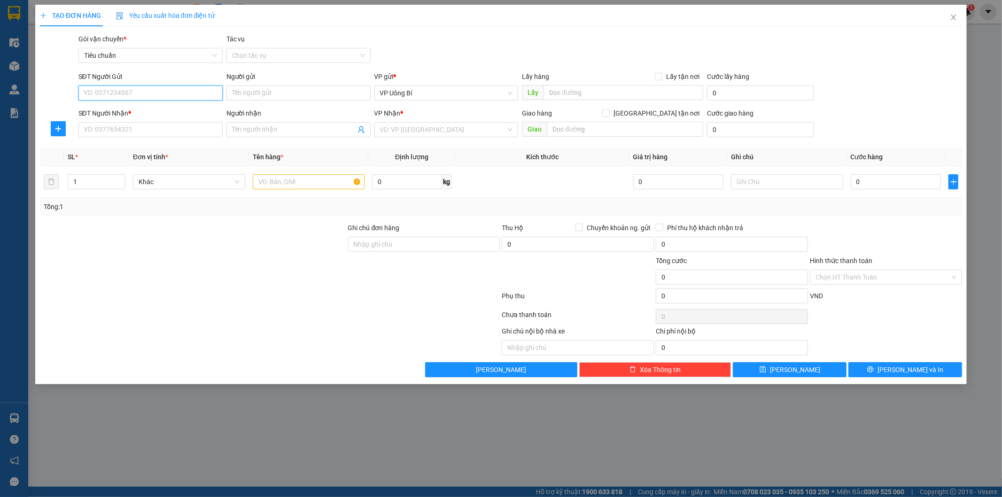
click at [200, 91] on input "SĐT Người Gửi" at bounding box center [150, 93] width 144 height 15
click at [160, 111] on div "0386383216 - Trà" at bounding box center [150, 112] width 133 height 10
type input "0386383216"
type input "Trà"
type input "ub"
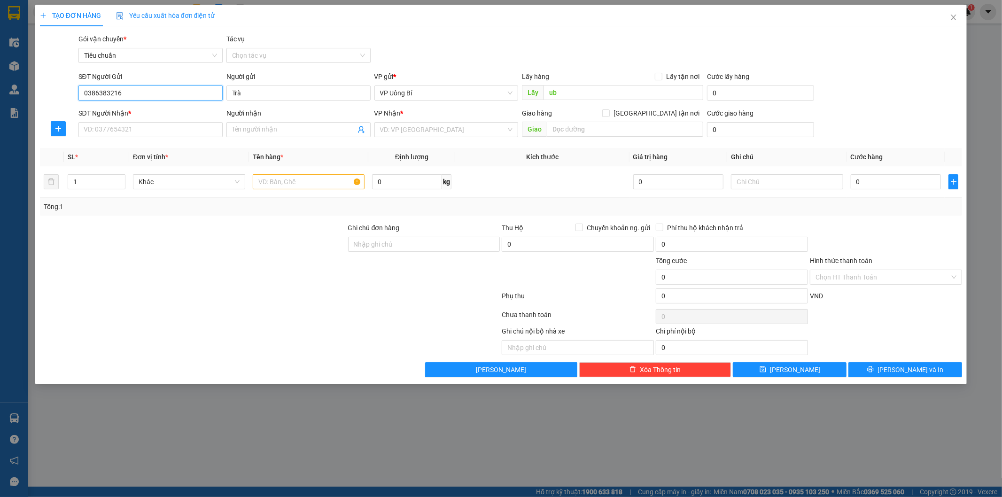
type input "0386383216"
click at [189, 128] on input "SĐT Người Nhận *" at bounding box center [150, 129] width 144 height 15
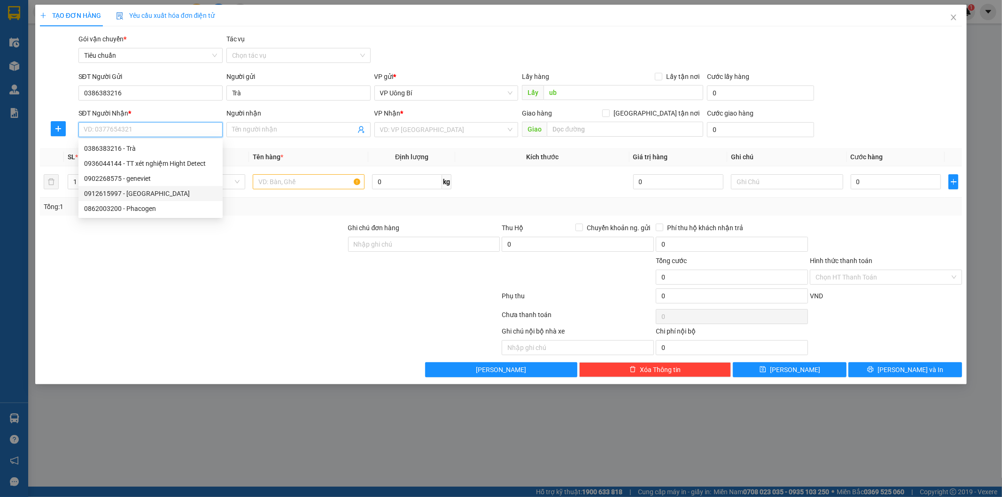
click at [154, 195] on div "0912615997 - [GEOGRAPHIC_DATA]" at bounding box center [150, 193] width 133 height 10
type input "0912615997"
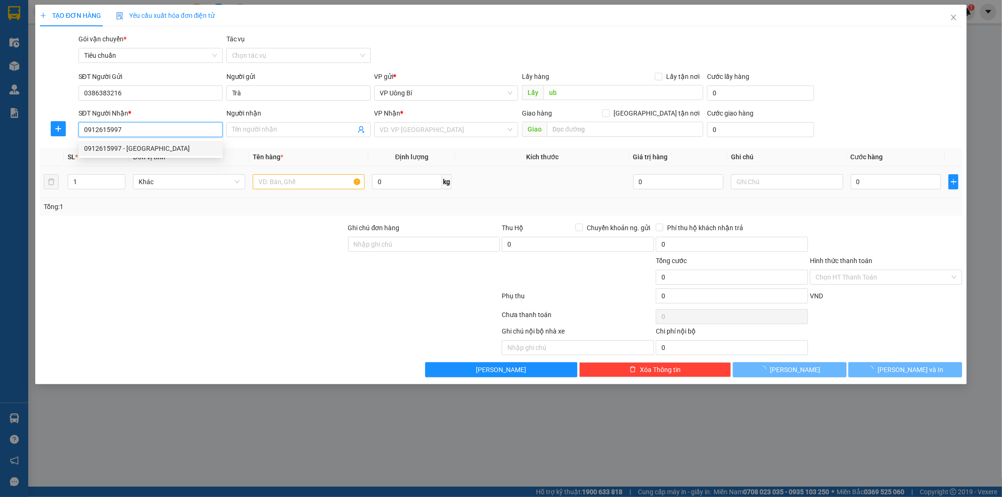
type input "Green Lab"
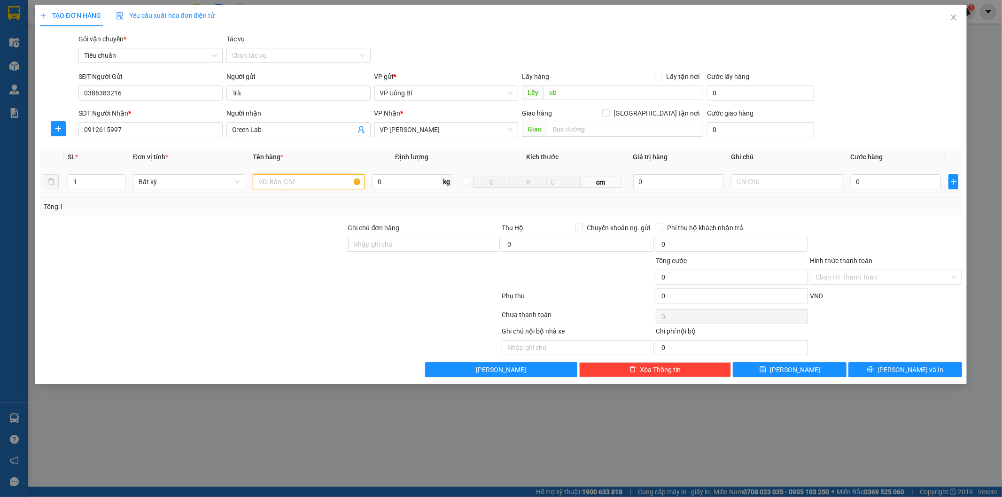
click at [327, 184] on input "text" at bounding box center [309, 181] width 112 height 15
type input "mẫu"
click at [881, 184] on input "0" at bounding box center [896, 181] width 90 height 15
type input "3"
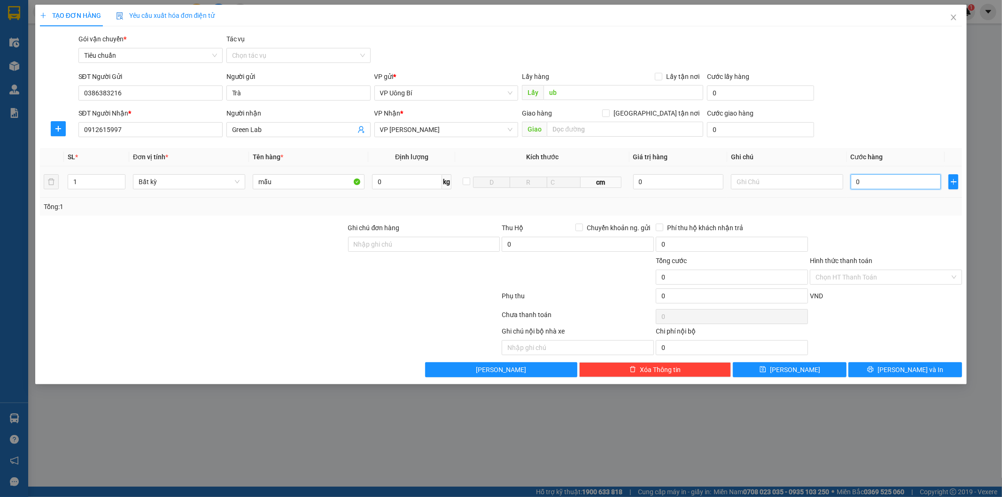
type input "3"
type input "30"
type input "30.000"
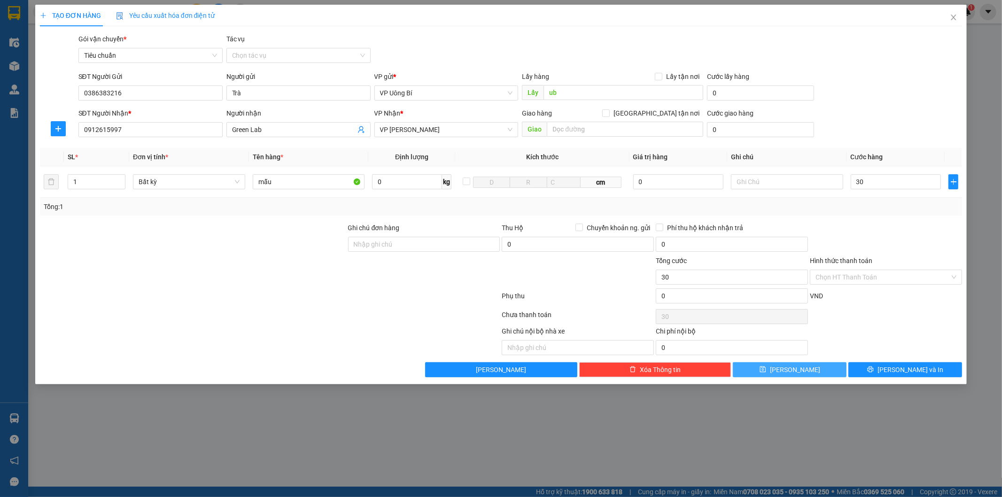
type input "30.000"
click at [805, 367] on button "[PERSON_NAME]" at bounding box center [790, 369] width 114 height 15
type input "0"
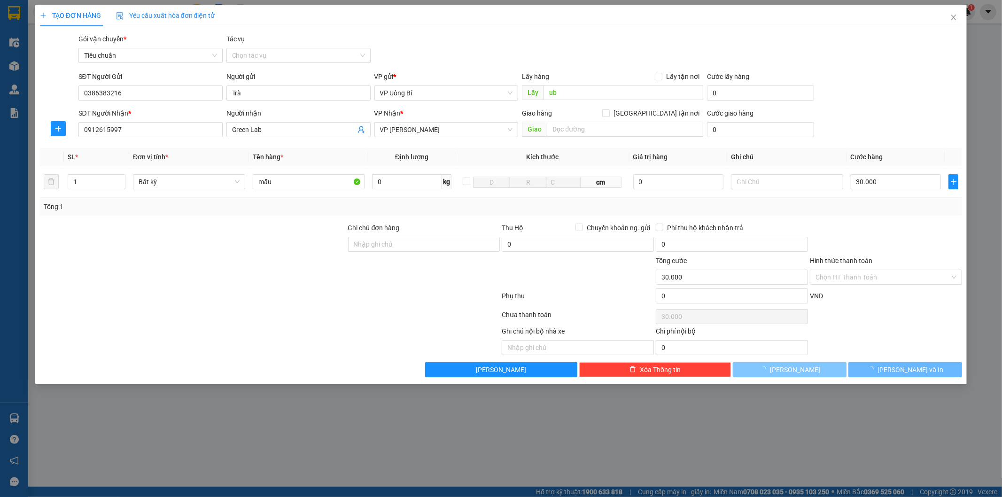
type input "0"
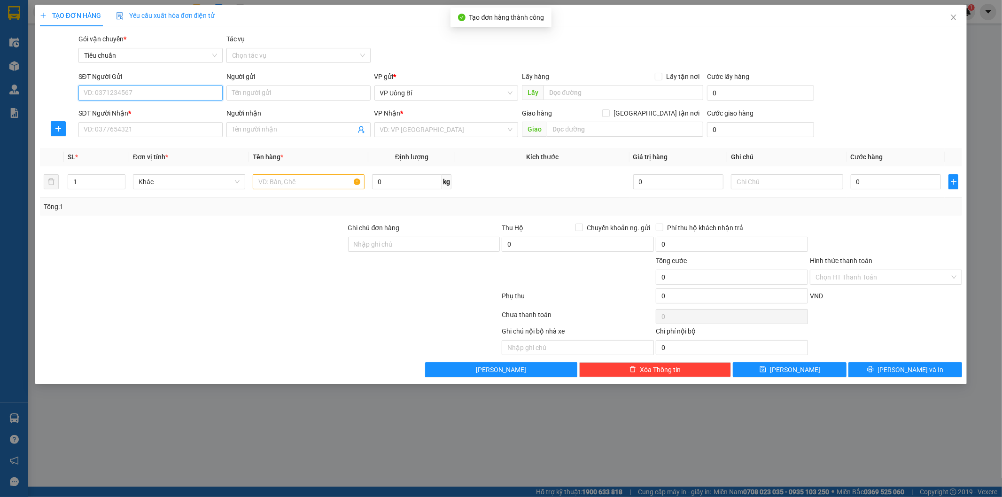
click at [202, 94] on input "SĐT Người Gửi" at bounding box center [150, 93] width 144 height 15
click at [134, 105] on div "0386383216 - Trà" at bounding box center [150, 111] width 144 height 15
type input "0386383216"
type input "Trà"
type input "ub"
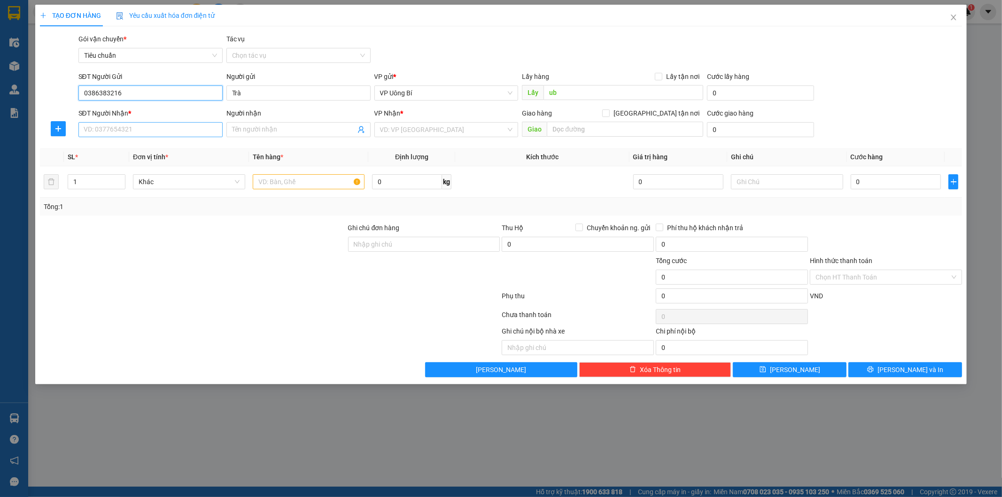
type input "0386383216"
click at [143, 129] on input "SĐT Người Nhận *" at bounding box center [150, 129] width 144 height 15
click at [148, 143] on div "0936044144 - TT xét nghiệm Hight Detect" at bounding box center [150, 148] width 133 height 10
type input "0936044144"
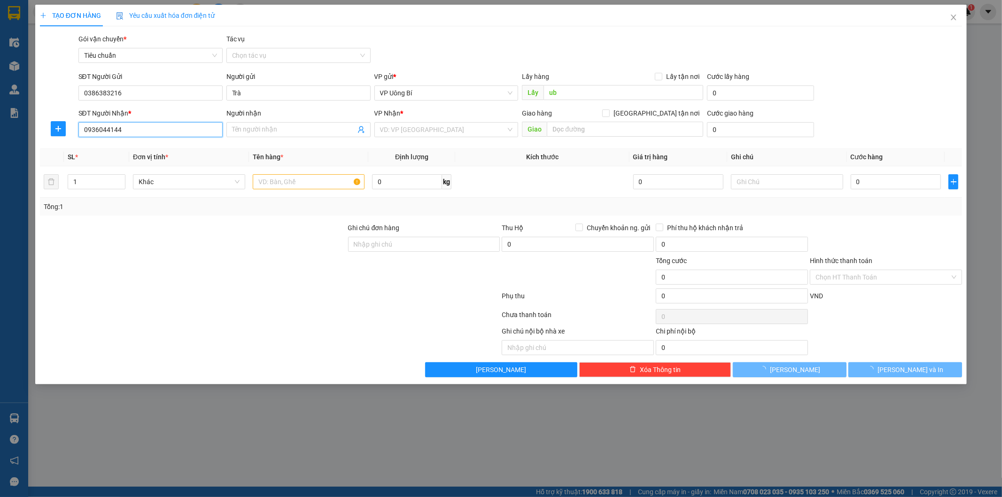
type input "TT xét nghiệm Hight Detect"
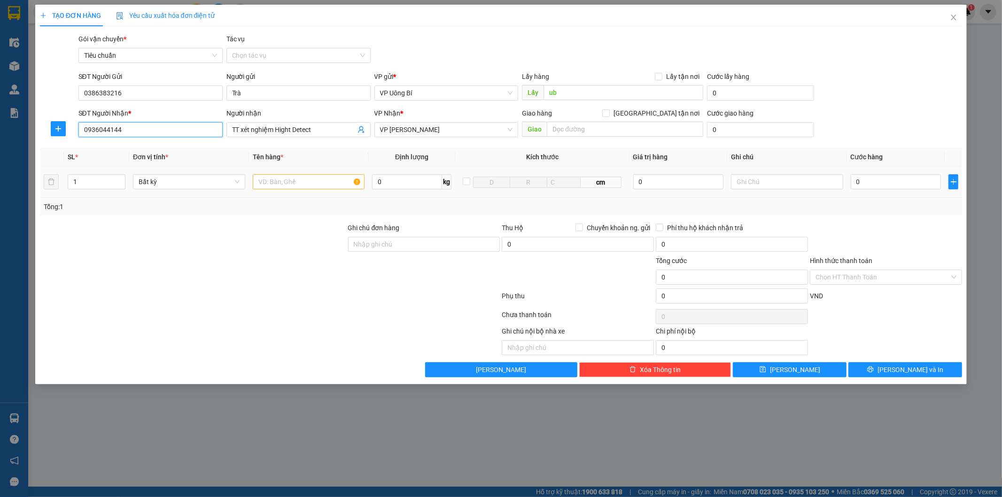
type input "0936044144"
click at [317, 182] on input "text" at bounding box center [309, 181] width 112 height 15
type input "mẫu"
click at [899, 181] on input "0" at bounding box center [896, 181] width 90 height 15
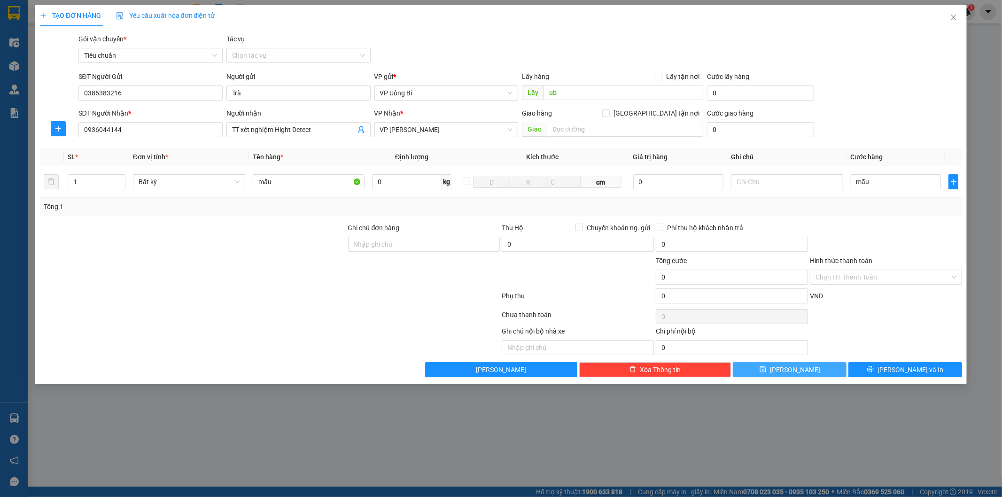
type input "0"
click at [804, 372] on button "[PERSON_NAME]" at bounding box center [790, 369] width 114 height 15
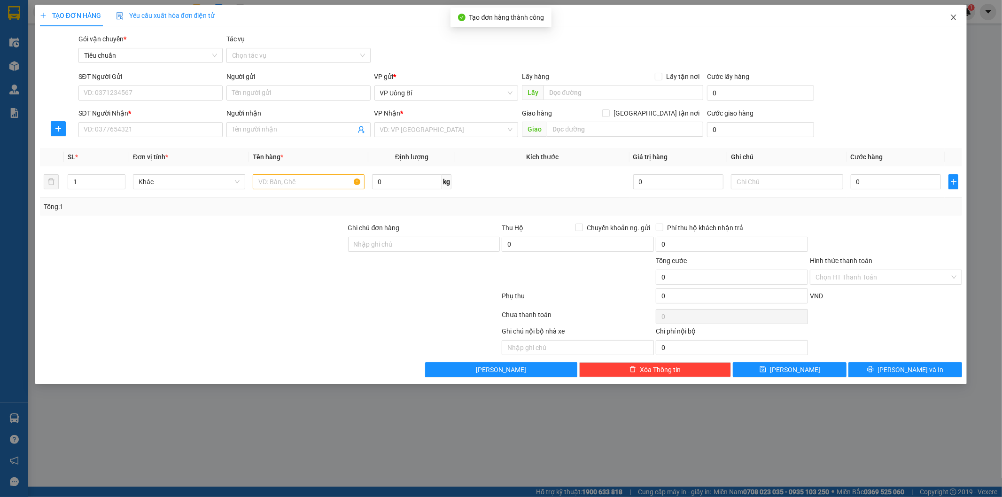
click at [953, 16] on icon "close" at bounding box center [954, 18] width 5 height 6
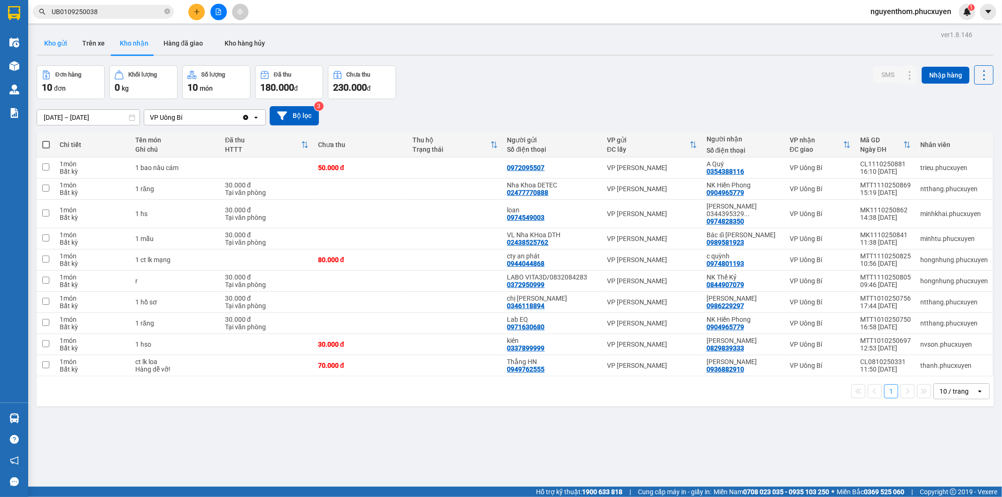
click at [53, 43] on button "Kho gửi" at bounding box center [56, 43] width 38 height 23
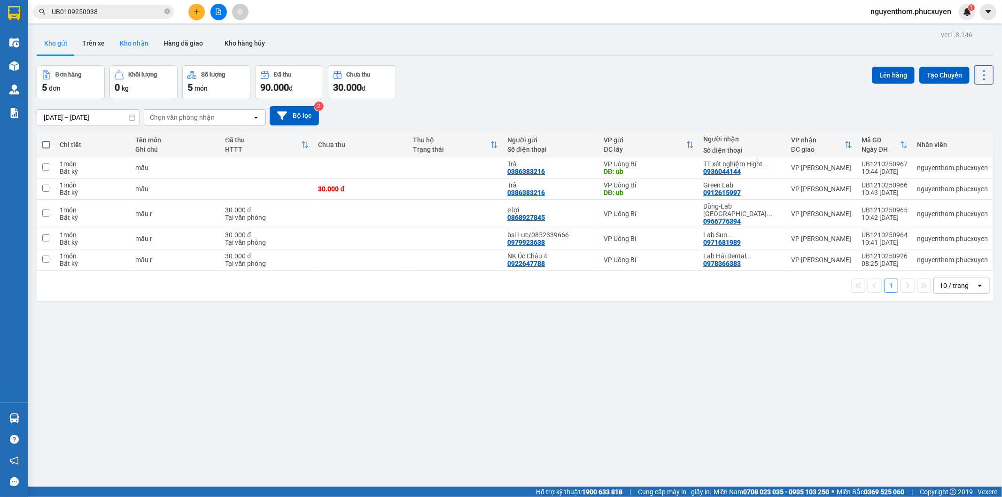
click at [128, 39] on button "Kho nhận" at bounding box center [134, 43] width 44 height 23
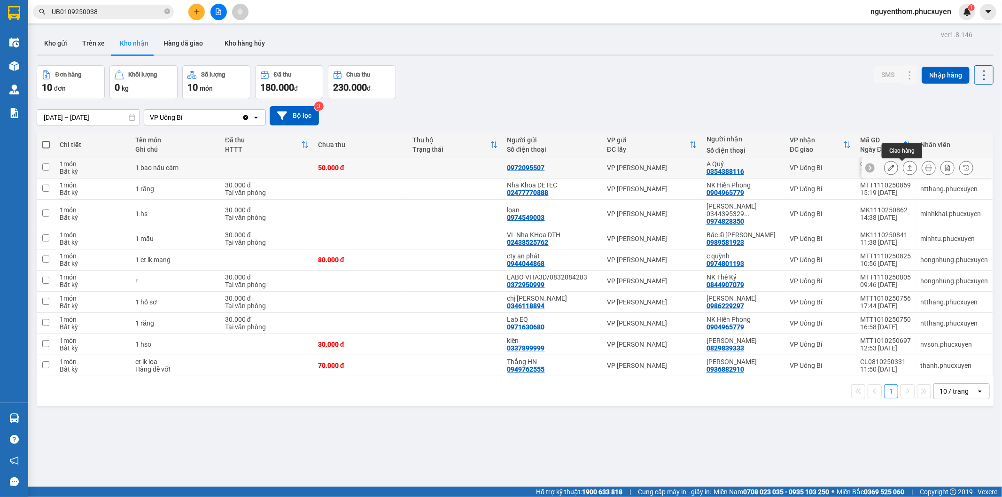
click at [908, 168] on icon at bounding box center [910, 168] width 5 height 6
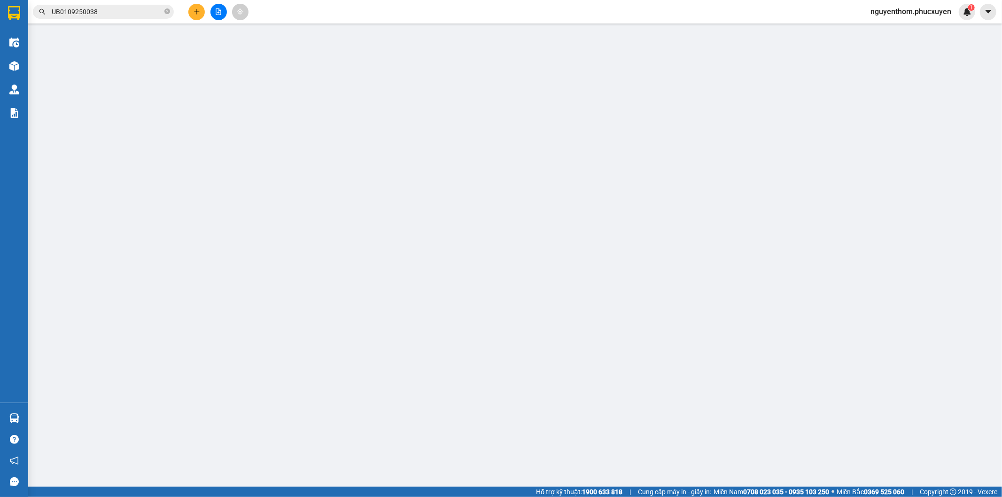
type input "0972095507"
type input "0354388116"
type input "A Quý"
type input "0"
type input "50.000"
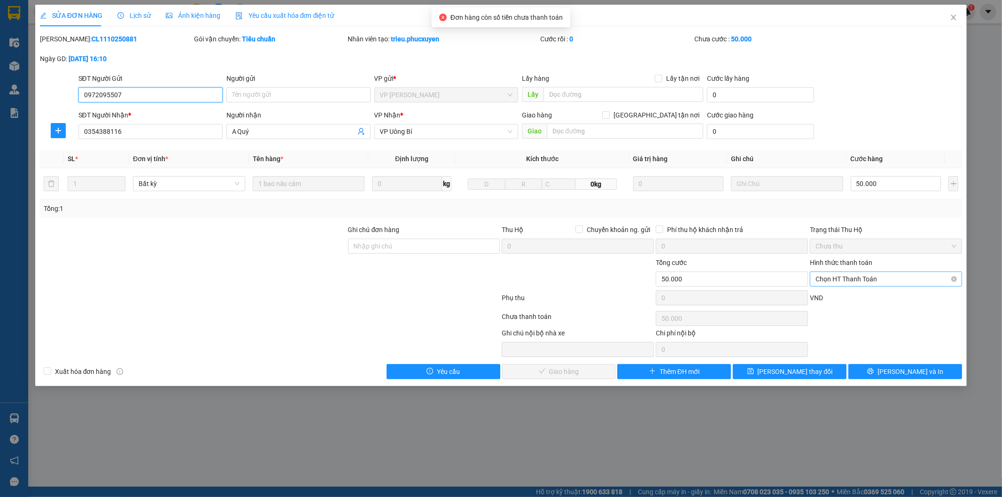
click at [845, 280] on span "Chọn HT Thanh Toán" at bounding box center [886, 279] width 141 height 14
click at [837, 298] on div "Tại văn phòng" at bounding box center [886, 298] width 141 height 10
type input "0"
click at [552, 375] on span "[PERSON_NAME] và Giao hàng" at bounding box center [565, 372] width 90 height 10
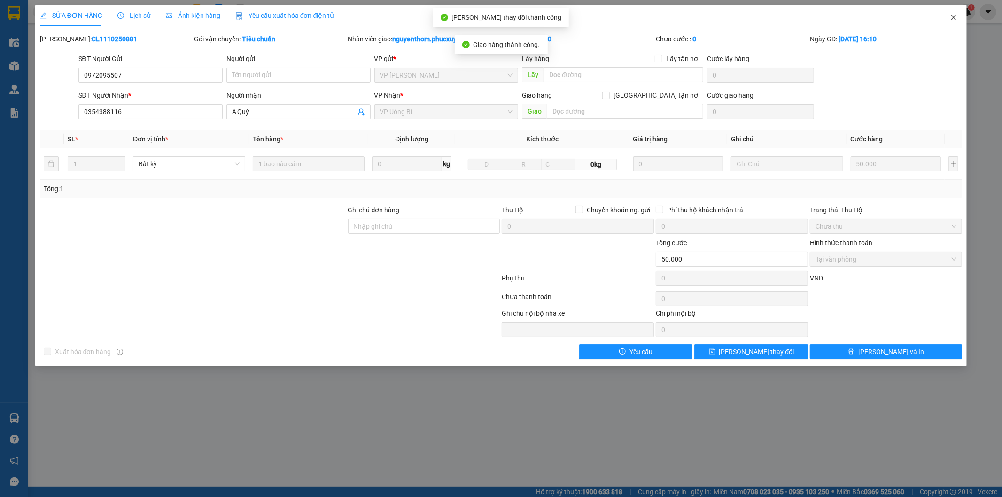
click at [950, 16] on icon "close" at bounding box center [954, 18] width 8 height 8
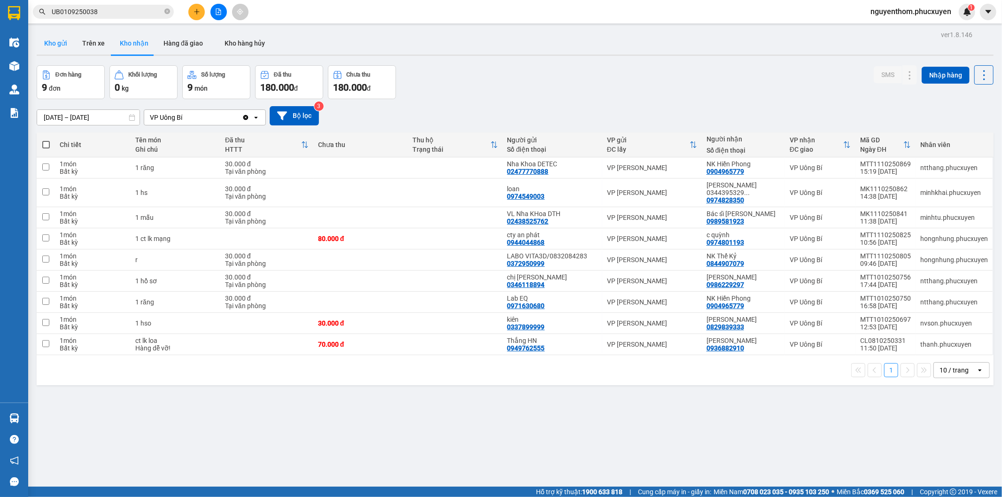
click at [59, 41] on button "Kho gửi" at bounding box center [56, 43] width 38 height 23
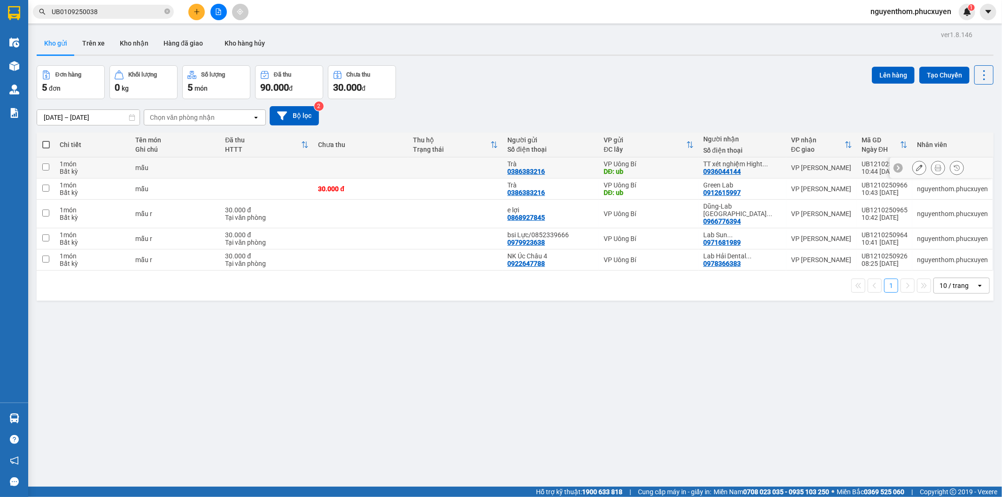
click at [916, 167] on icon at bounding box center [919, 167] width 7 height 7
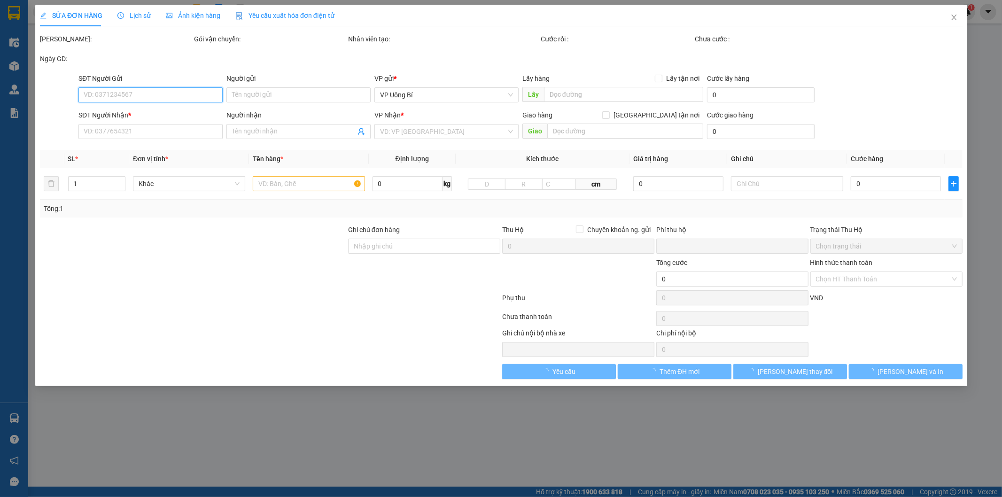
type input "0386383216"
type input "Trà"
type input "ub"
type input "0936044144"
type input "TT xét nghiệm Hight Detect"
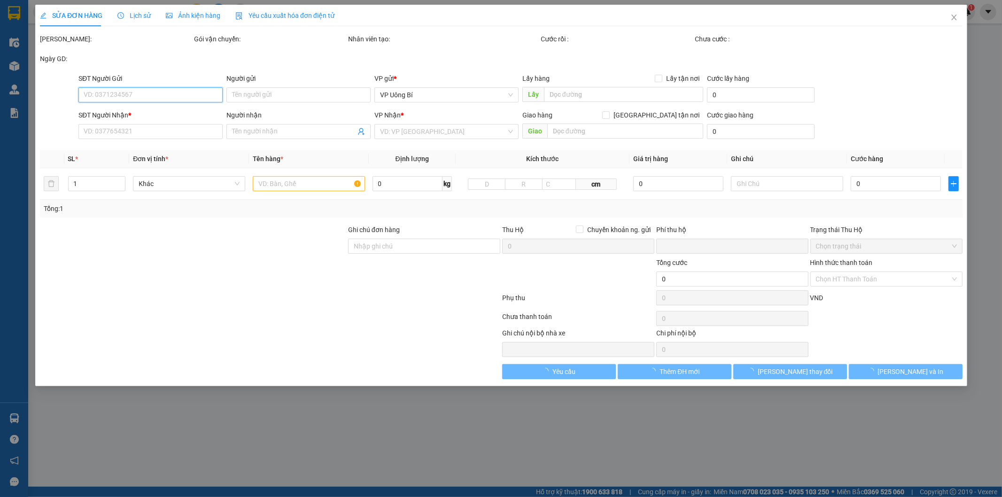
type input "0"
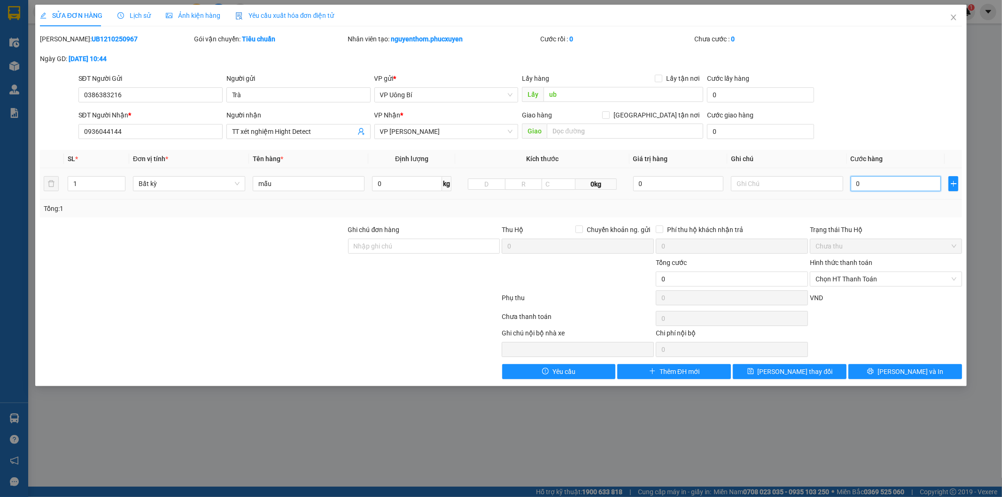
click at [878, 181] on input "0" at bounding box center [896, 183] width 90 height 15
type input "3"
type input "30"
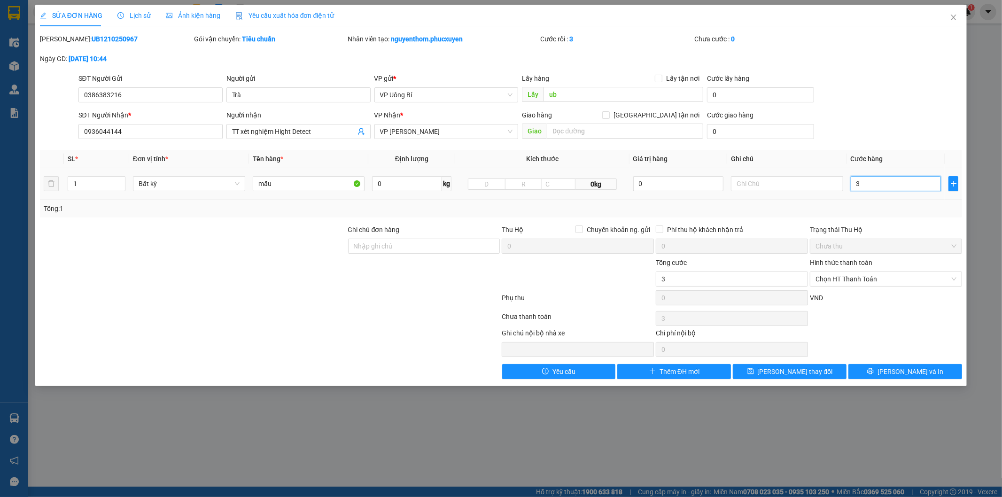
type input "30"
type input "30.000"
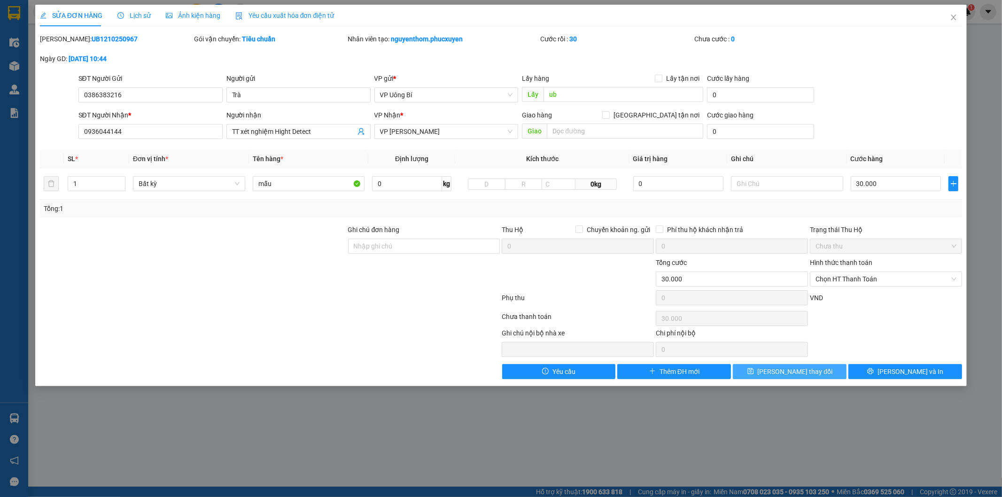
click at [793, 368] on span "[PERSON_NAME] thay đổi" at bounding box center [795, 372] width 75 height 10
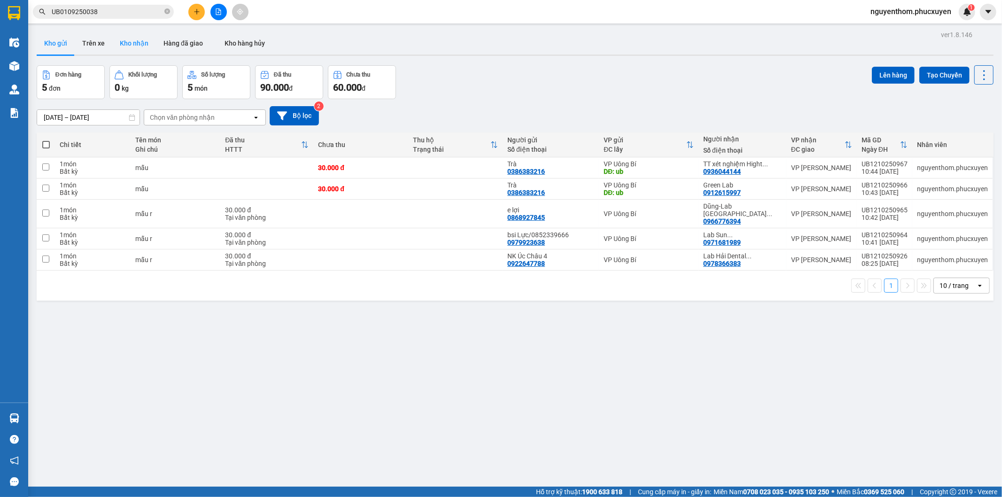
click at [127, 43] on button "Kho nhận" at bounding box center [134, 43] width 44 height 23
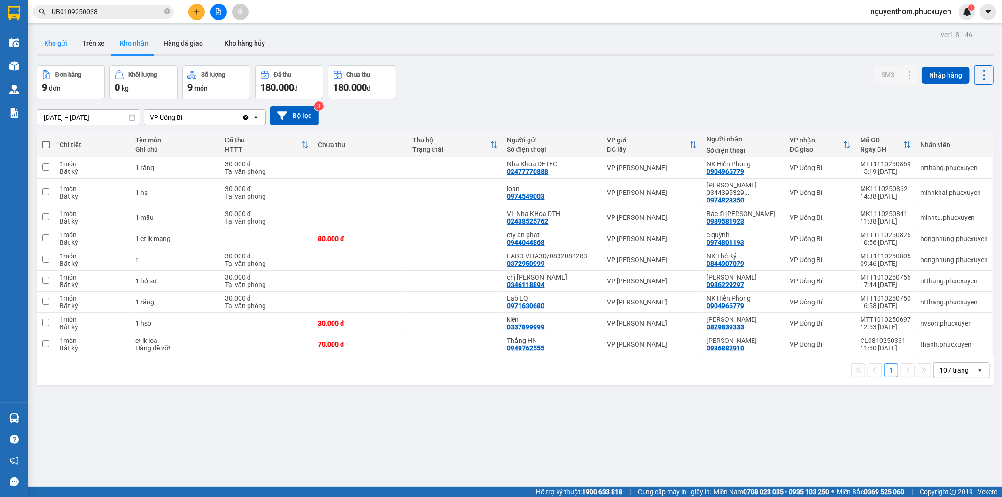
click at [58, 39] on button "Kho gửi" at bounding box center [56, 43] width 38 height 23
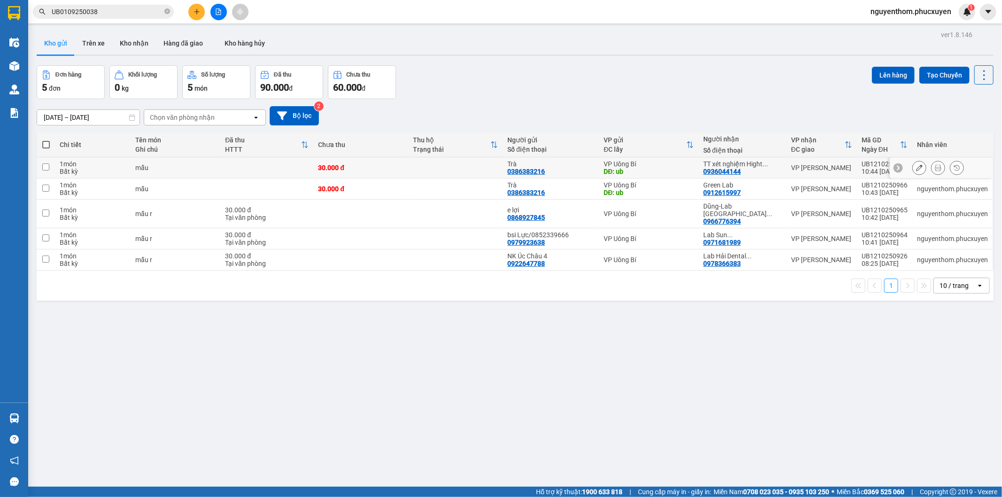
click at [439, 168] on td at bounding box center [455, 167] width 95 height 21
checkbox input "true"
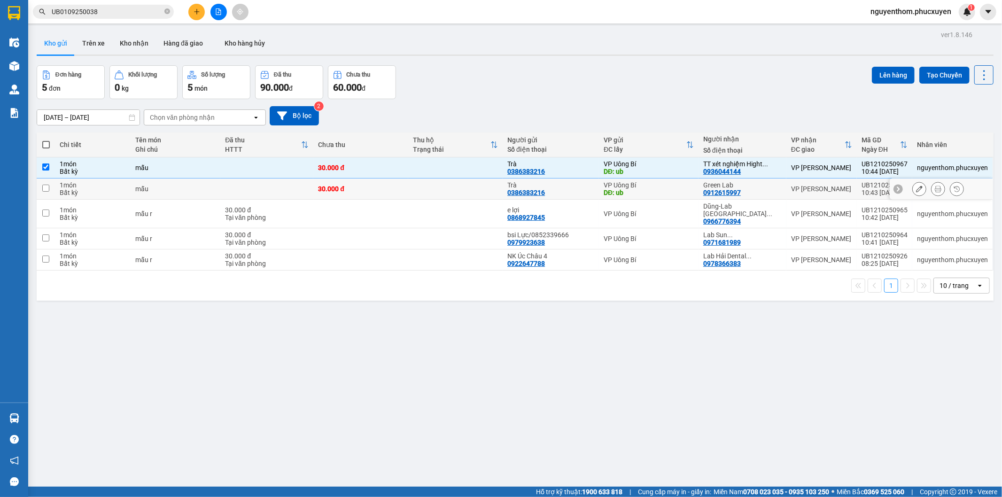
click at [439, 185] on td at bounding box center [455, 189] width 95 height 21
checkbox input "true"
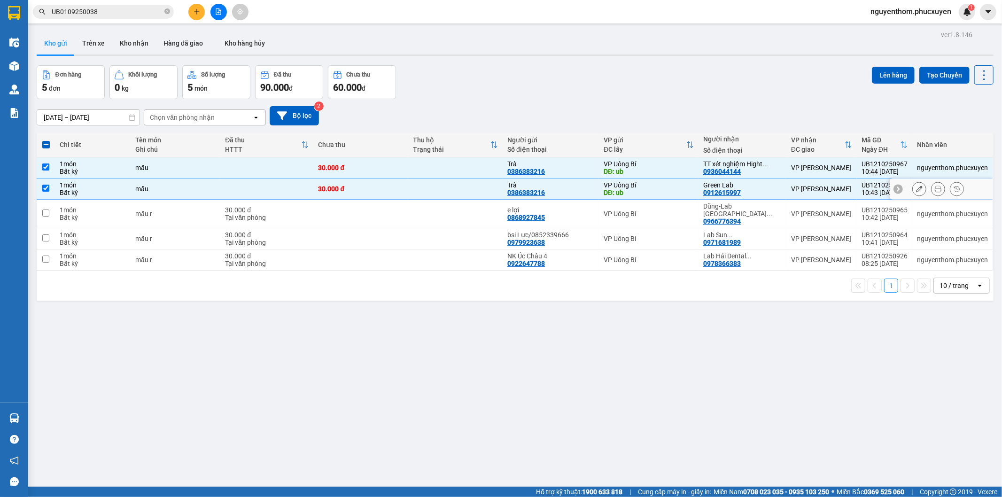
drag, startPoint x: 447, startPoint y: 208, endPoint x: 452, endPoint y: 249, distance: 41.2
click at [447, 209] on td at bounding box center [455, 214] width 95 height 29
click at [450, 228] on td at bounding box center [455, 238] width 95 height 21
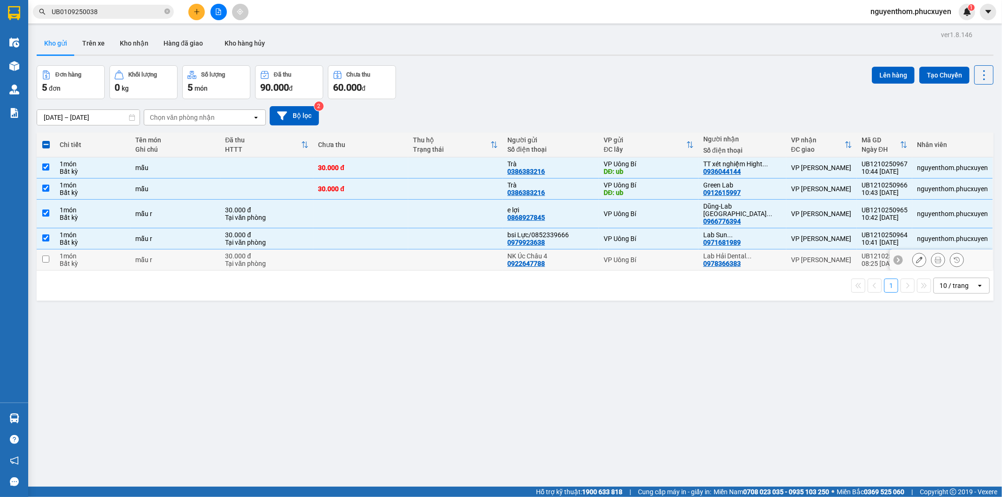
checkbox input "true"
drag, startPoint x: 452, startPoint y: 250, endPoint x: 496, endPoint y: 262, distance: 46.4
click at [453, 250] on td at bounding box center [455, 260] width 95 height 21
checkbox input "true"
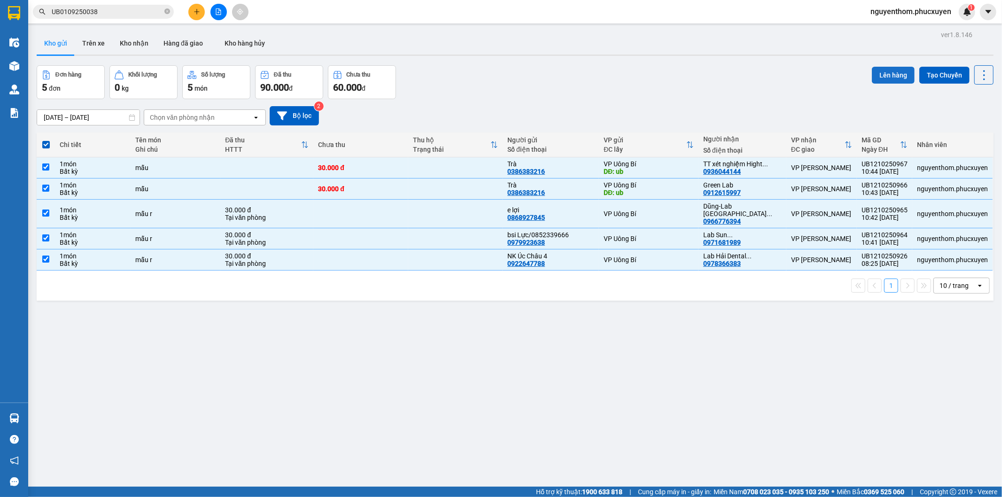
click at [880, 73] on button "Lên hàng" at bounding box center [893, 75] width 43 height 17
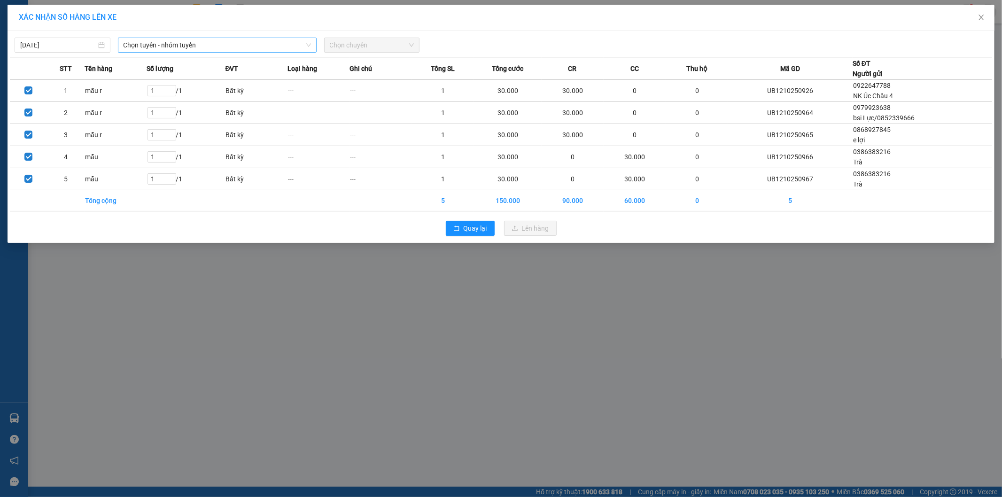
click at [223, 44] on span "Chọn tuyến - nhóm tuyến" at bounding box center [217, 45] width 187 height 14
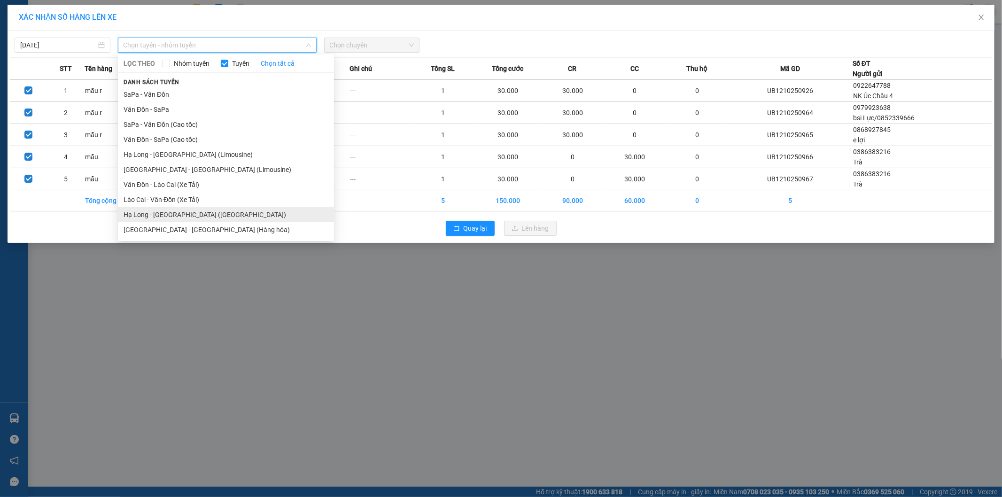
click at [211, 212] on li "Hạ Long - [GEOGRAPHIC_DATA] ([GEOGRAPHIC_DATA])" at bounding box center [226, 214] width 216 height 15
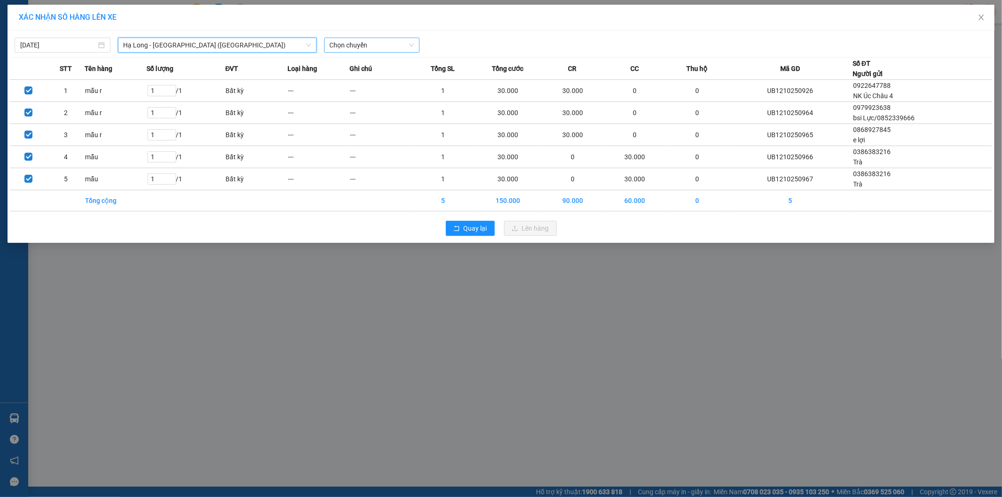
click at [388, 46] on span "Chọn chuyến" at bounding box center [372, 45] width 85 height 14
click at [376, 78] on div "10:00 - 14H-009.60" at bounding box center [366, 79] width 73 height 10
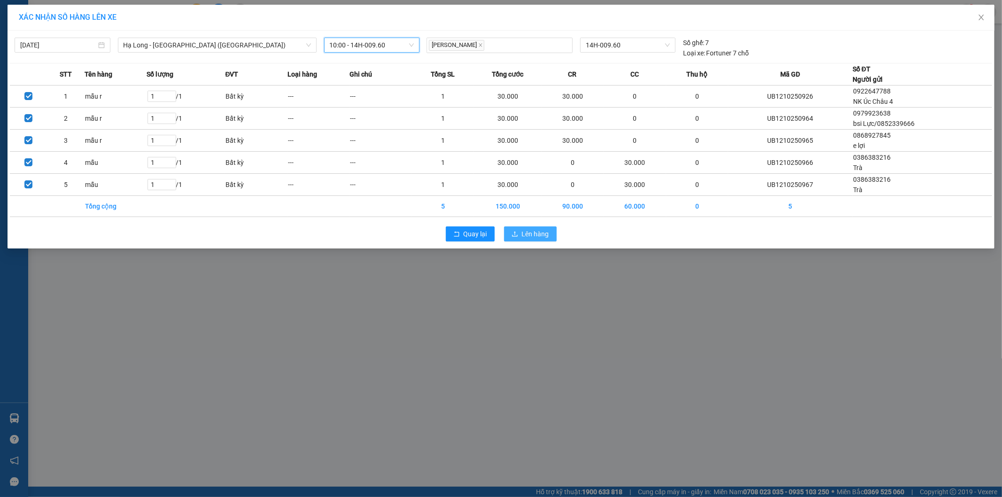
click at [533, 235] on span "Lên hàng" at bounding box center [535, 234] width 27 height 10
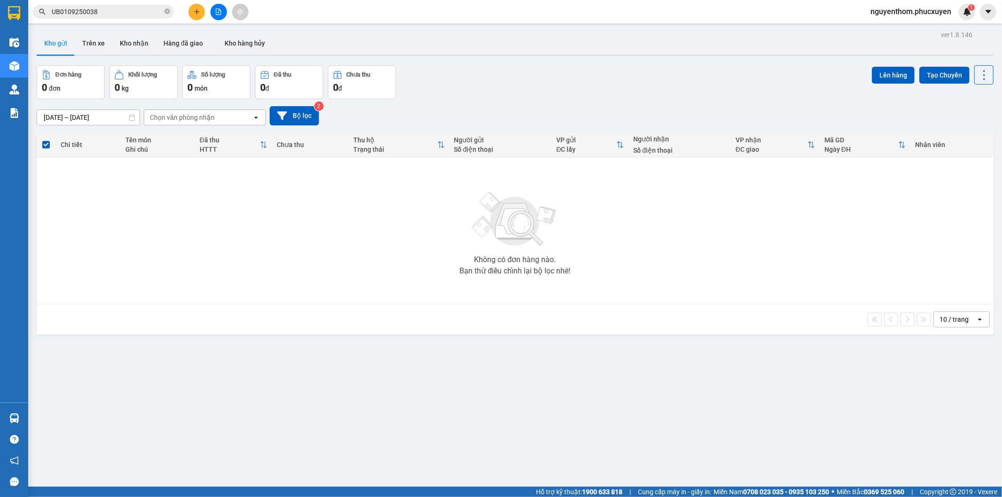
click at [435, 88] on div "Đơn hàng 0 đơn Khối lượng 0 kg Số lượng 0 món Đã thu 0 đ Chưa thu 0 đ Lên hàng …" at bounding box center [515, 82] width 957 height 34
click at [236, 377] on div "ver 1.8.146 Kho gửi Trên xe Kho nhận Hàng đã giao Kho hàng hủy Đơn hàng 0 đơn K…" at bounding box center [515, 276] width 965 height 497
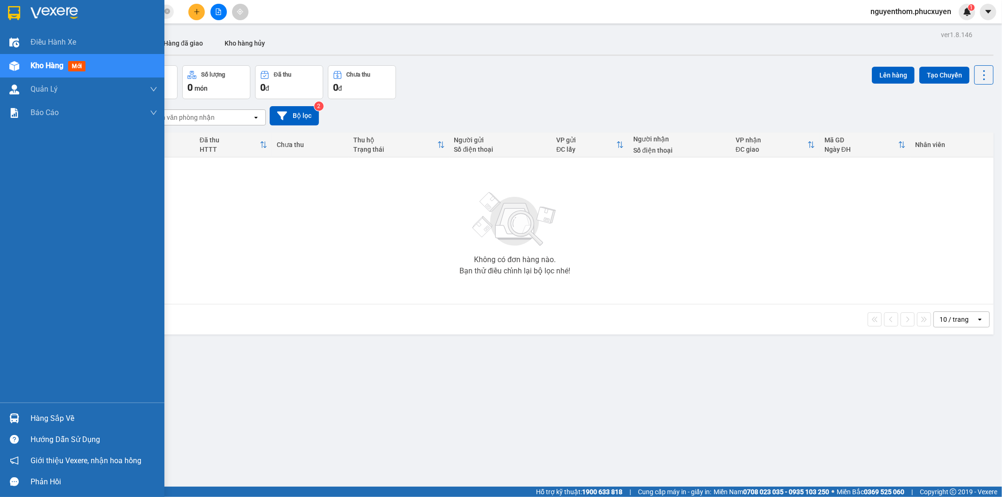
click at [25, 416] on div "Hàng sắp về" at bounding box center [82, 418] width 164 height 21
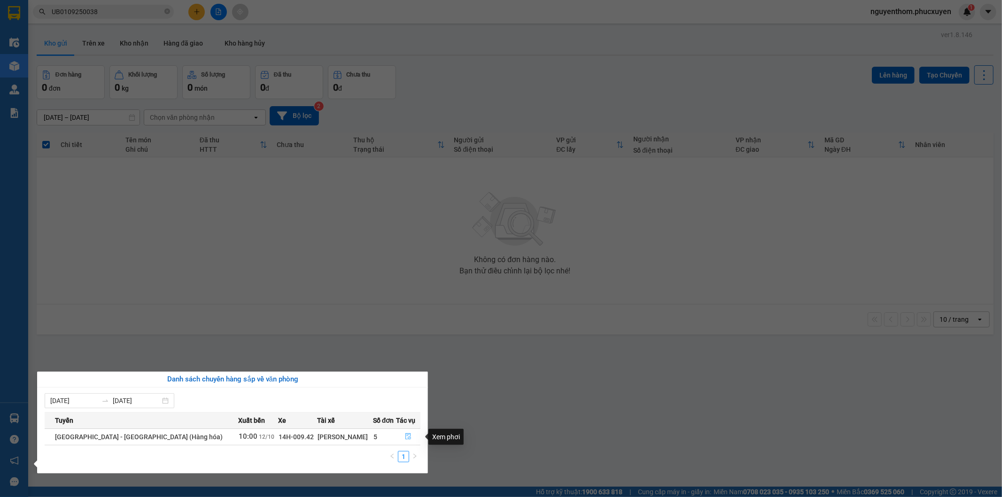
click at [405, 435] on icon "file-done" at bounding box center [408, 436] width 7 height 7
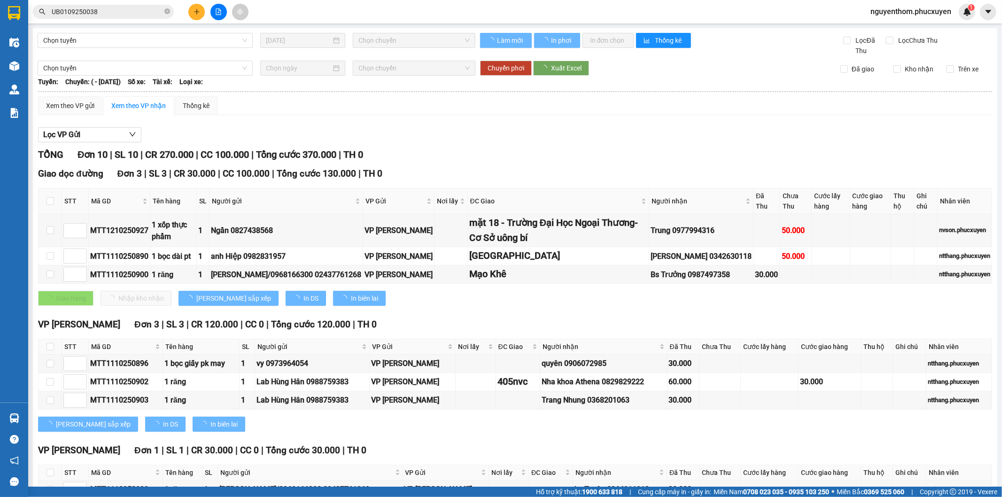
type input "3"
type input "1"
type input "2"
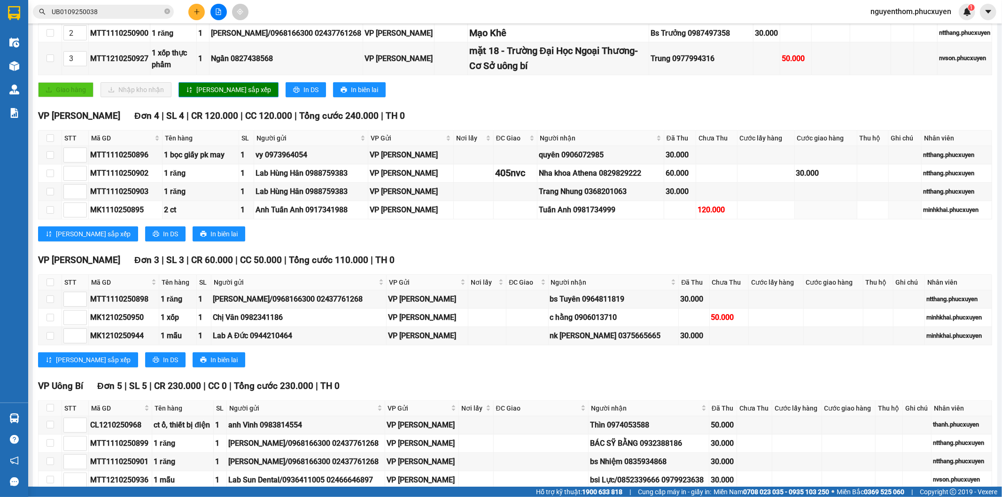
scroll to position [280, 0]
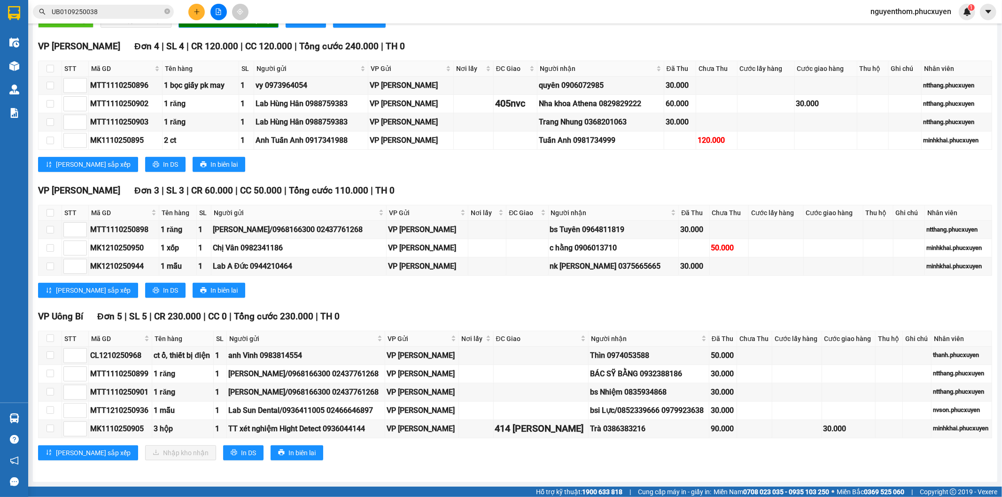
click at [546, 472] on td "Xem theo VP gửi Xem theo VP nhận Thống kê Lọc VP Gửi TỔNG Đơn 15 | SL 15 | CR …" at bounding box center [515, 145] width 955 height 655
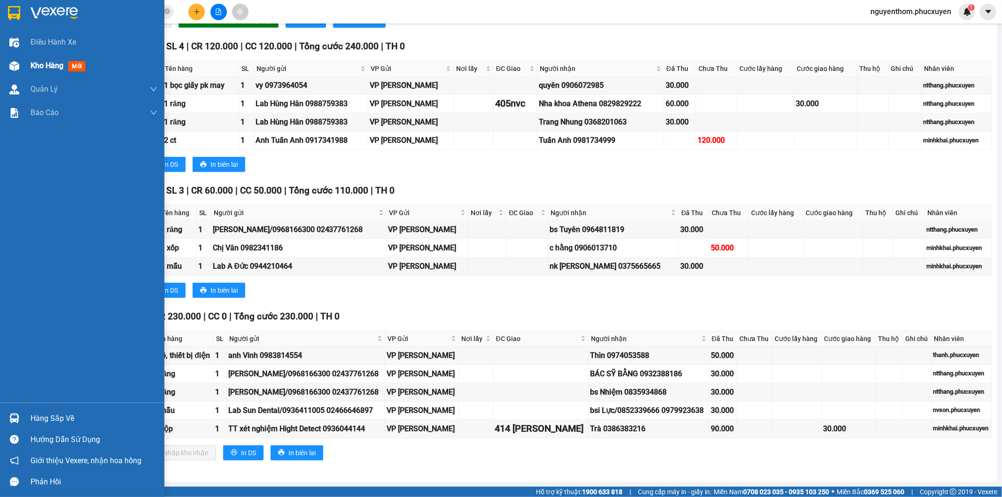
click at [46, 63] on span "Kho hàng" at bounding box center [47, 65] width 33 height 9
